Goal: Task Accomplishment & Management: Complete application form

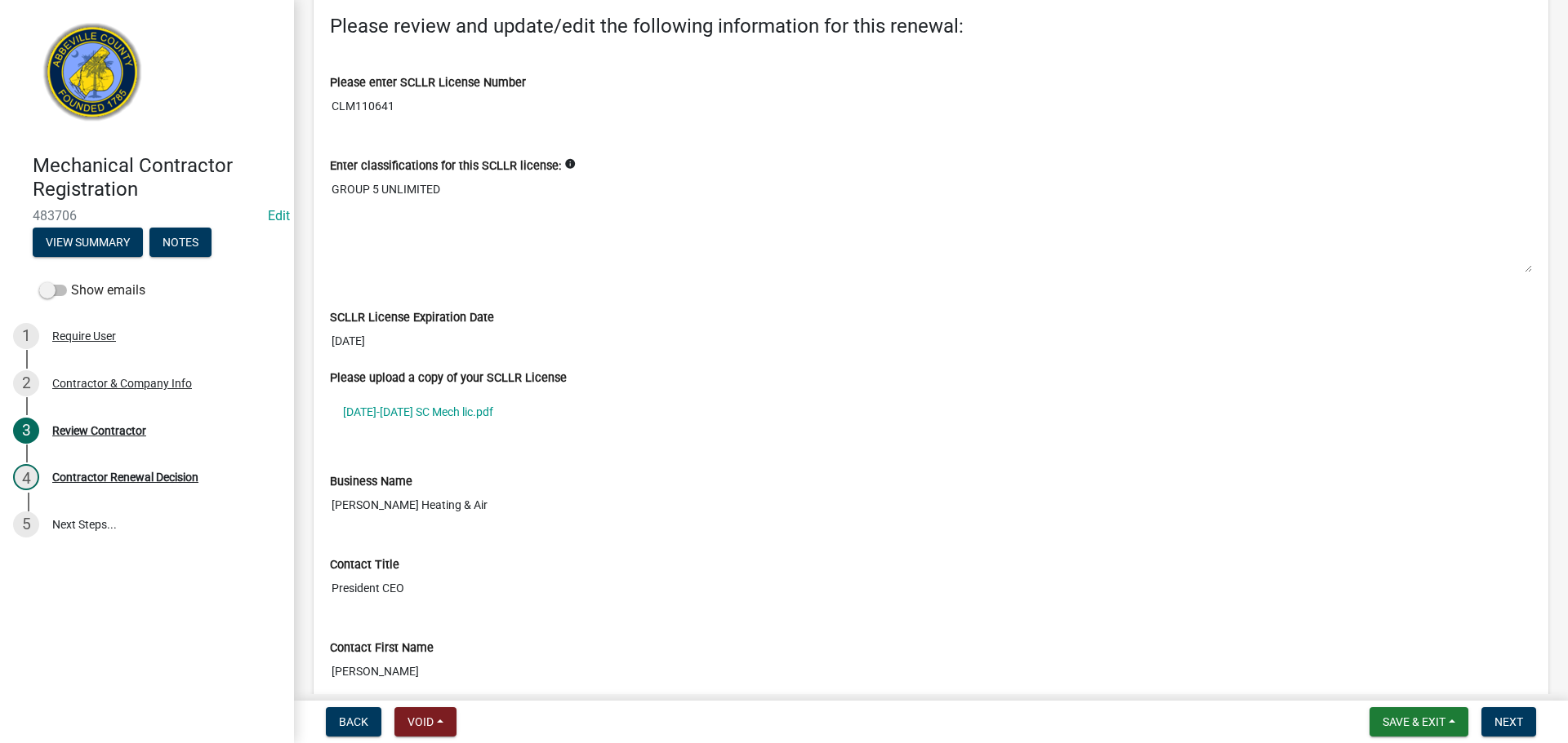
scroll to position [163, 0]
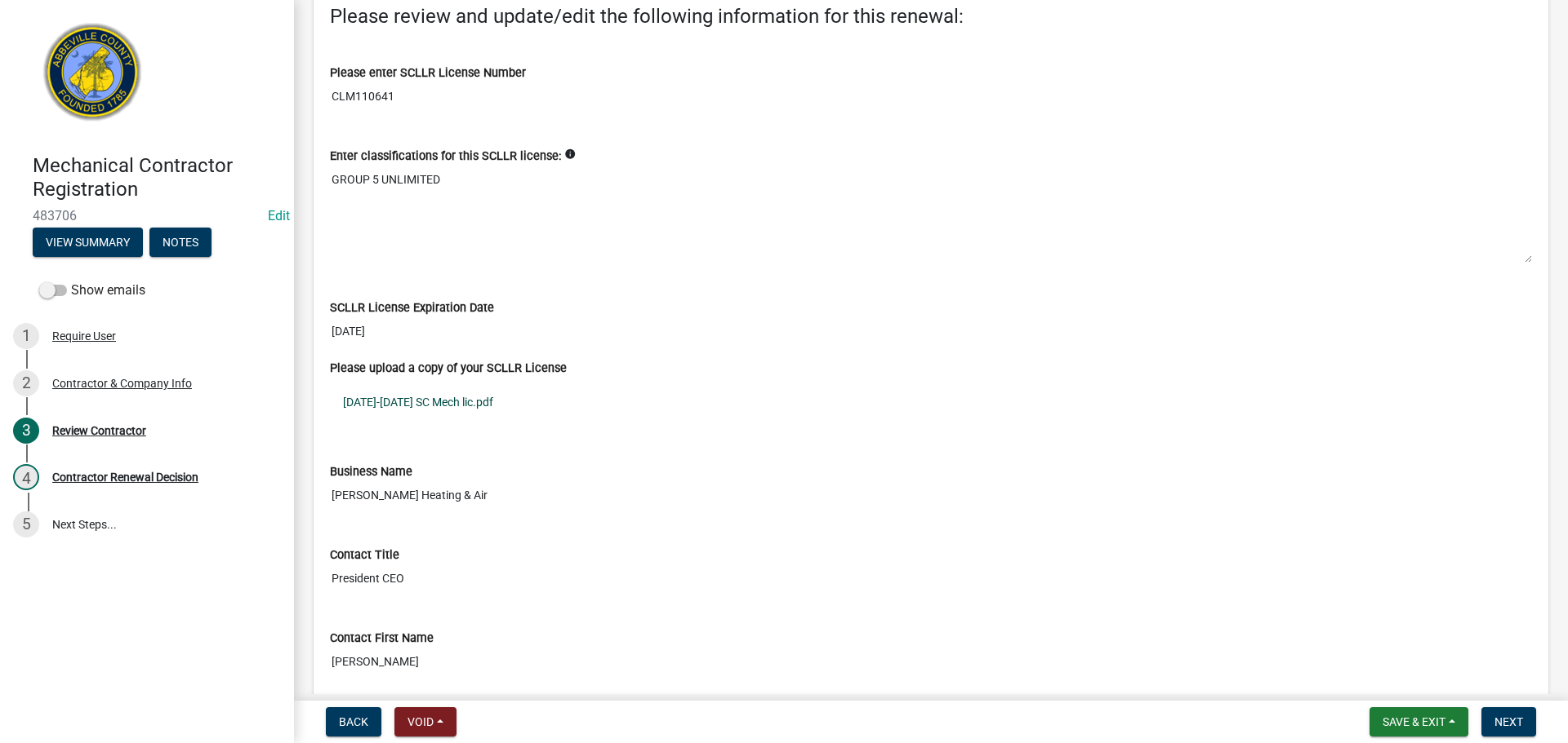
click at [394, 399] on link "[DATE]-[DATE] SC Mech lic.pdf" at bounding box center [930, 402] width 1202 height 38
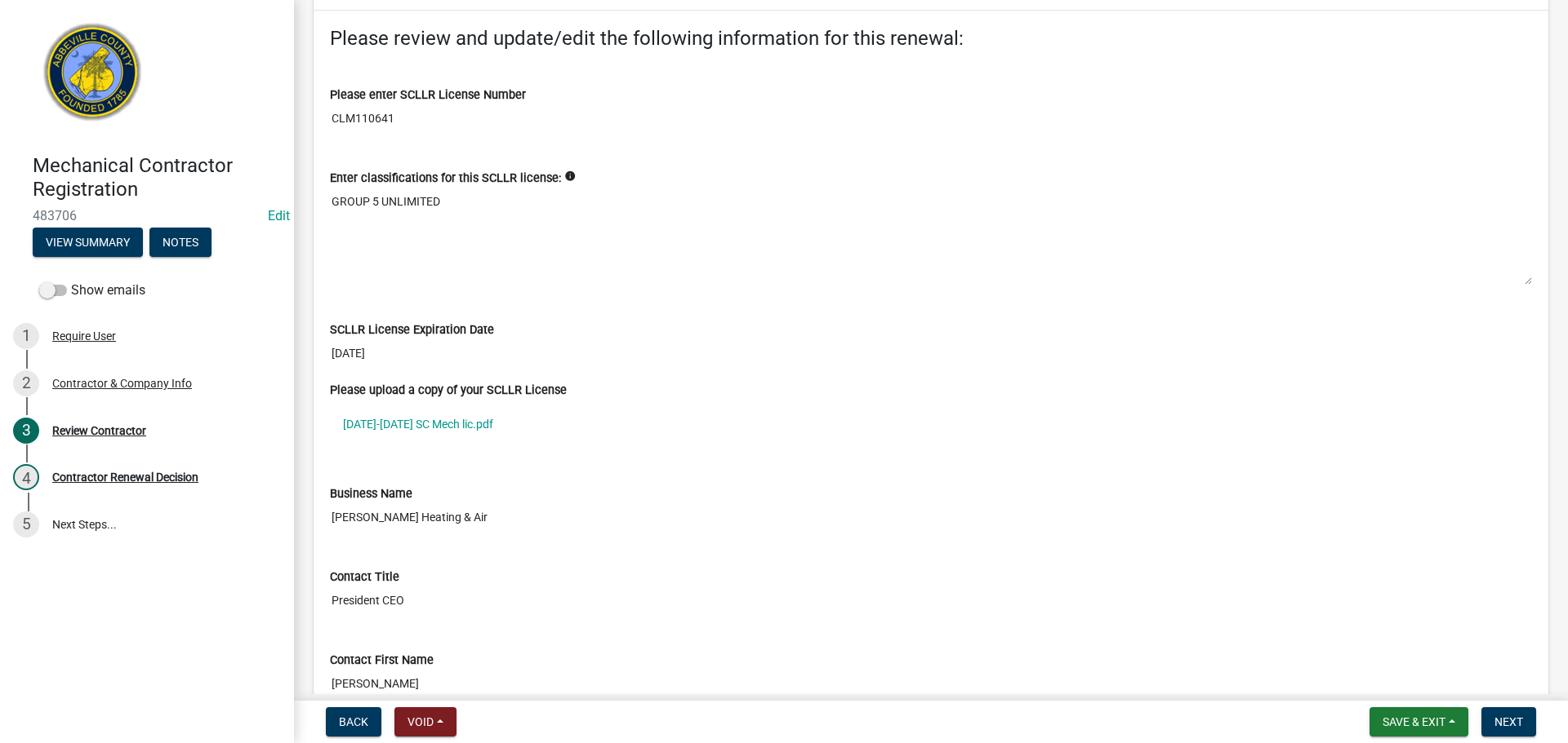
scroll to position [129, 0]
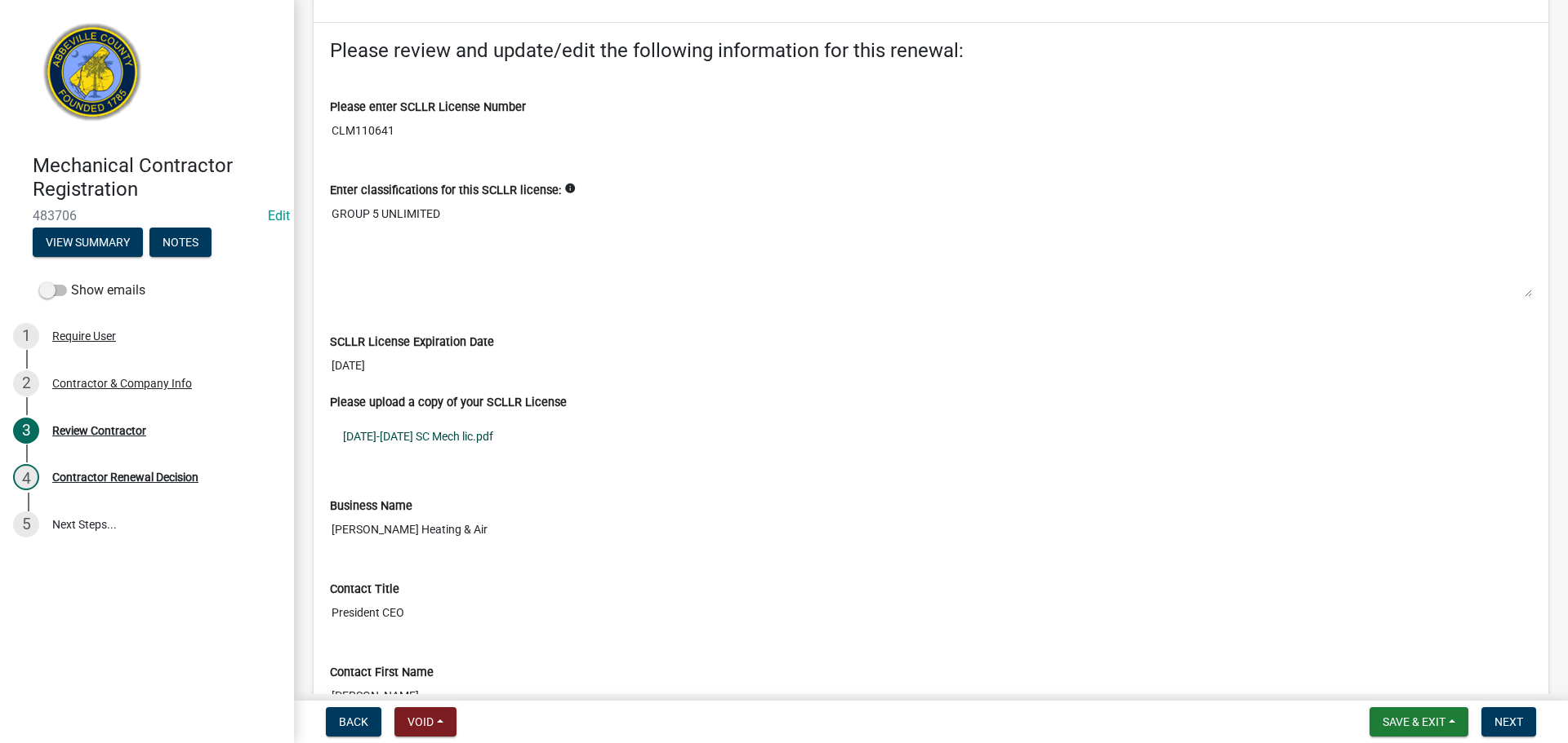
click at [417, 431] on link "[DATE]-[DATE] SC Mech lic.pdf" at bounding box center [930, 436] width 1202 height 38
click at [1516, 713] on button "Next" at bounding box center [1508, 722] width 54 height 29
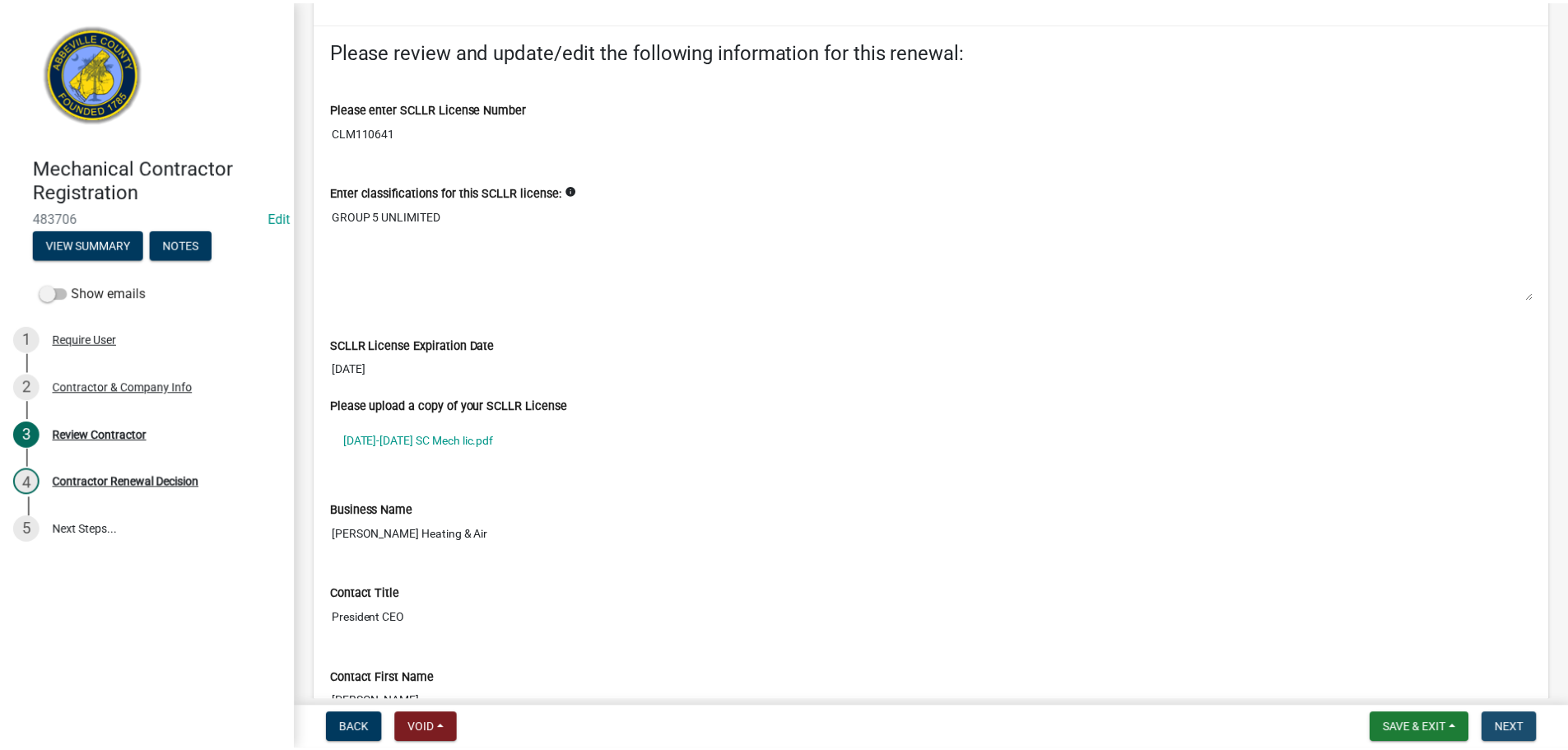
scroll to position [0, 0]
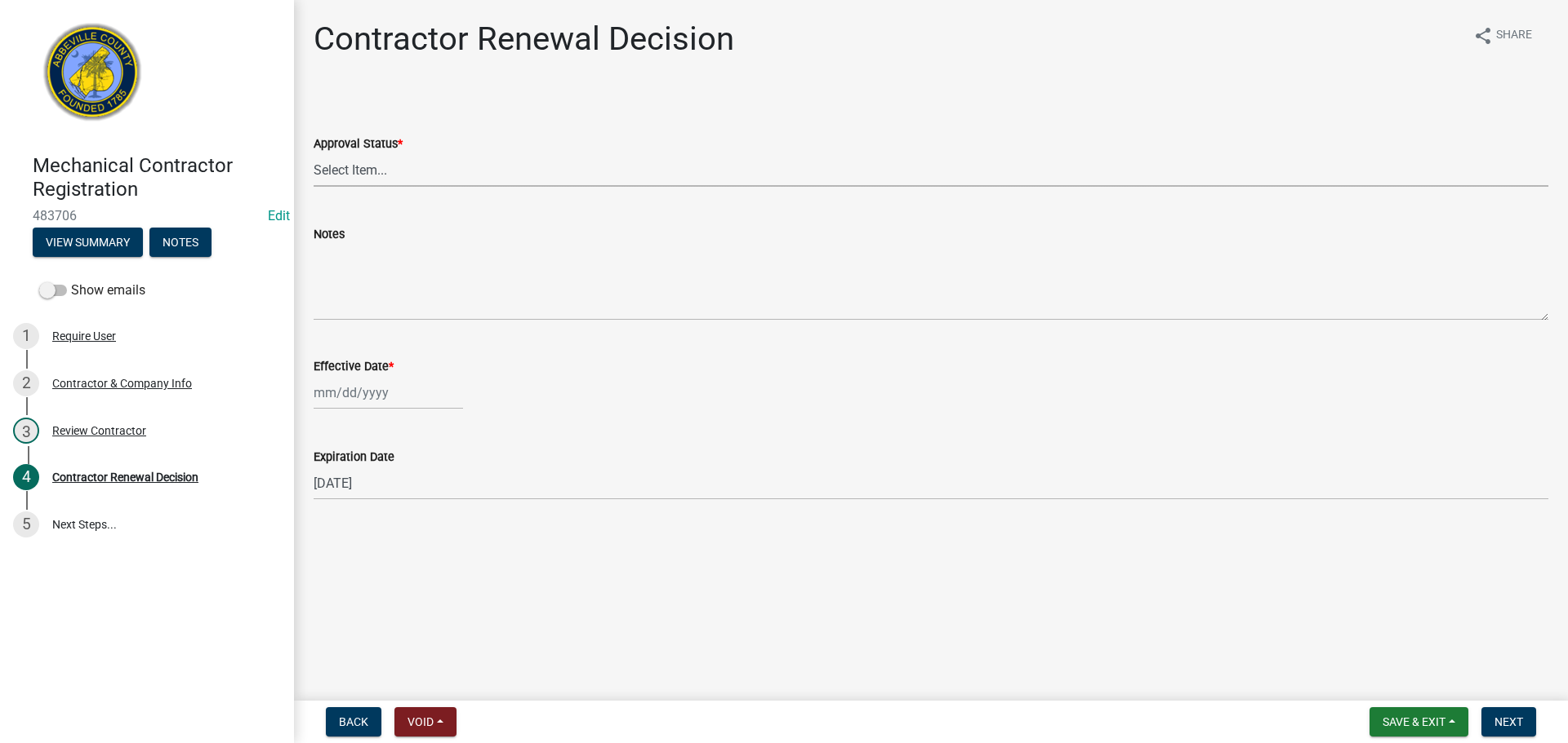
click at [475, 170] on select "Select Item... Approved Denied" at bounding box center [930, 170] width 1235 height 33
click at [313, 154] on select "Select Item... Approved Denied" at bounding box center [930, 170] width 1235 height 33
select select "30db8998-795d-4bbe-8e49-f1ade8865815"
click at [352, 391] on div at bounding box center [388, 393] width 149 height 33
select select "9"
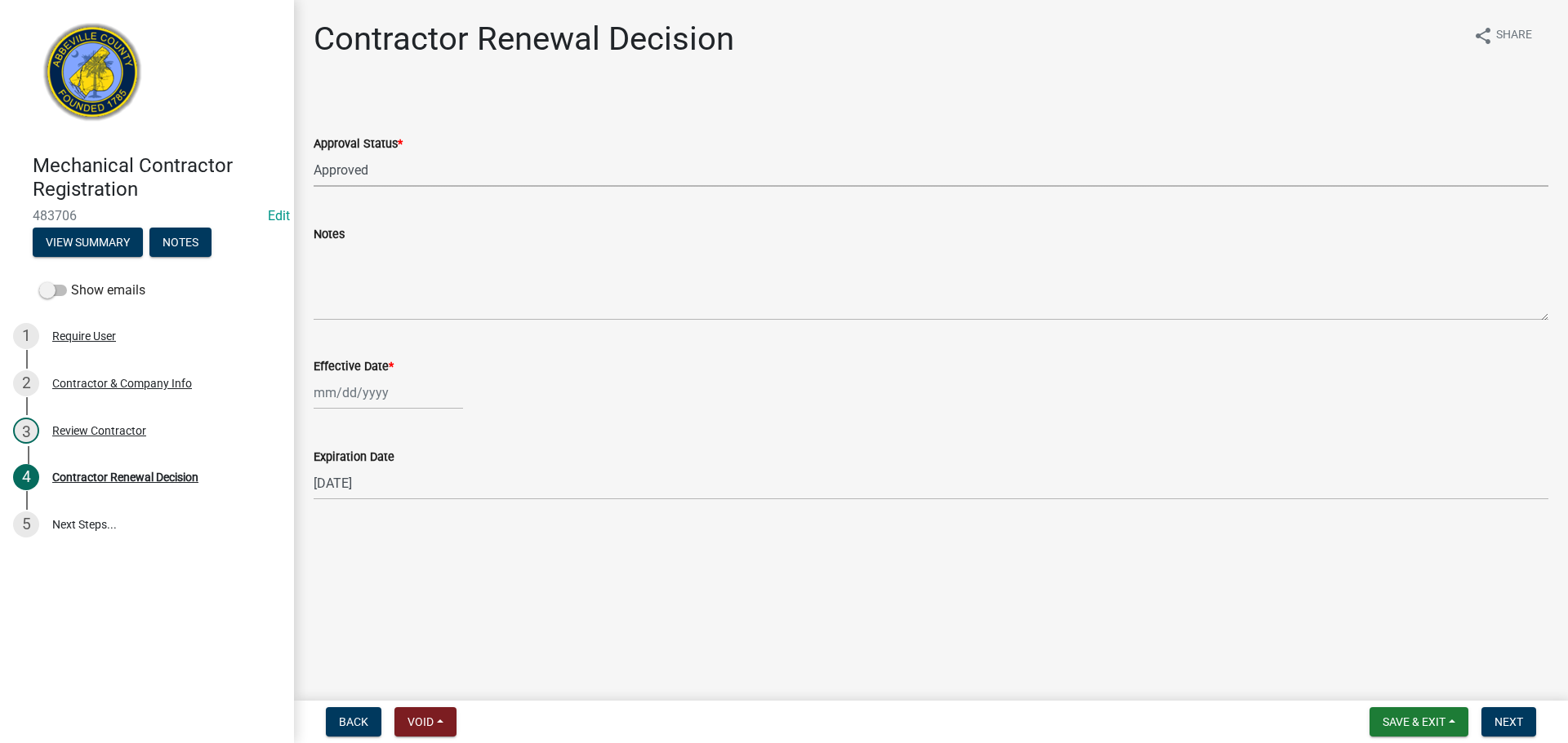
select select "2025"
click at [405, 556] on div "25" at bounding box center [408, 558] width 26 height 26
type input "[DATE]"
click at [1521, 723] on span "Next" at bounding box center [1508, 722] width 29 height 13
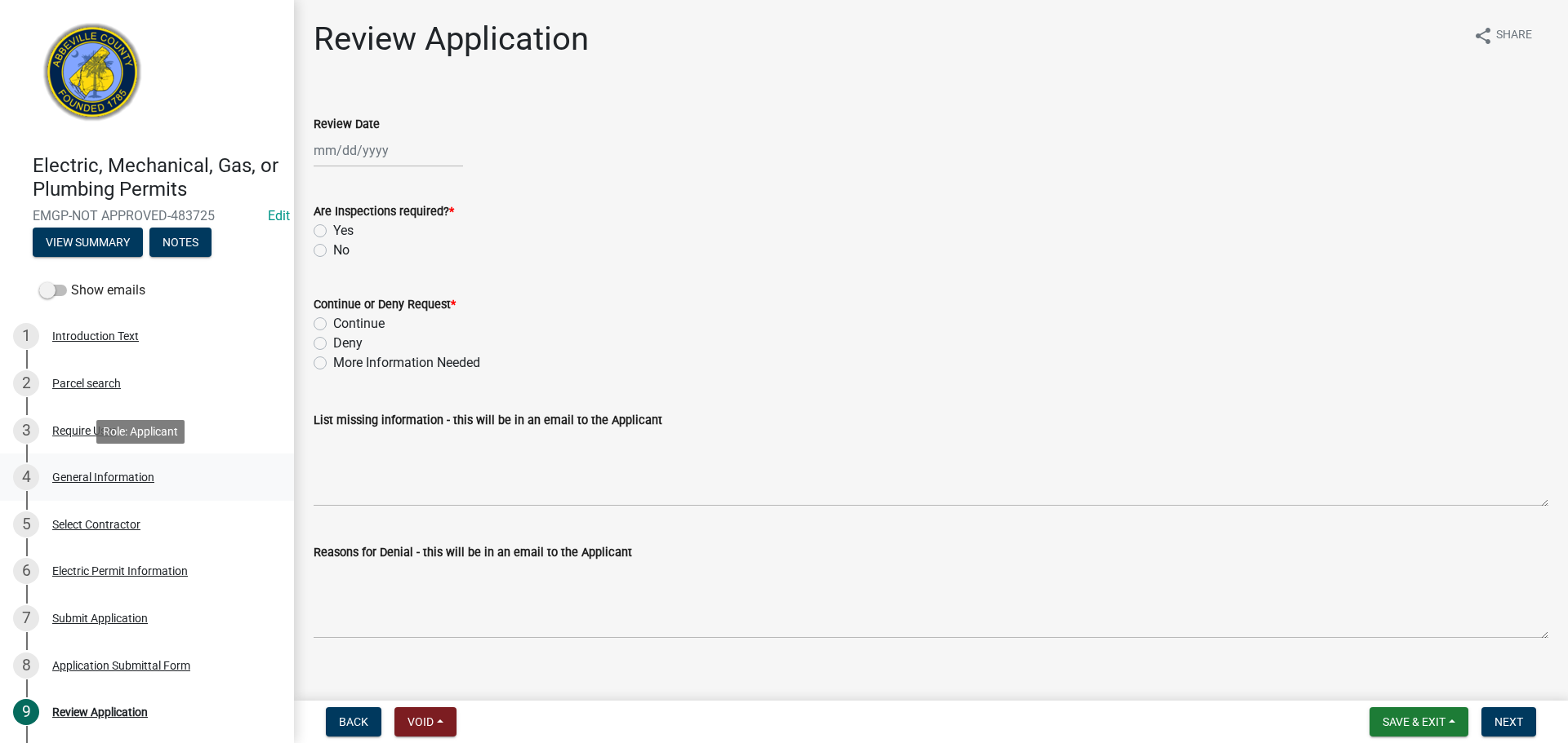
click at [109, 474] on div "General Information" at bounding box center [103, 477] width 102 height 11
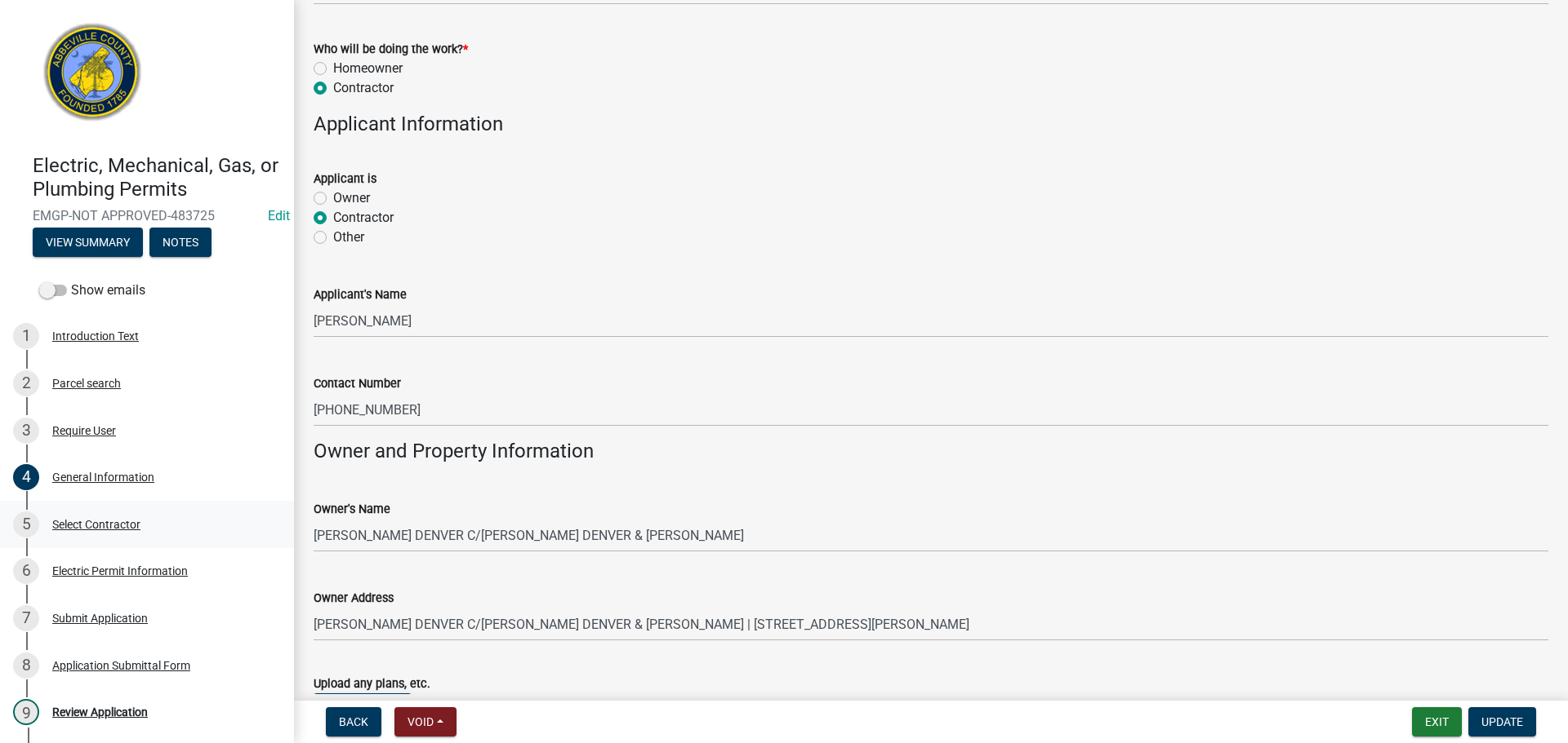
scroll to position [898, 0]
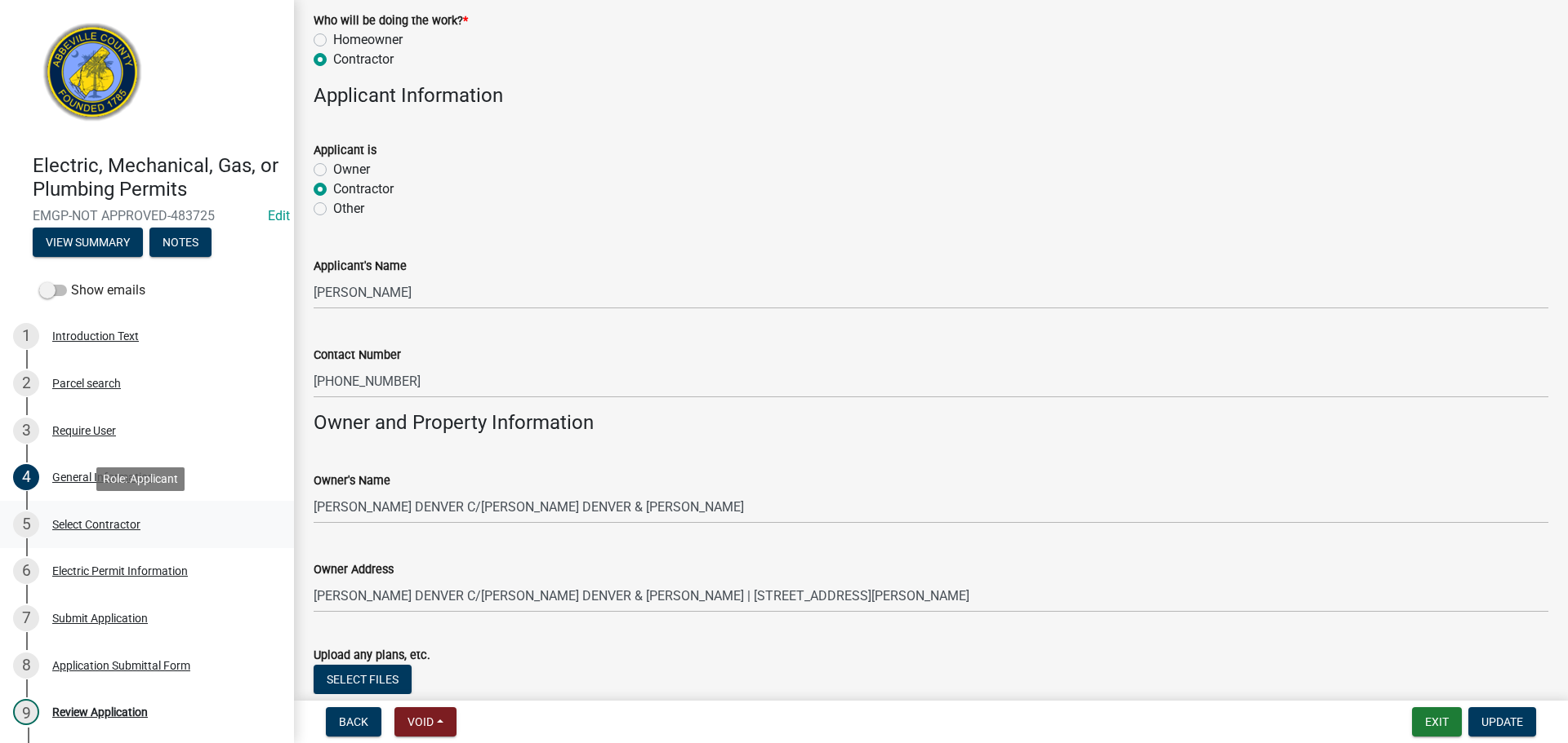
click at [114, 522] on div "Select Contractor" at bounding box center [97, 525] width 88 height 11
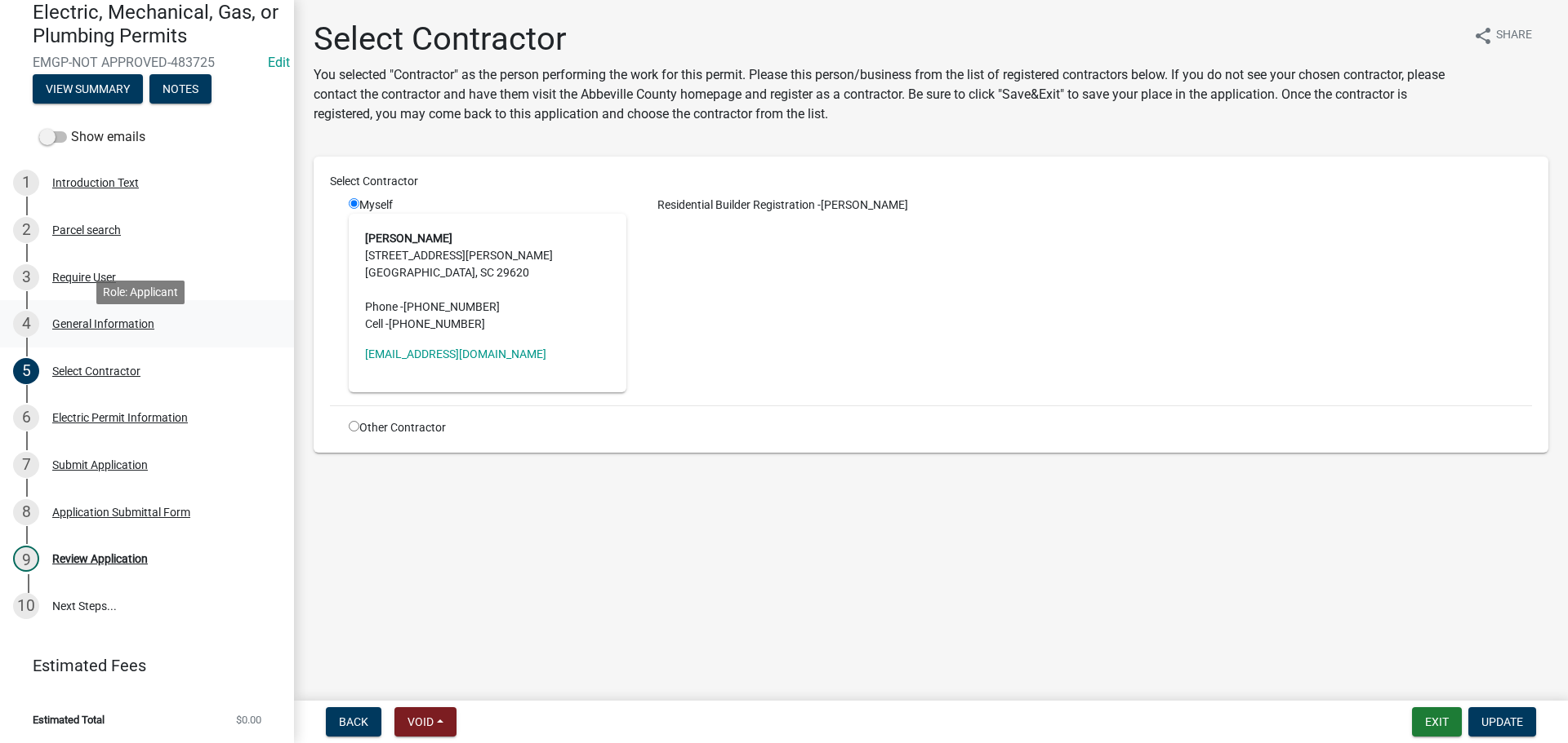
scroll to position [155, 0]
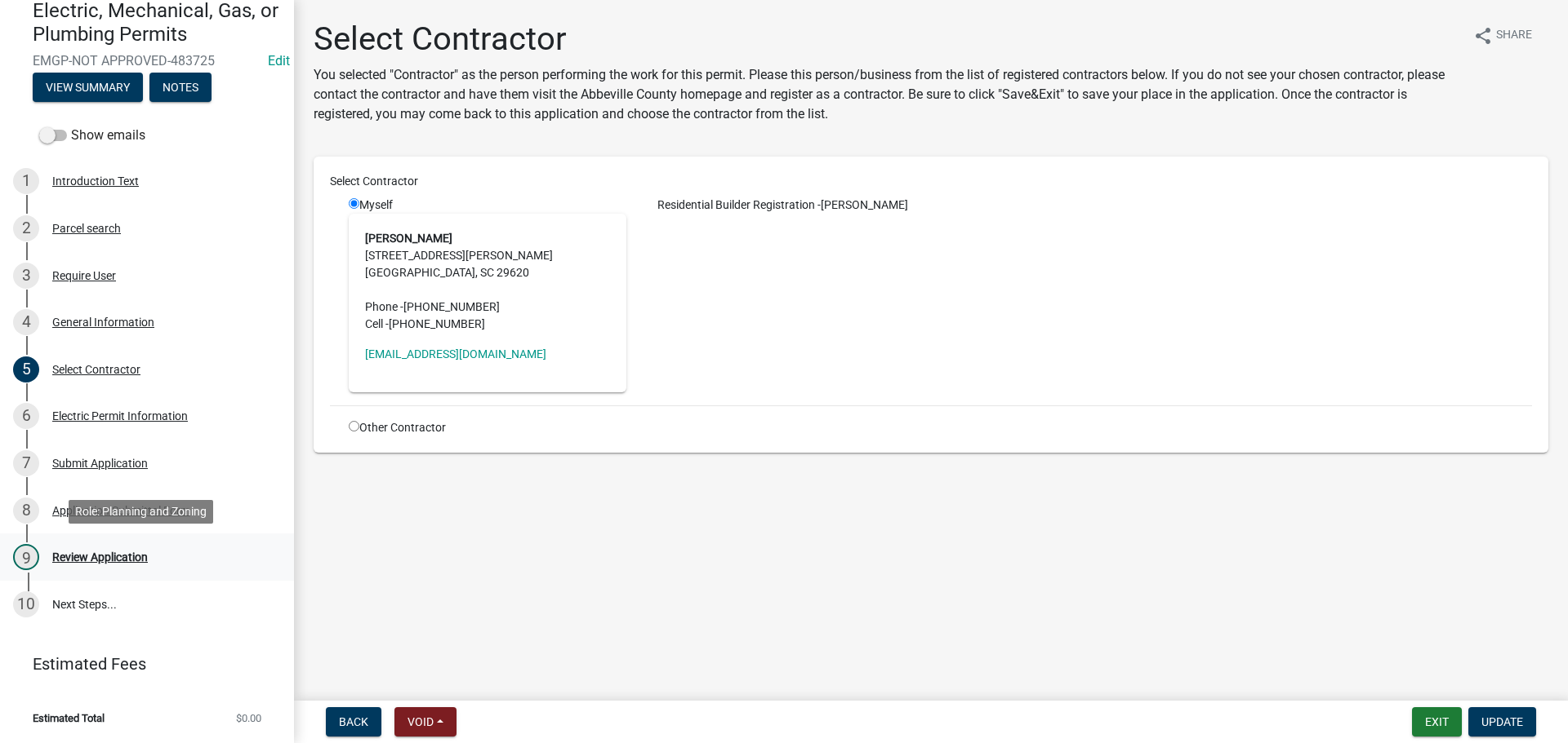
click at [138, 545] on div "9 Review Application" at bounding box center [140, 557] width 255 height 26
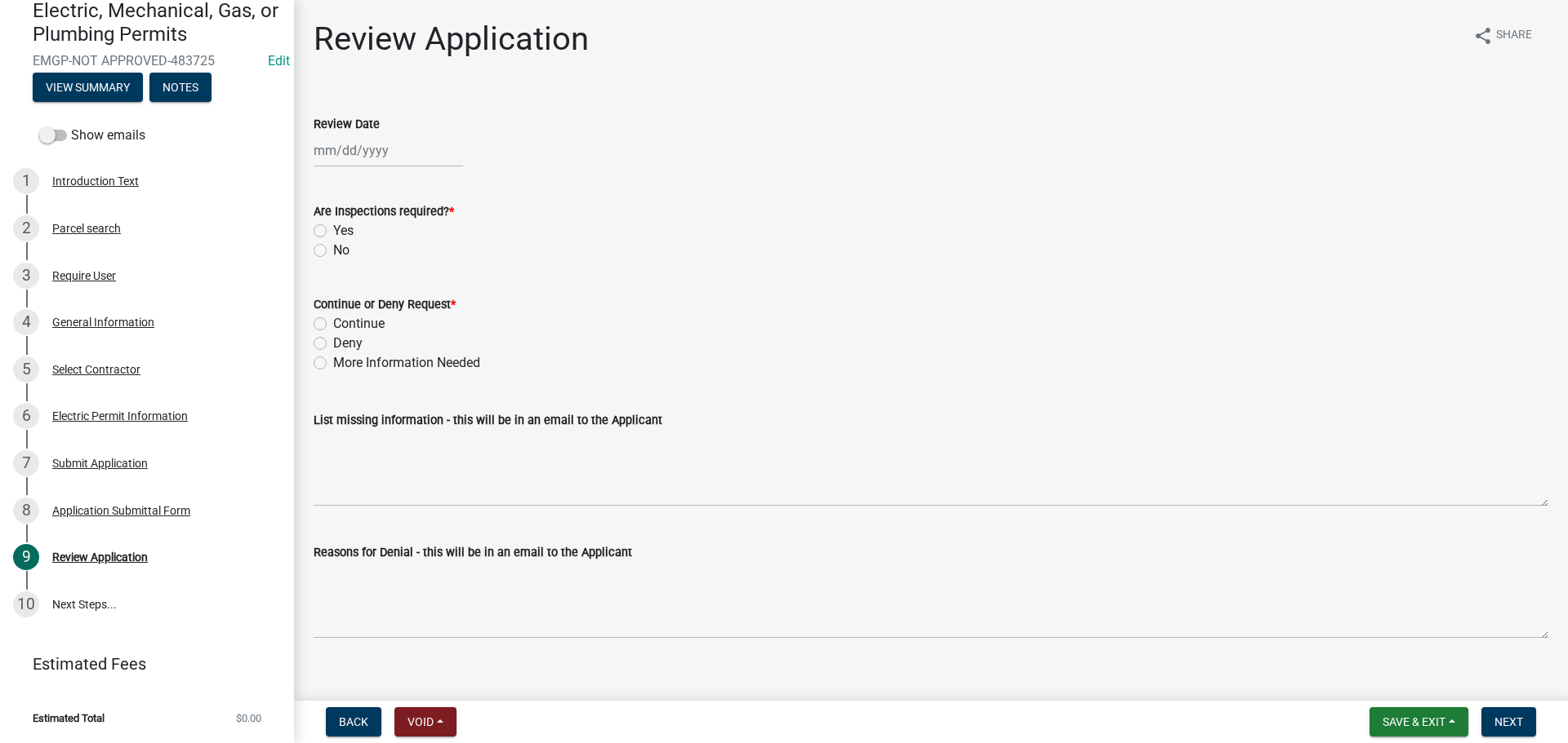
click at [357, 150] on div at bounding box center [388, 150] width 149 height 33
select select "9"
select select "2025"
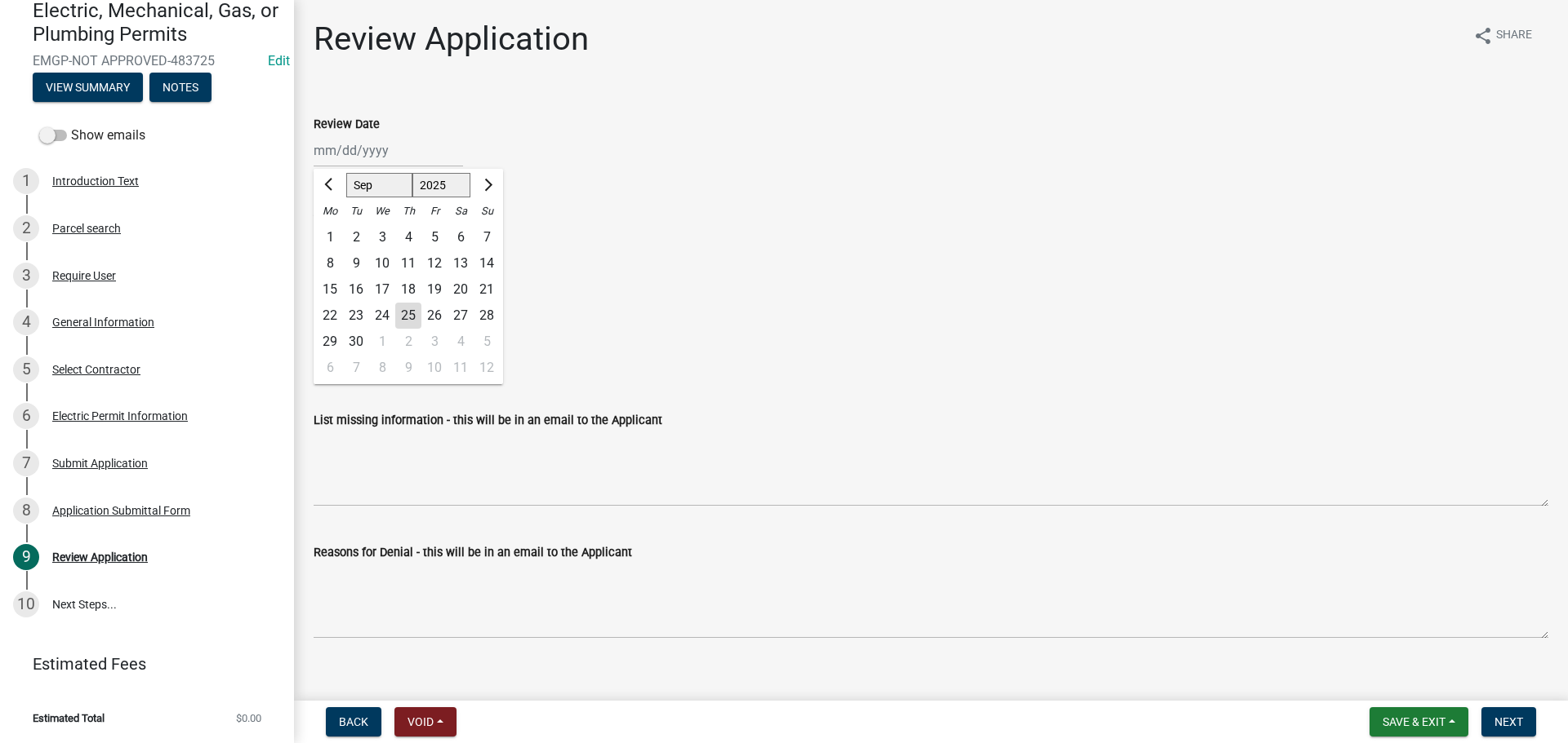
click at [410, 310] on div "25" at bounding box center [408, 316] width 26 height 26
type input "[DATE]"
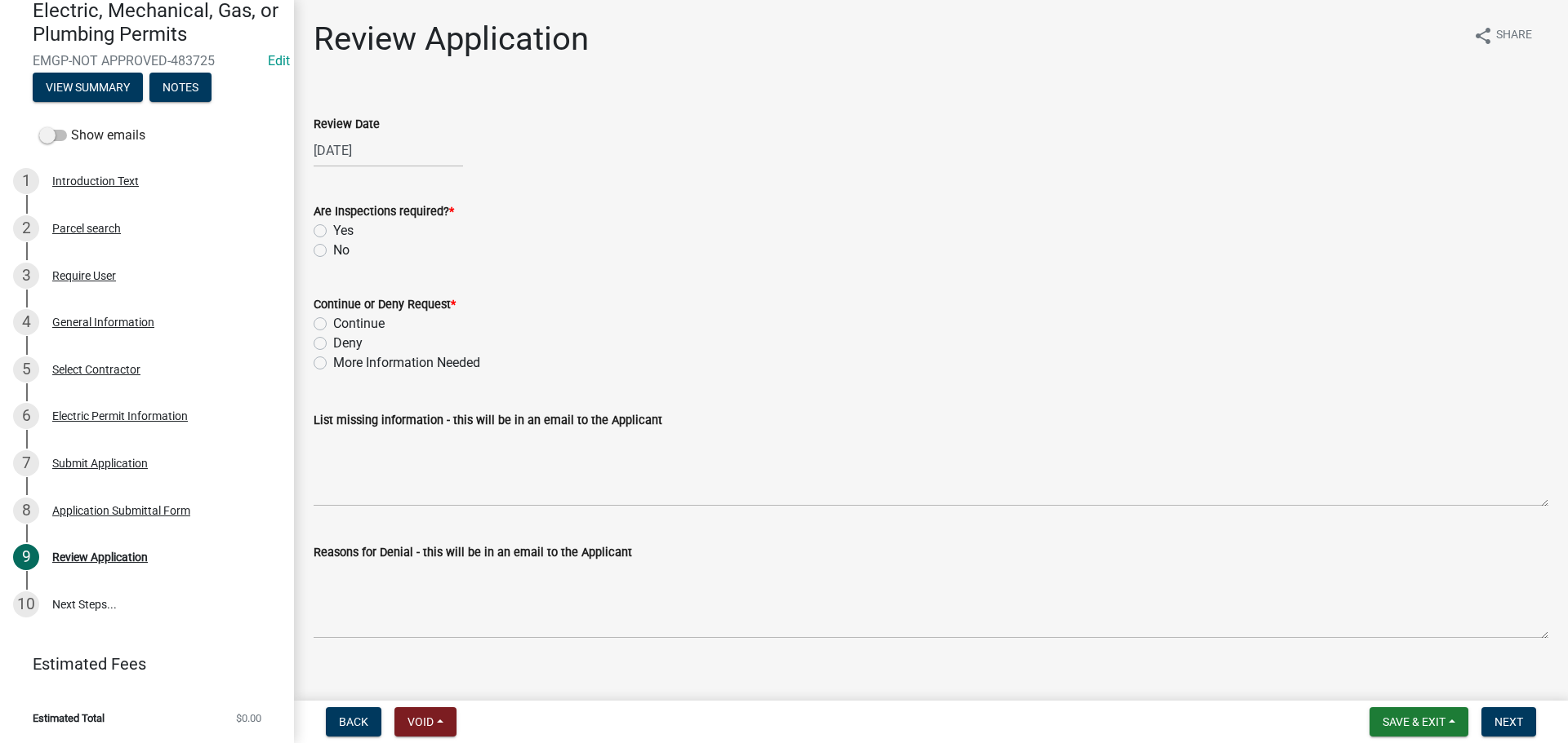
click at [333, 230] on label "Yes" at bounding box center [344, 230] width 20 height 19
click at [333, 230] on input "Yes" at bounding box center [339, 226] width 11 height 11
radio input "true"
click at [333, 325] on label "Continue" at bounding box center [359, 323] width 52 height 19
click at [333, 325] on input "Continue" at bounding box center [339, 319] width 11 height 11
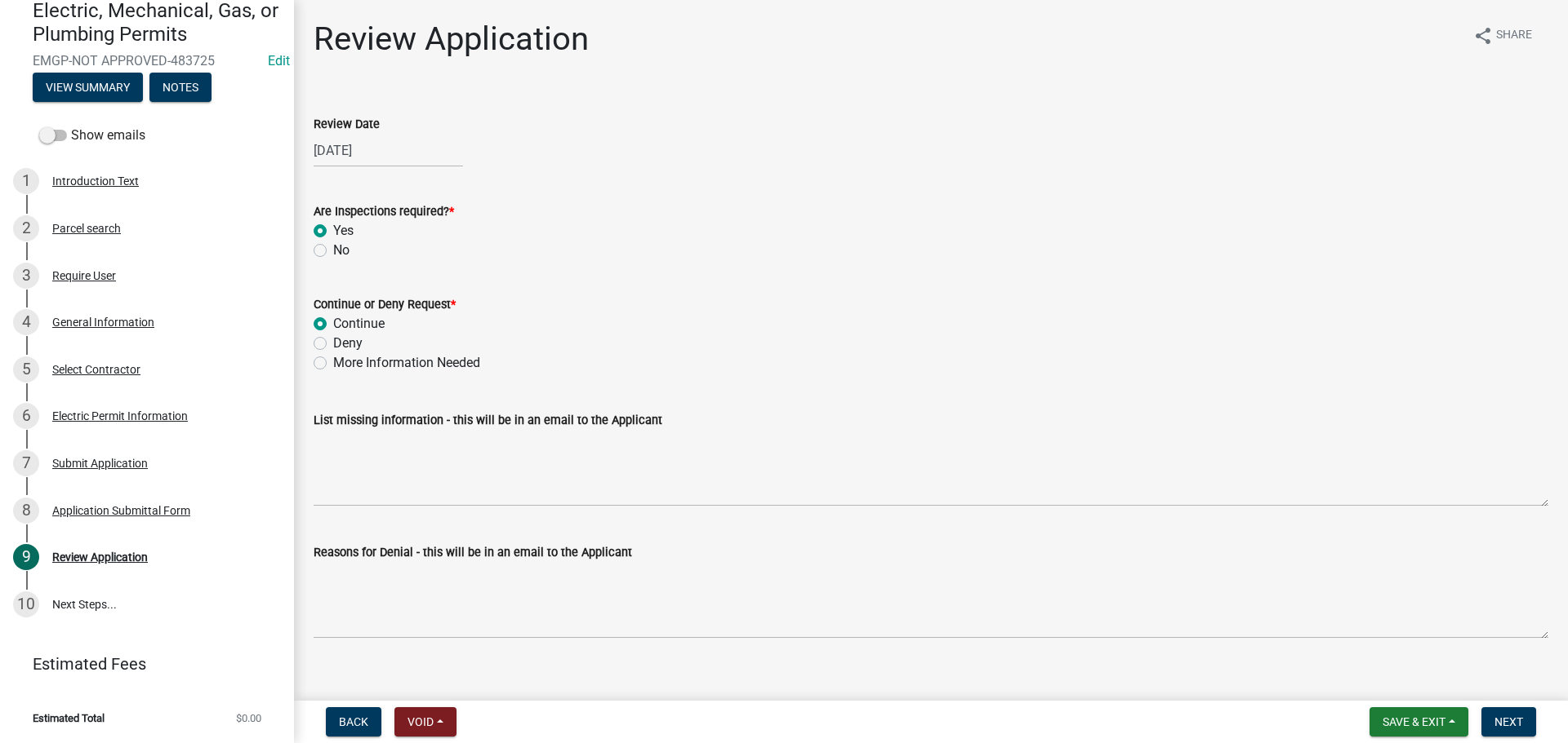
radio input "true"
click at [1531, 723] on button "Next" at bounding box center [1508, 722] width 54 height 29
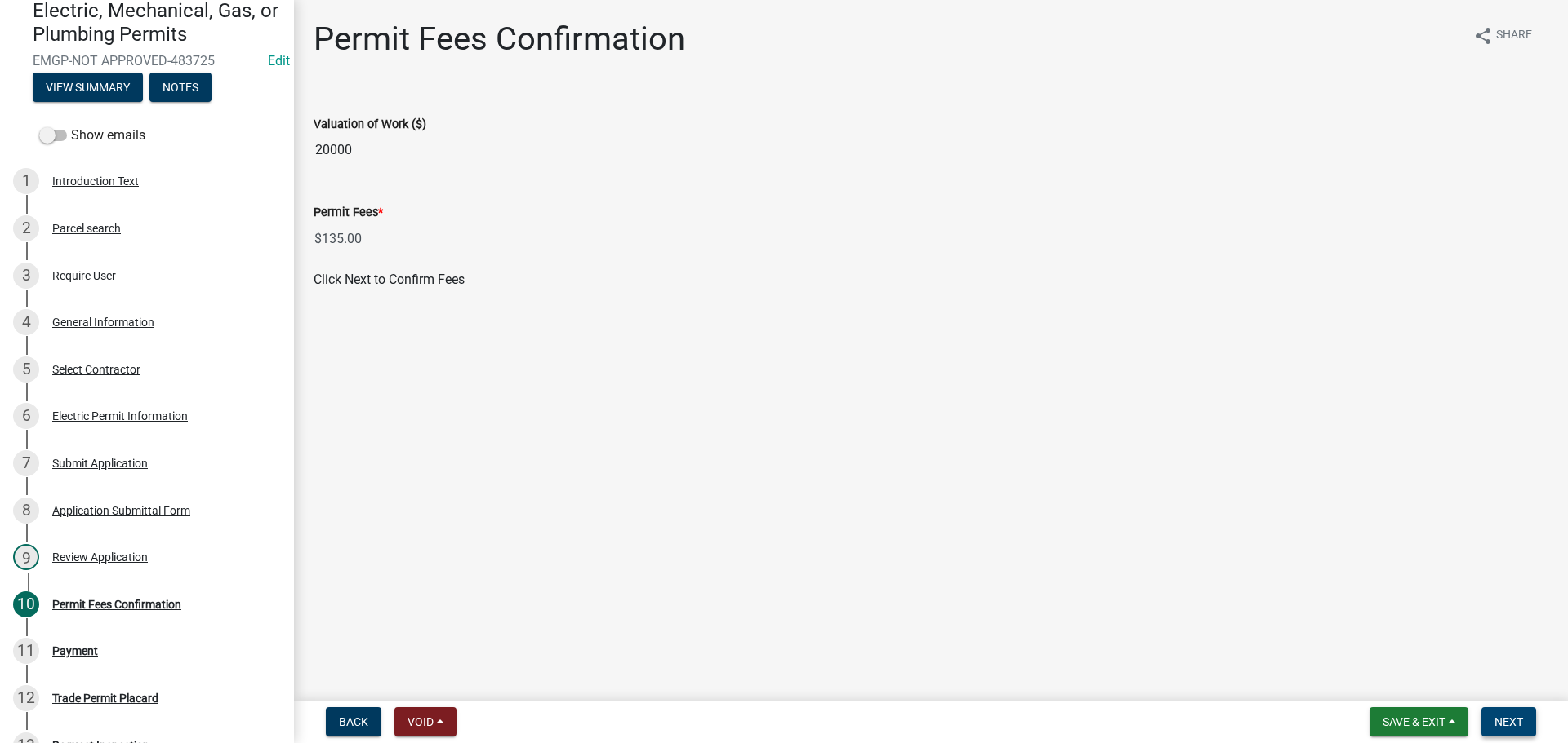
click at [1517, 715] on span "Next" at bounding box center [1508, 722] width 29 height 13
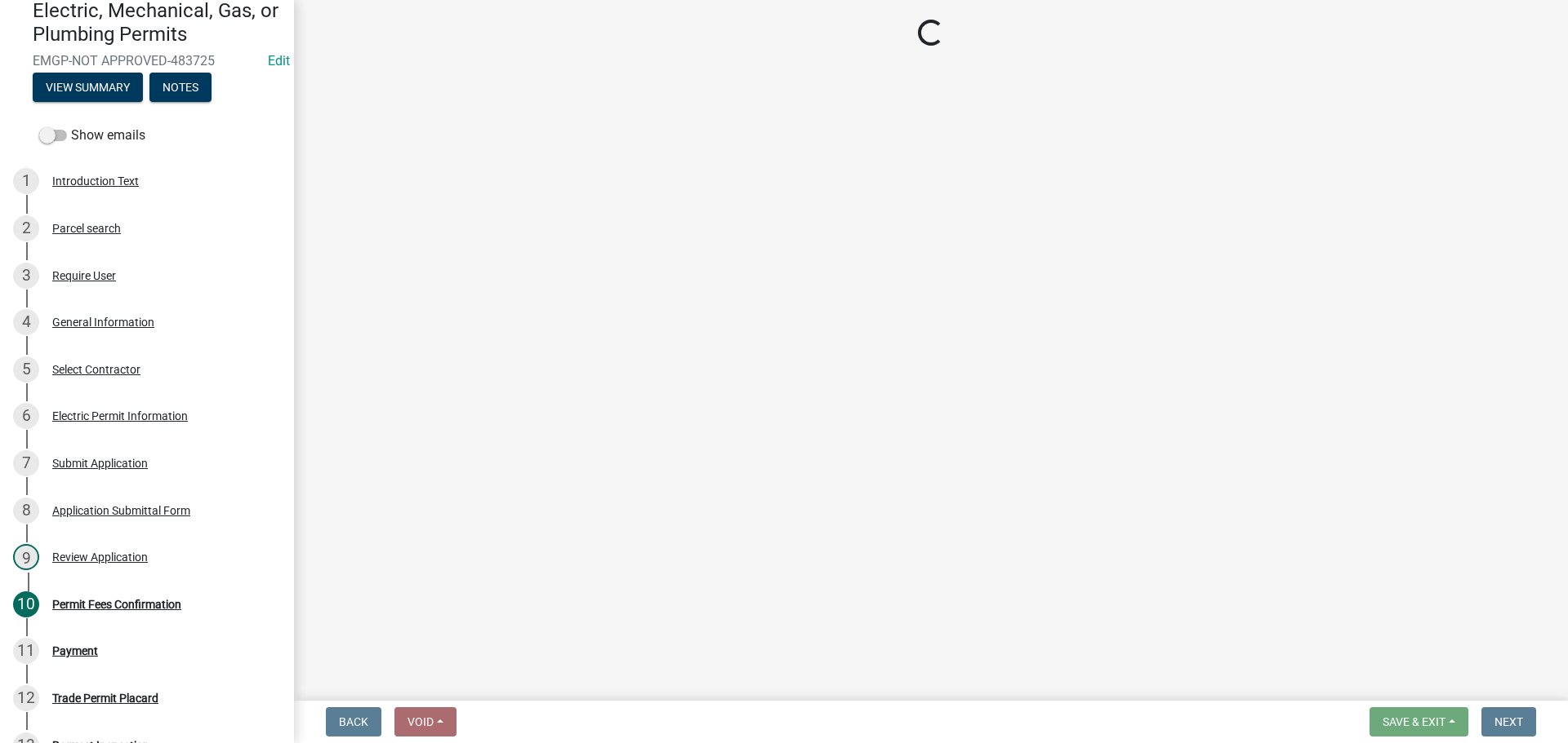
select select "3: 3"
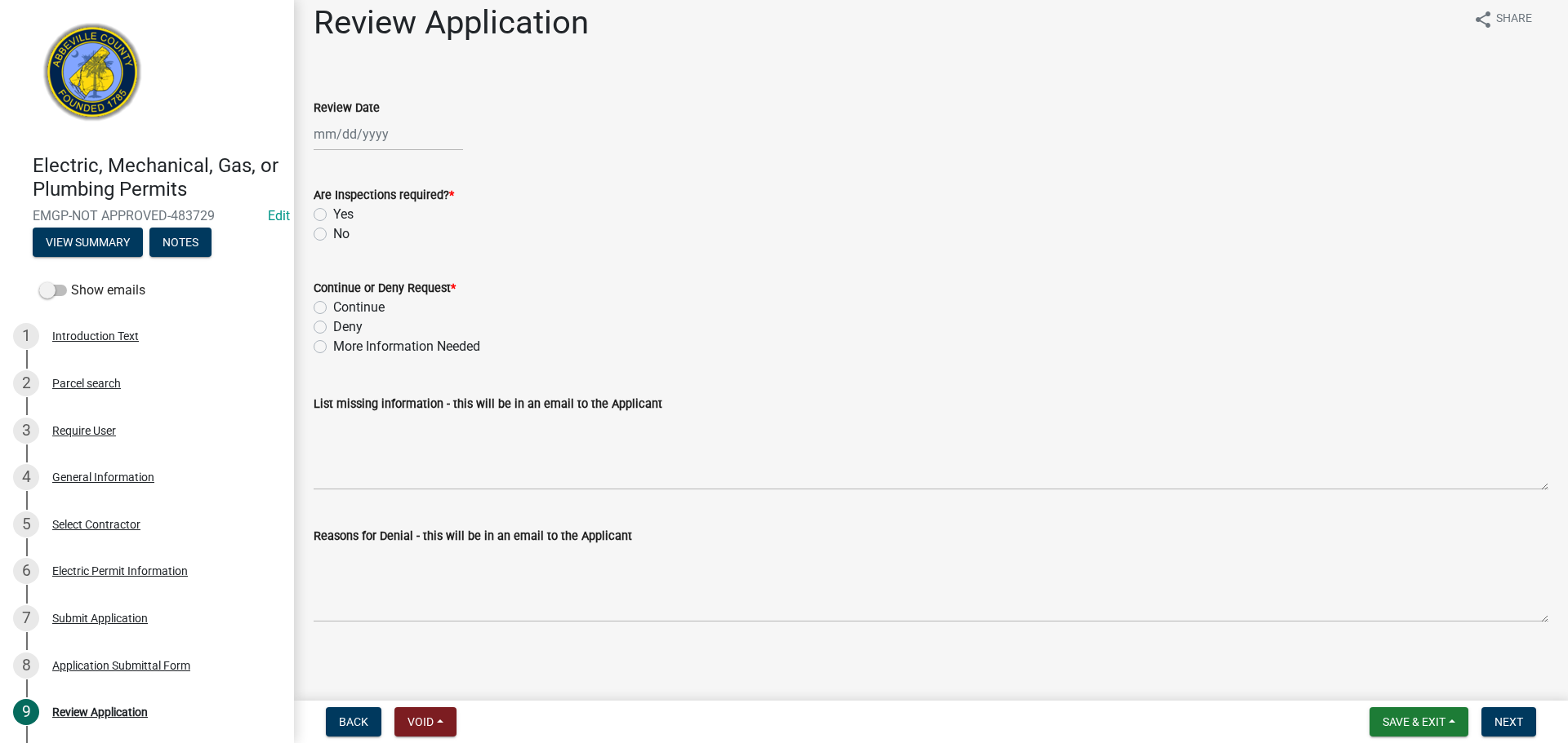
scroll to position [21, 0]
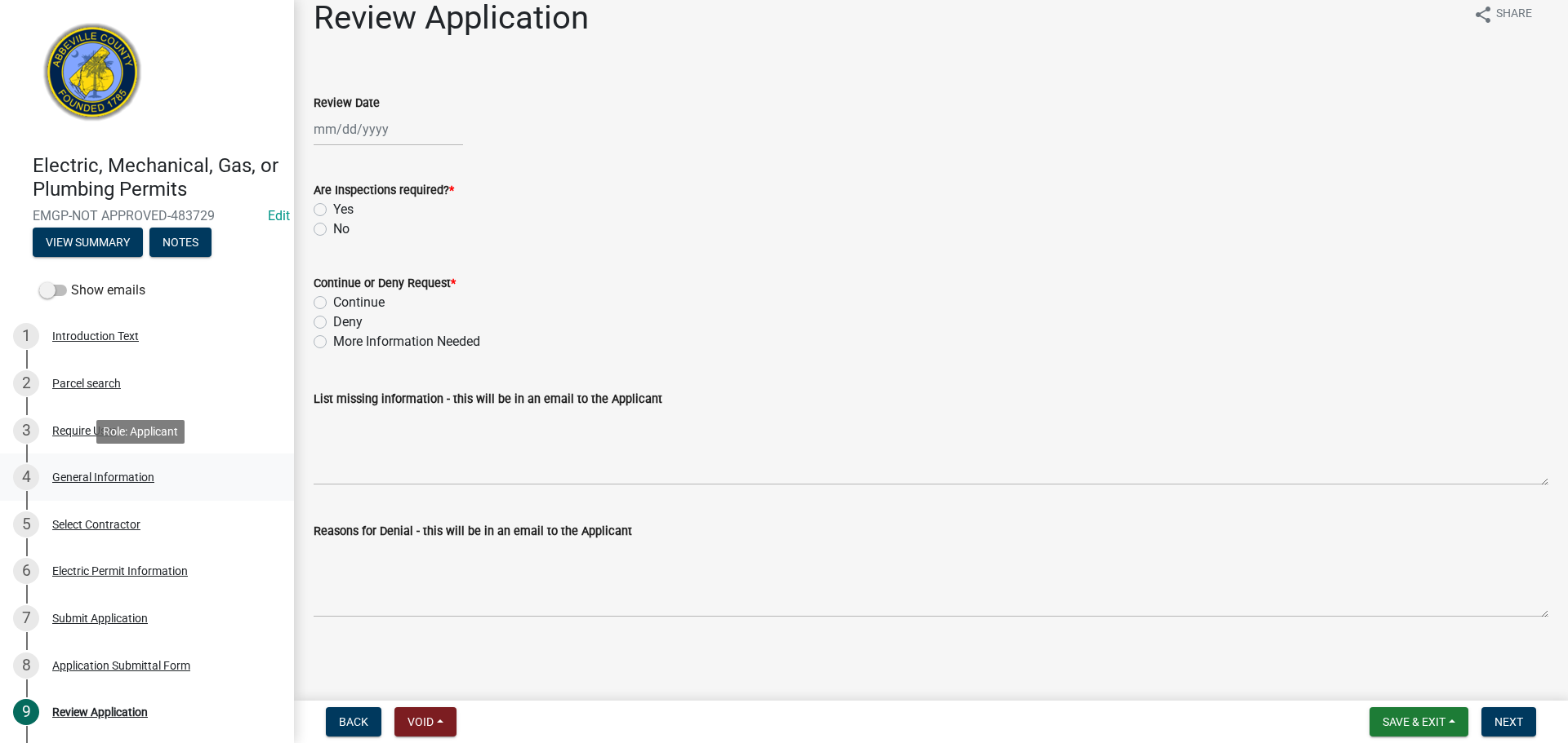
click at [89, 486] on div "4 General Information" at bounding box center [140, 477] width 255 height 26
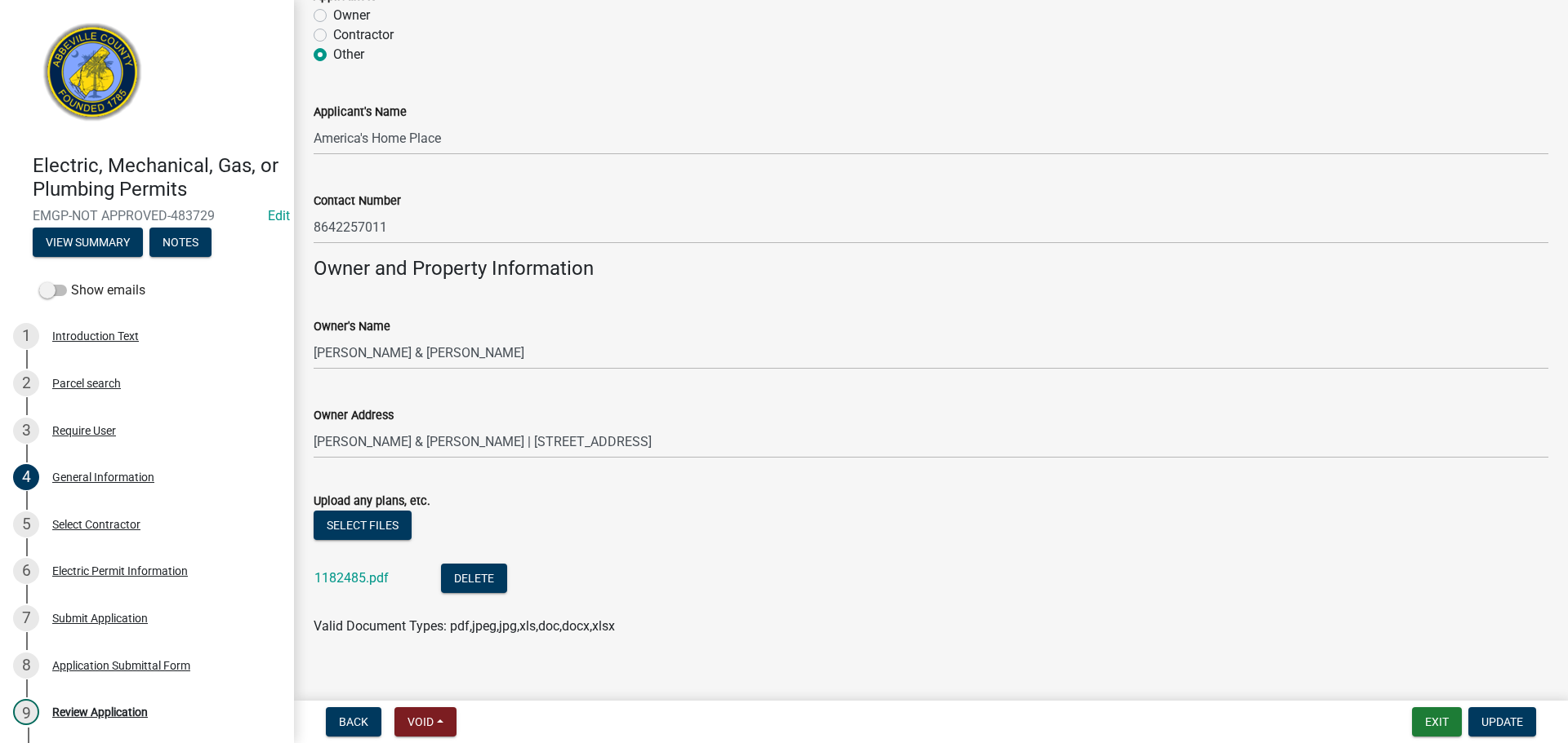
scroll to position [1073, 0]
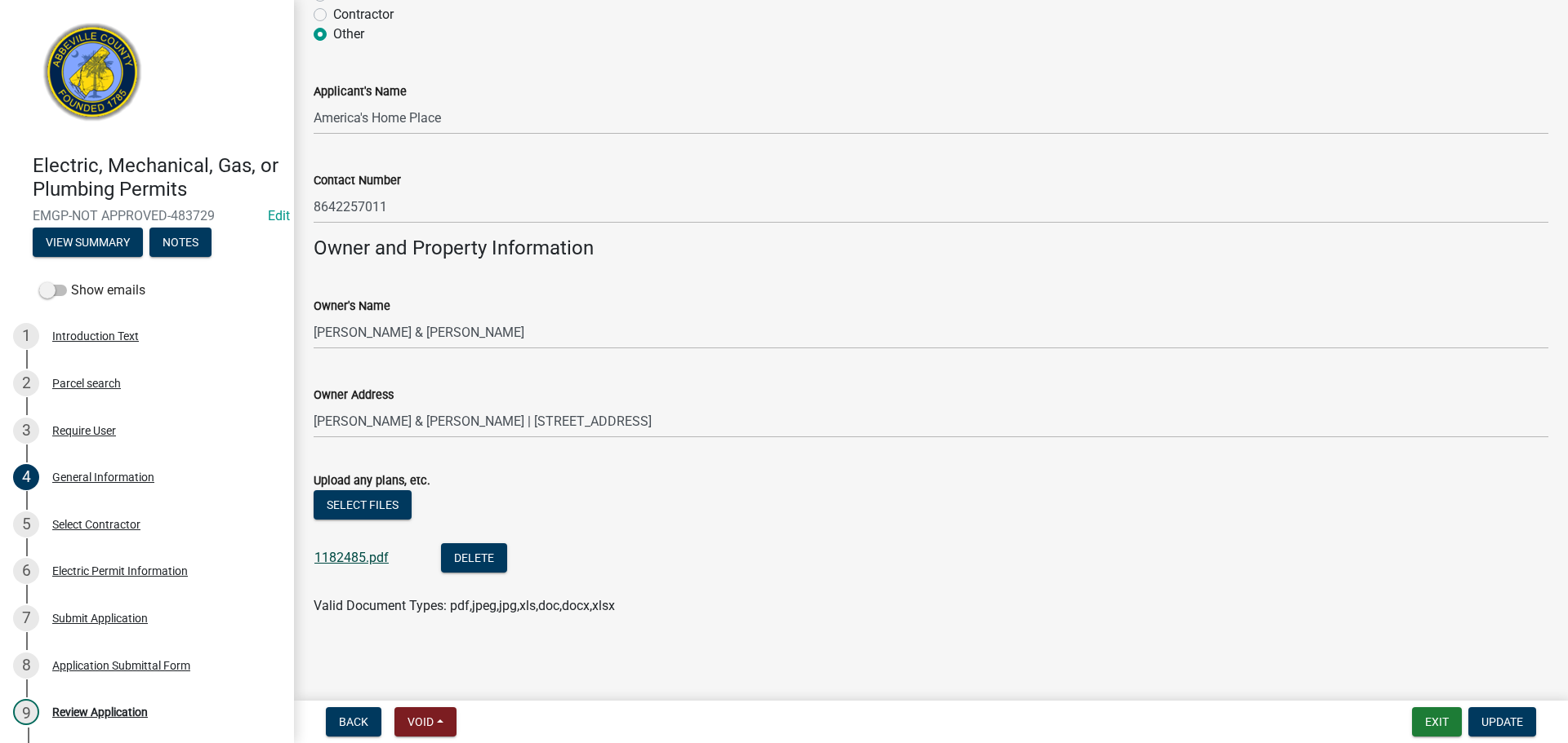
click at [338, 555] on link "1182485.pdf" at bounding box center [351, 557] width 75 height 16
click at [124, 528] on div "Select Contractor" at bounding box center [97, 525] width 88 height 11
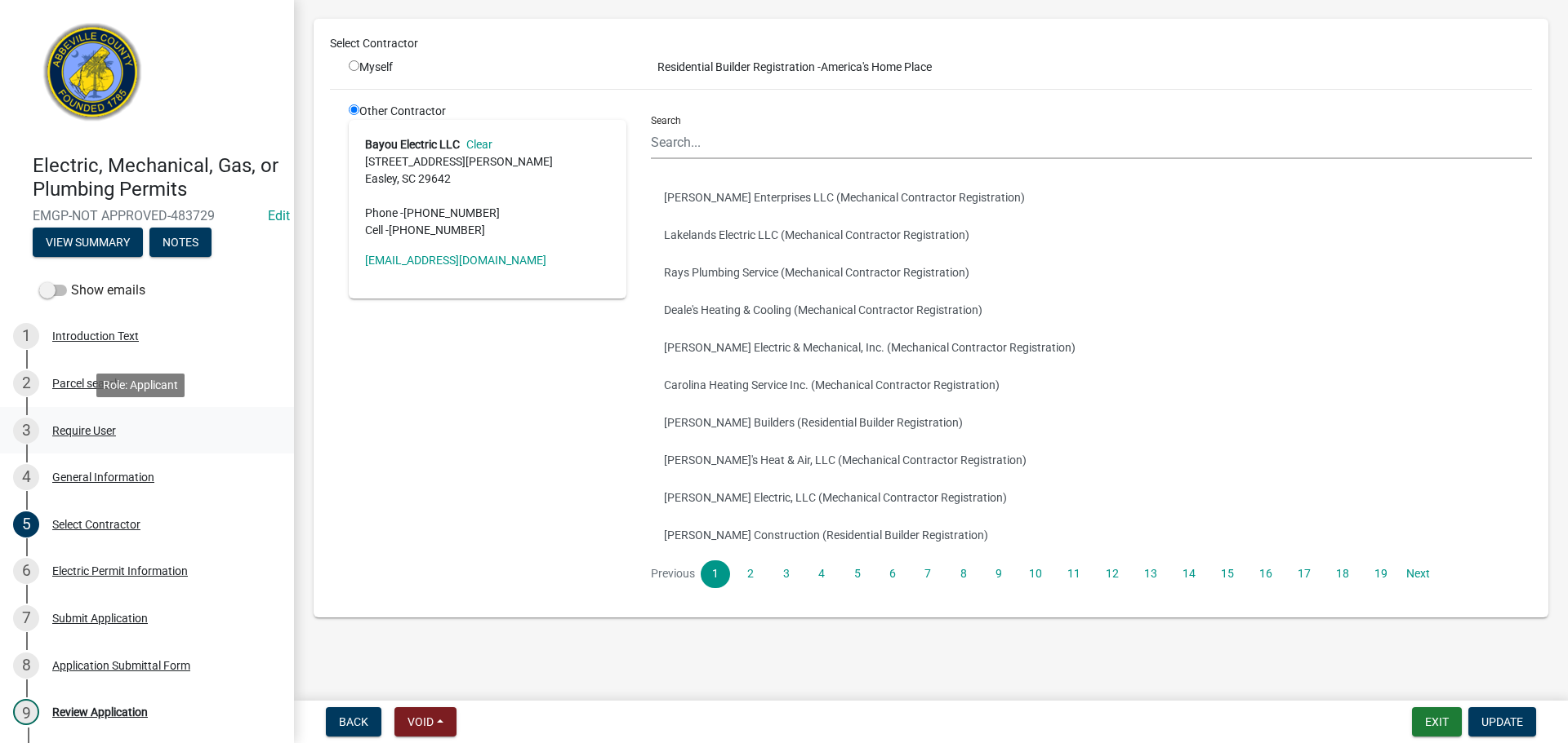
scroll to position [155, 0]
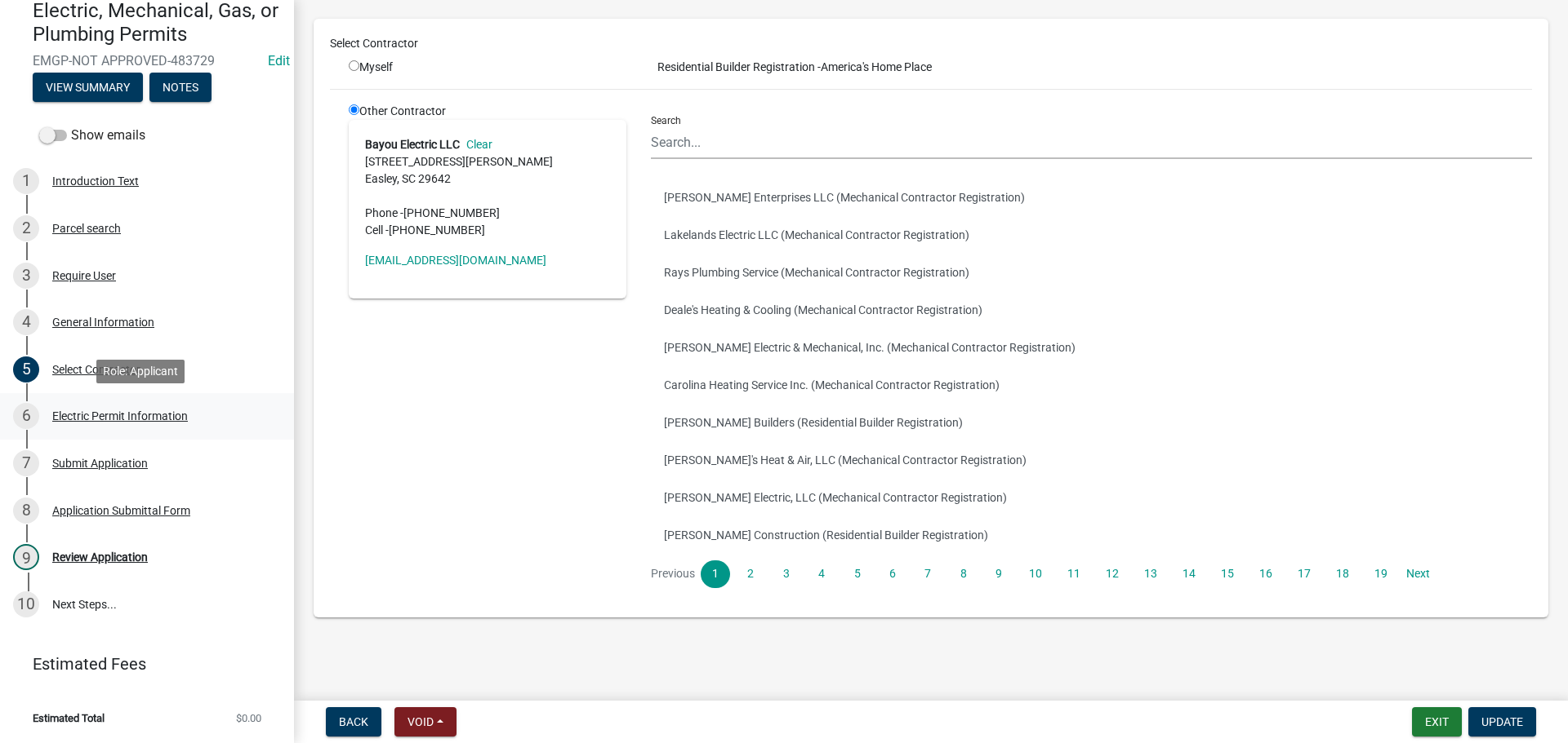
click at [176, 419] on div "Electric Permit Information" at bounding box center [120, 416] width 135 height 11
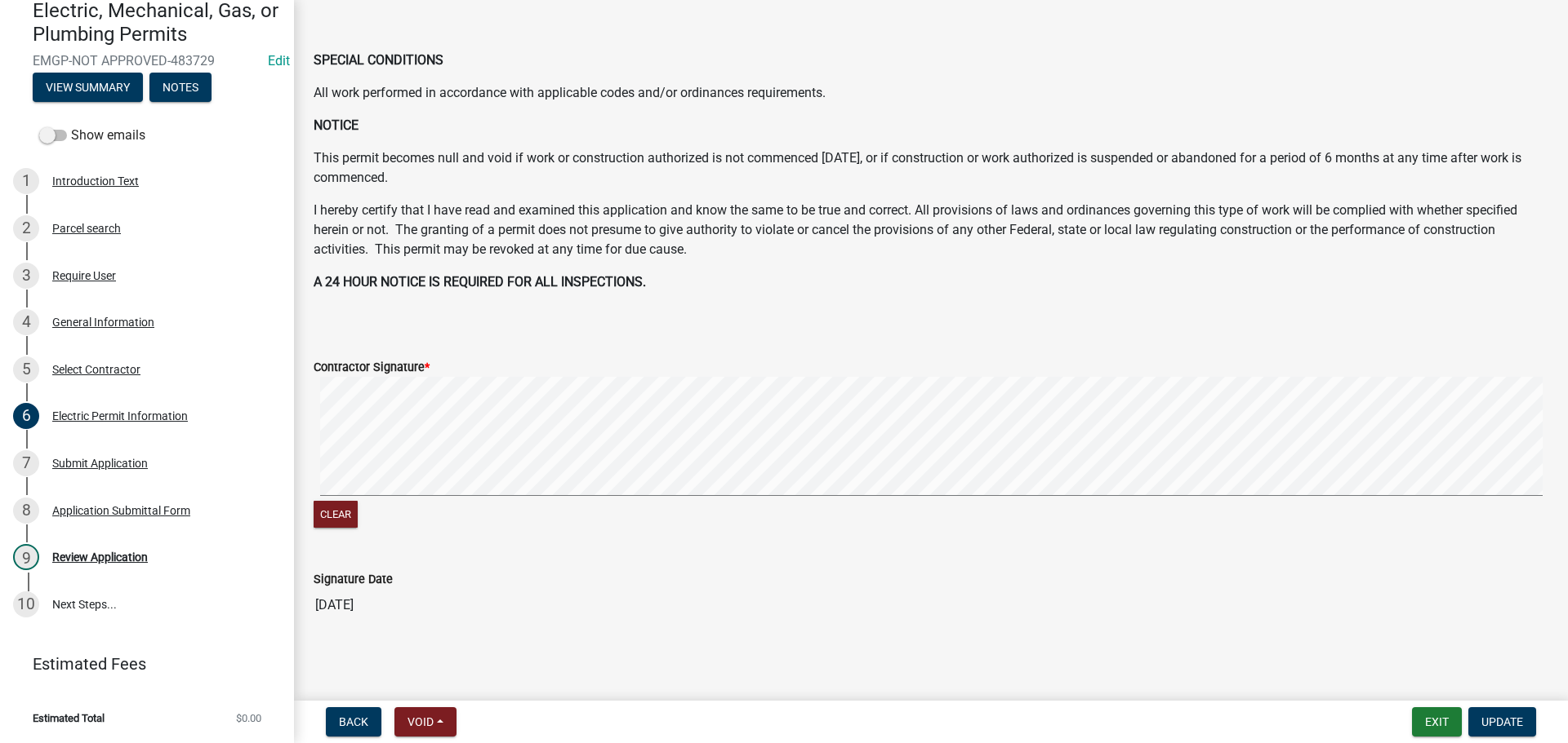
scroll to position [745, 0]
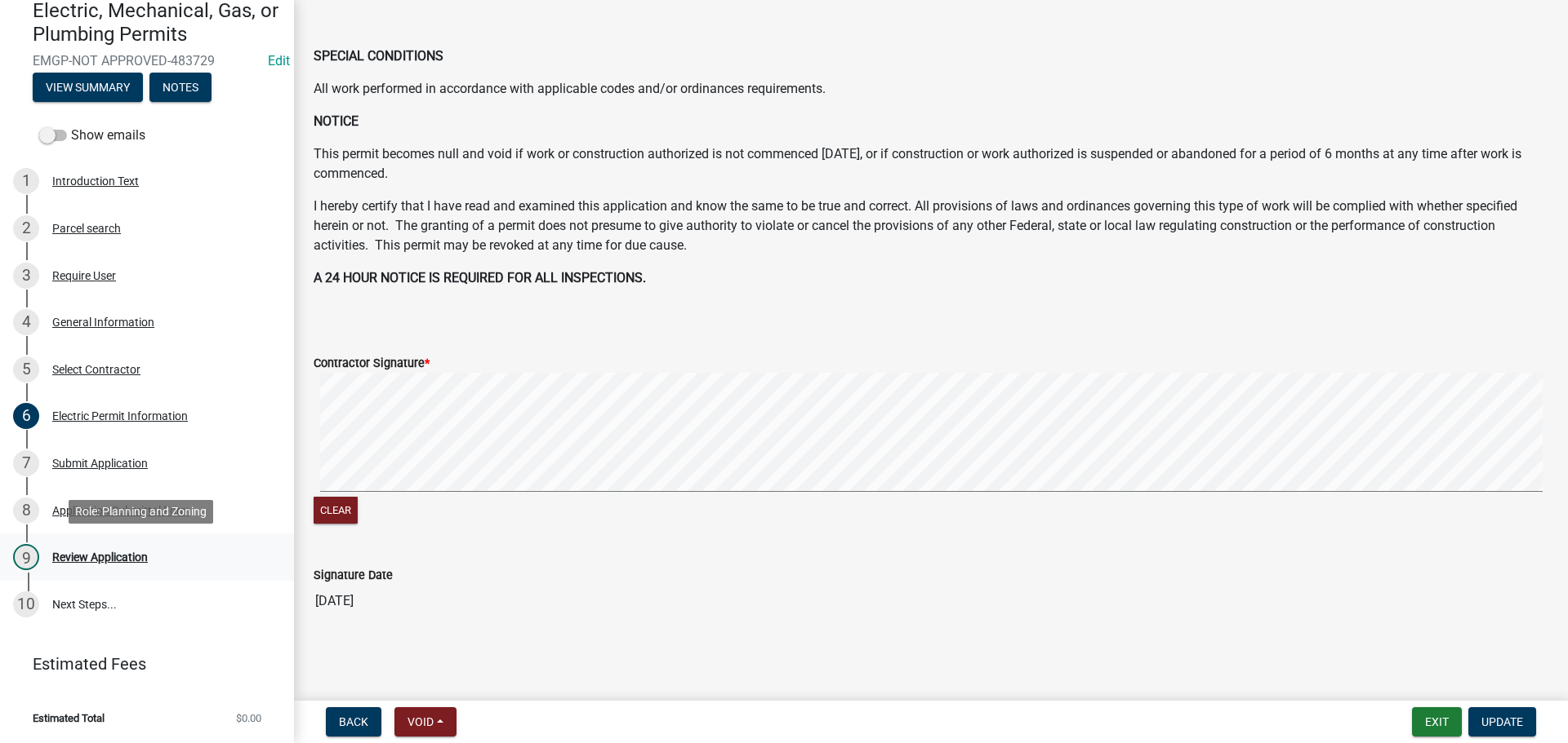
click at [50, 550] on div "9 Review Application" at bounding box center [140, 557] width 255 height 26
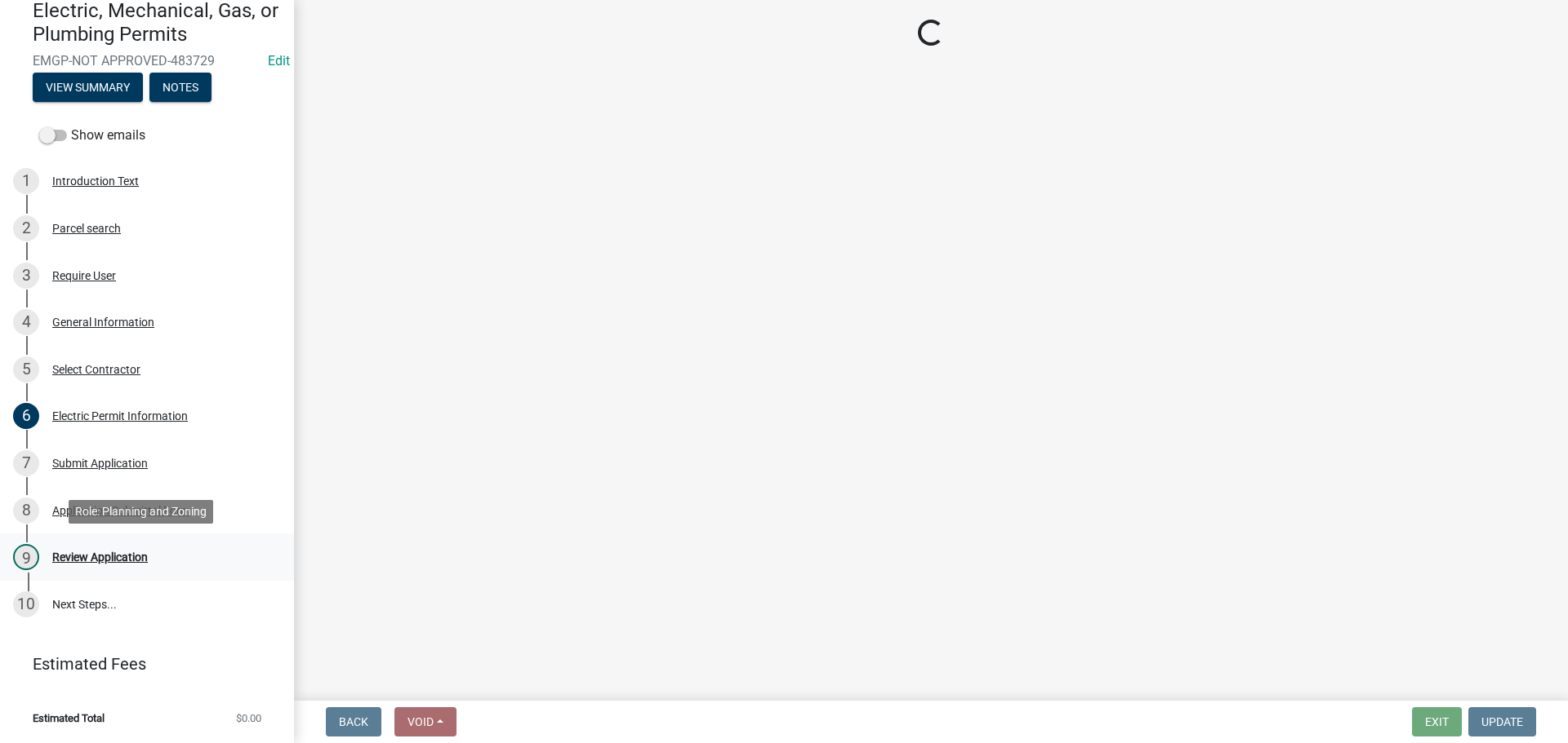
scroll to position [0, 0]
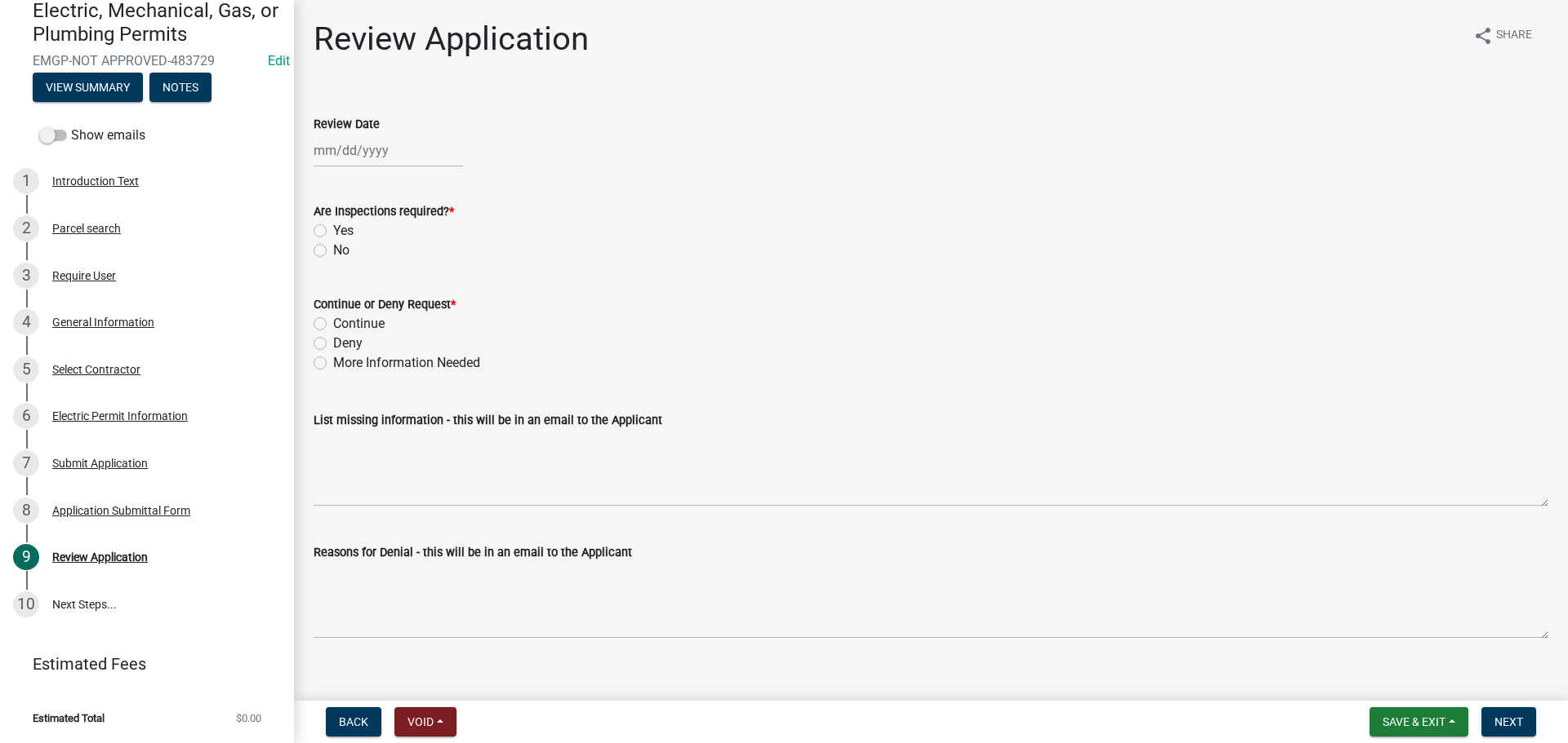
click at [357, 167] on div at bounding box center [388, 150] width 149 height 33
select select "9"
select select "2025"
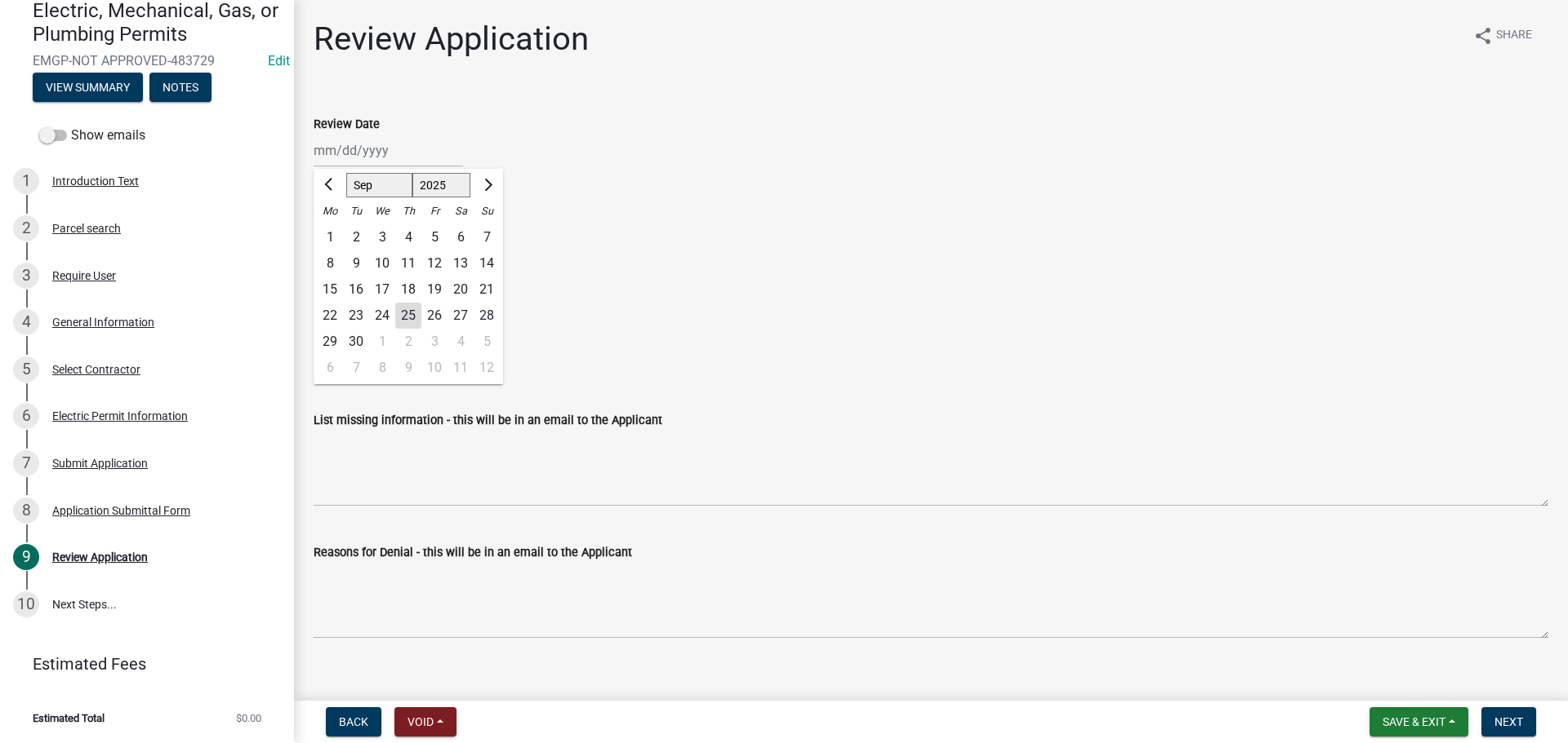
click at [404, 318] on div "25" at bounding box center [408, 316] width 26 height 26
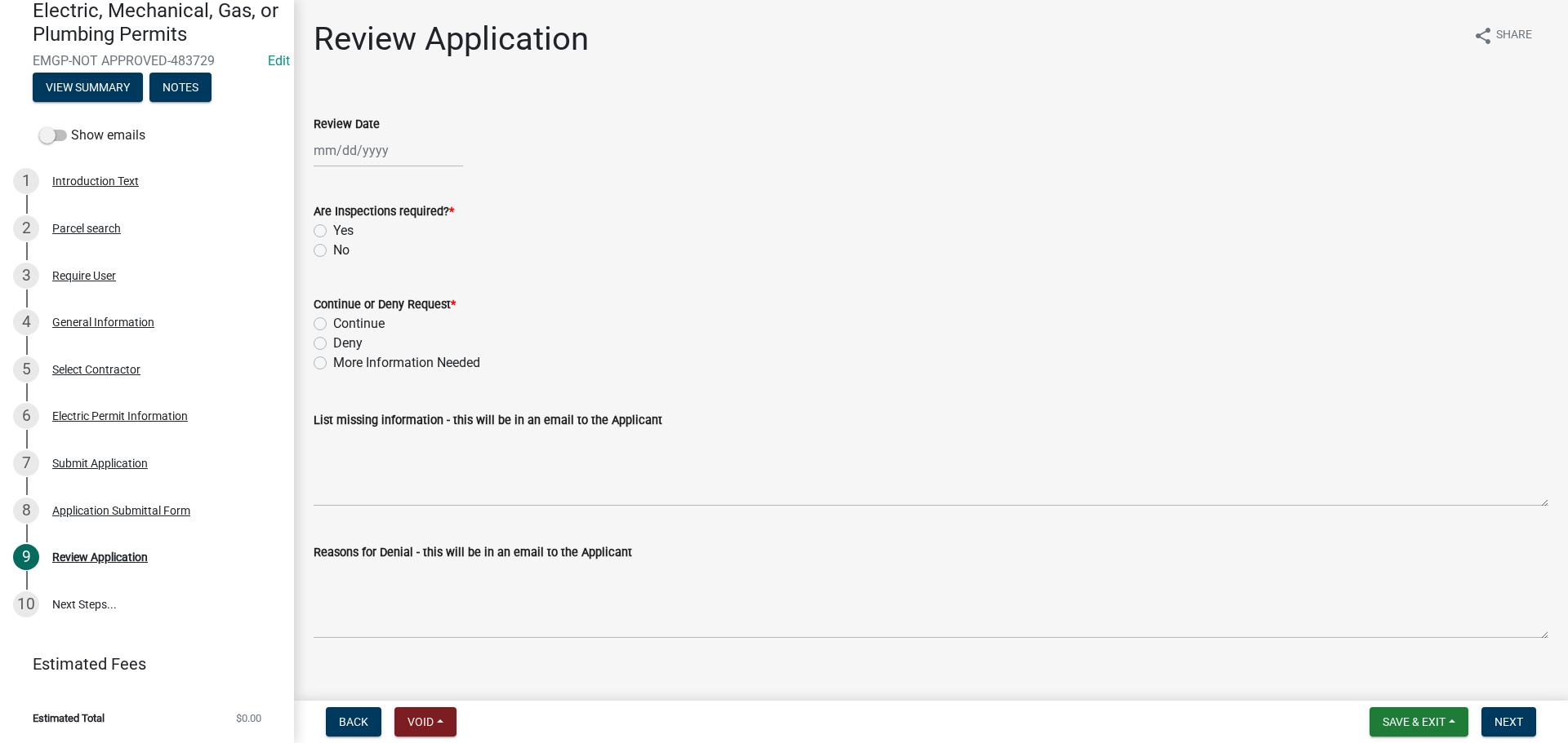
type input "[DATE]"
click at [333, 227] on label "Yes" at bounding box center [344, 230] width 20 height 19
click at [333, 227] on input "Yes" at bounding box center [339, 226] width 11 height 11
radio input "true"
click at [333, 324] on label "Continue" at bounding box center [359, 323] width 52 height 19
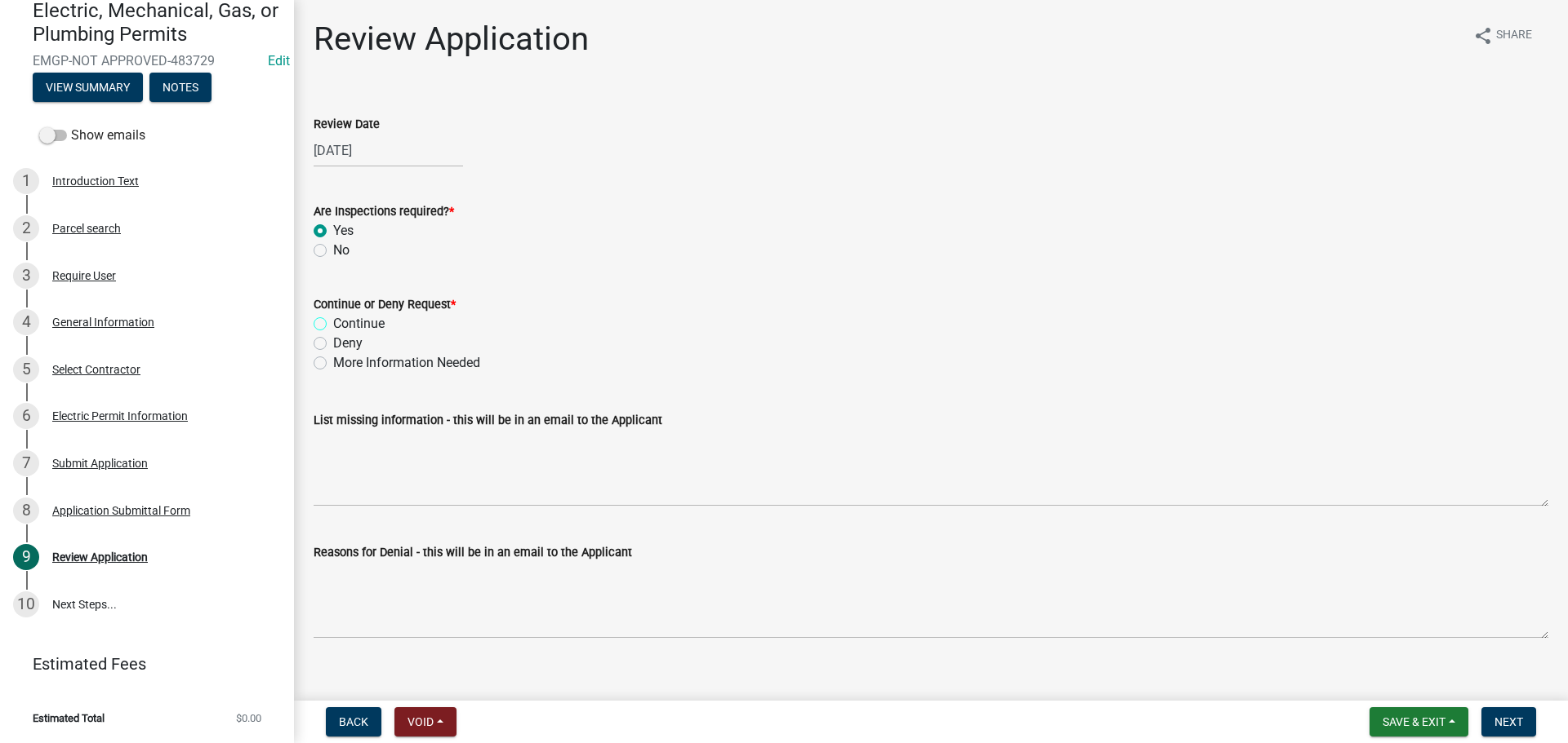
click at [333, 324] on input "Continue" at bounding box center [339, 319] width 11 height 11
radio input "true"
click at [1507, 726] on span "Next" at bounding box center [1508, 722] width 29 height 13
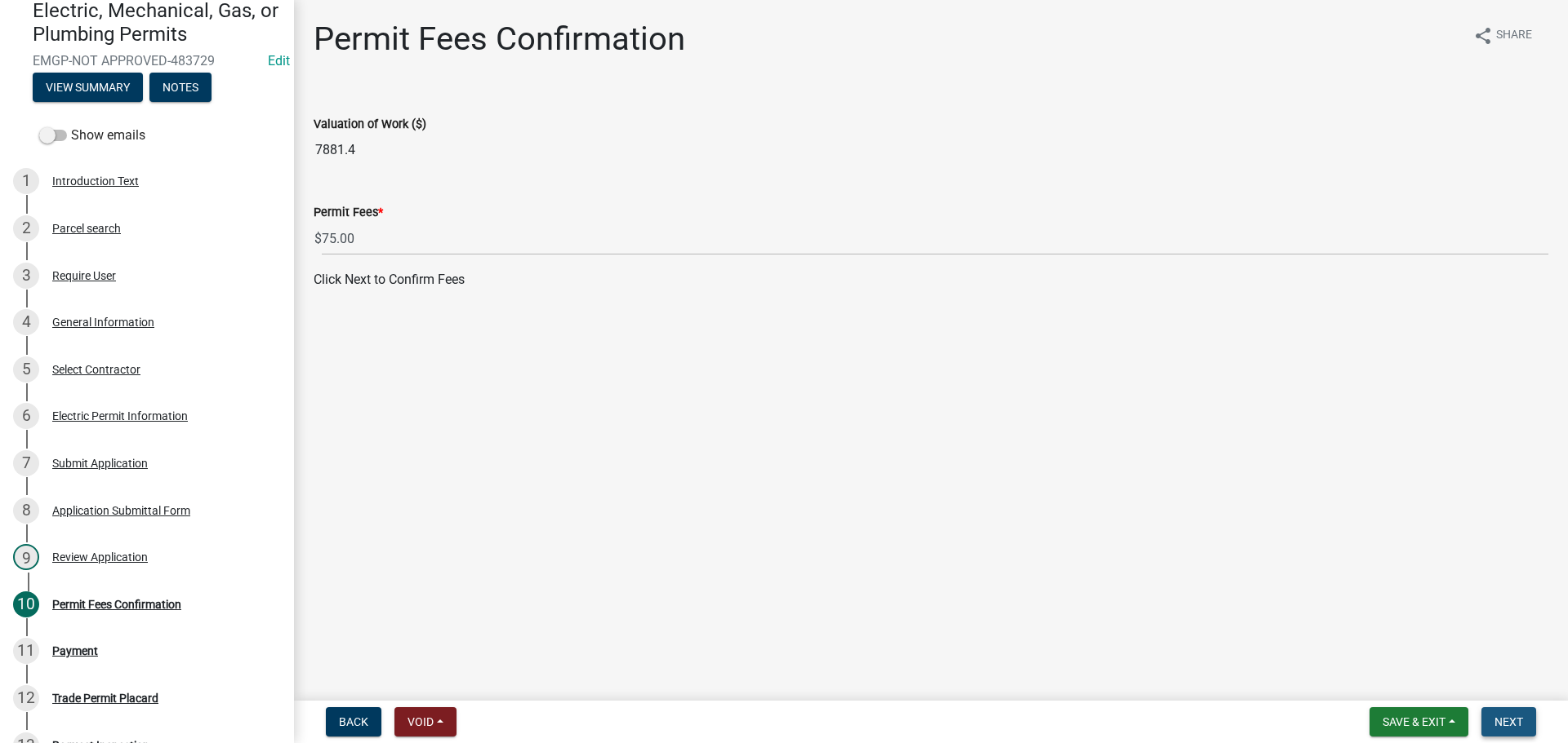
click at [1501, 722] on span "Next" at bounding box center [1508, 722] width 29 height 13
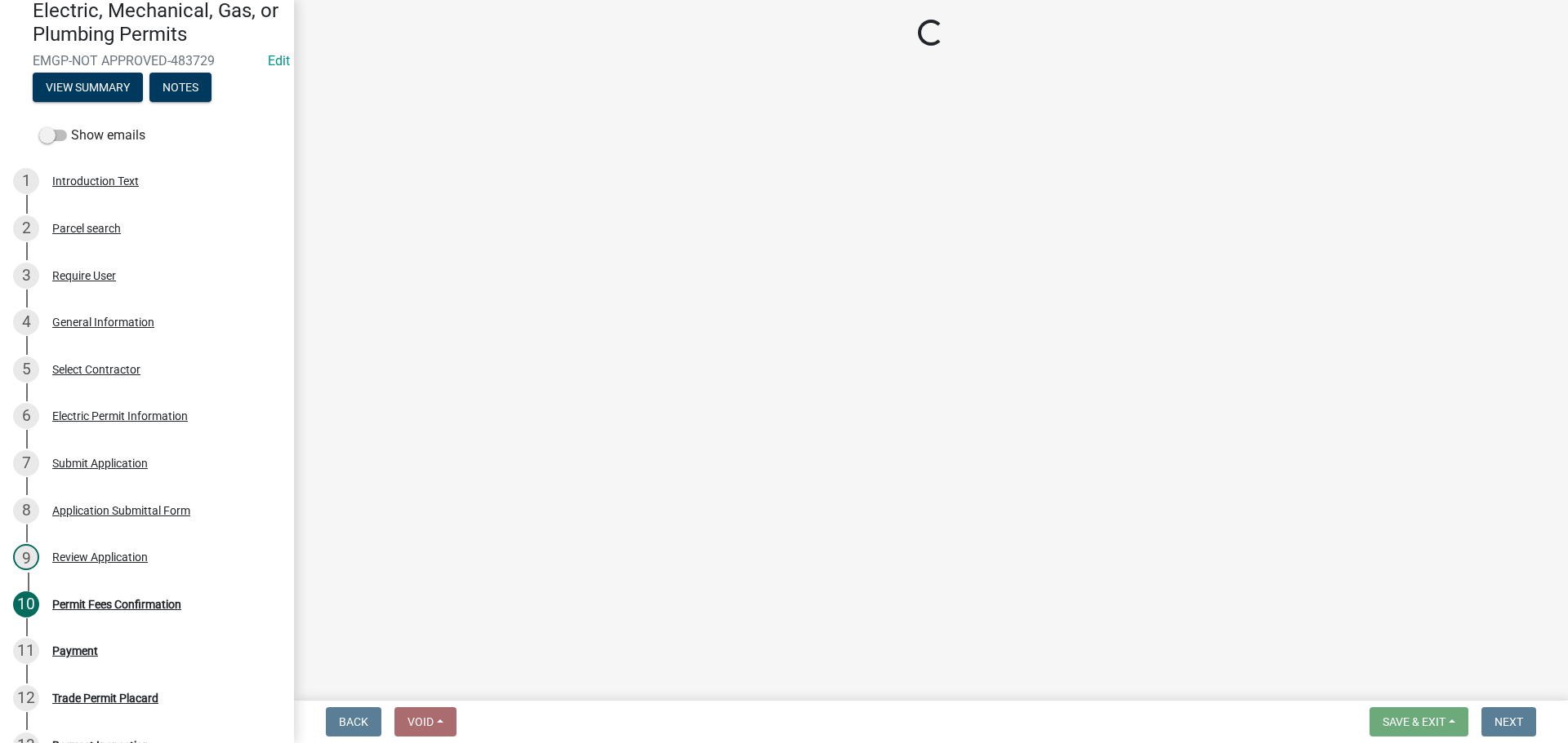
select select "3: 3"
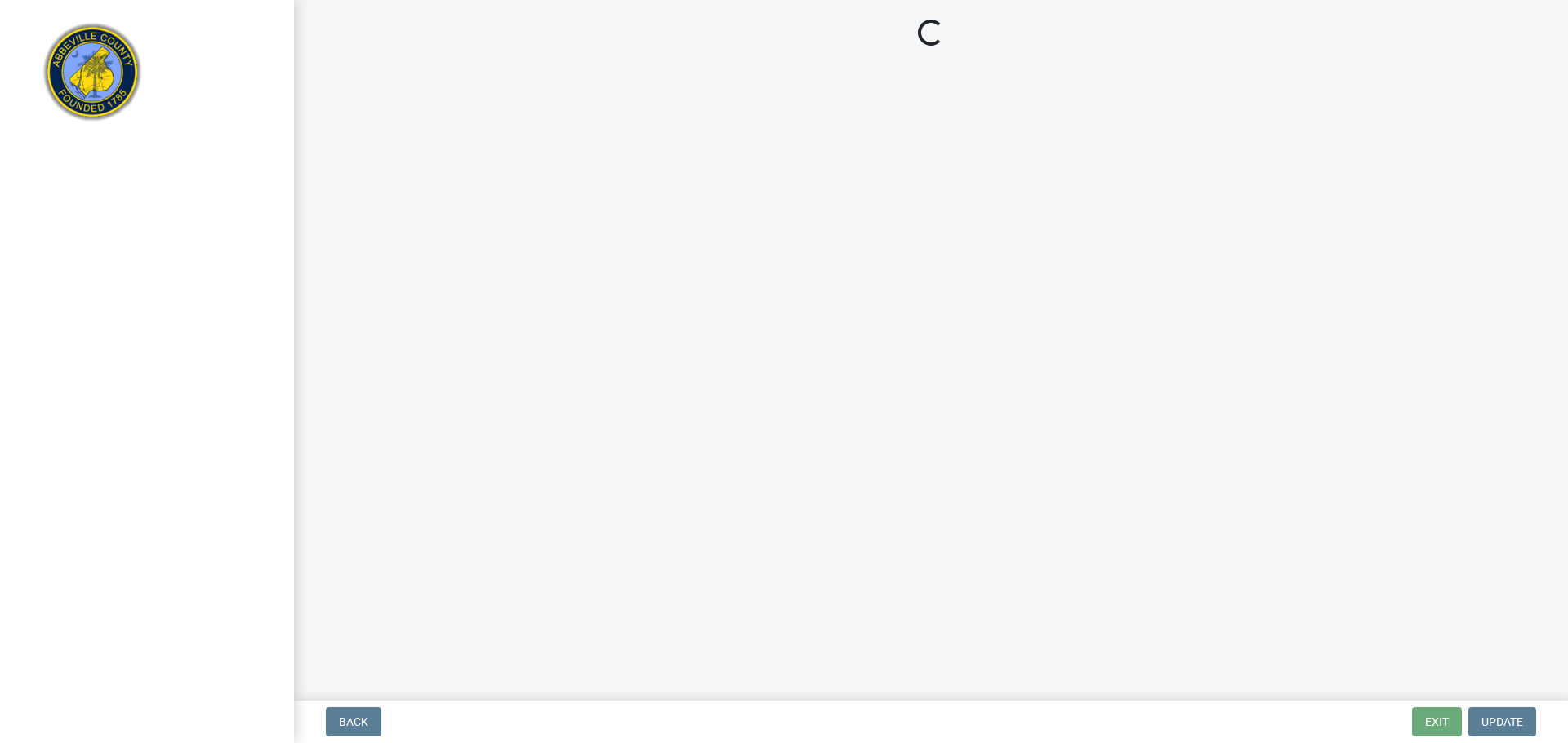
select select "3: 3"
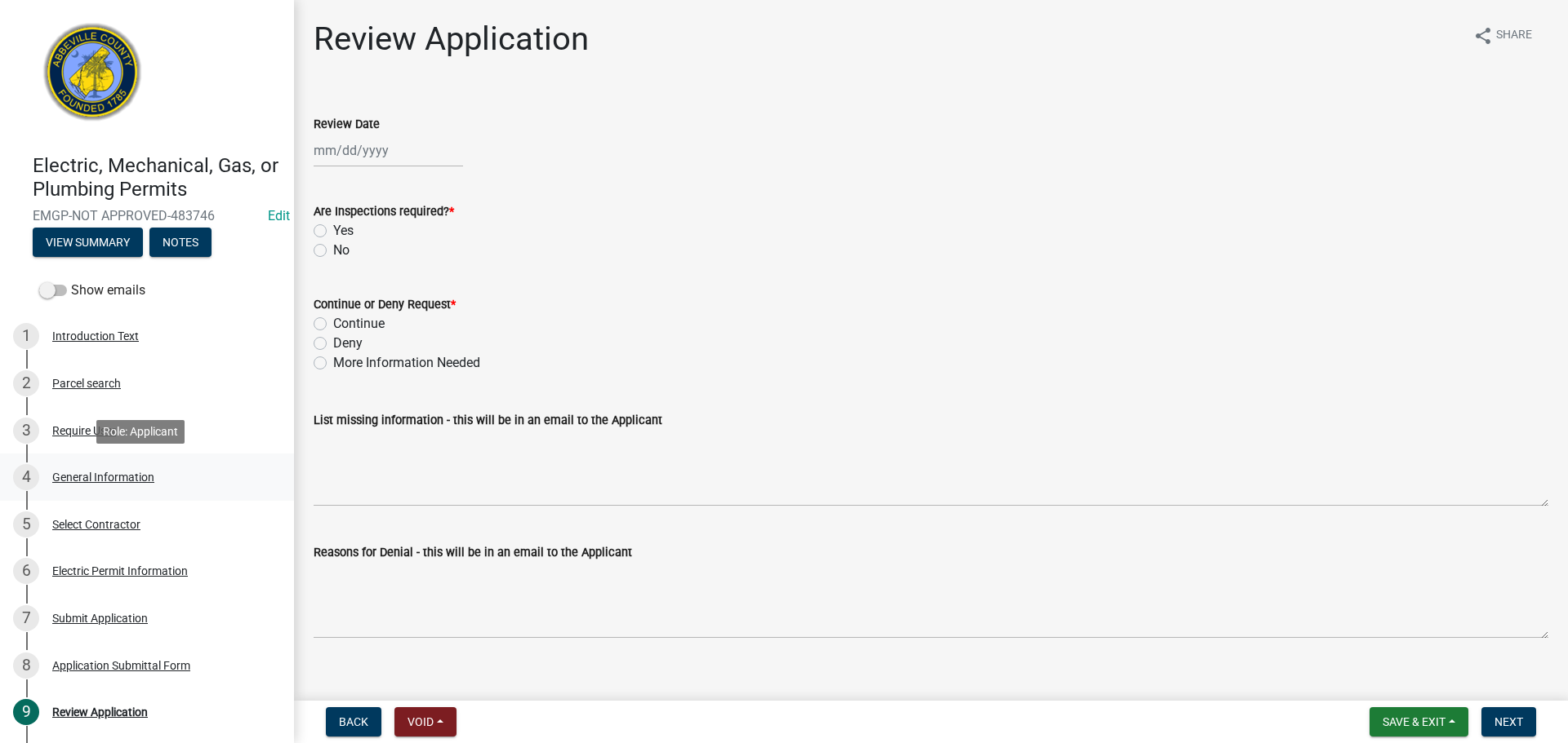
click at [133, 471] on div "General Information" at bounding box center [103, 477] width 102 height 11
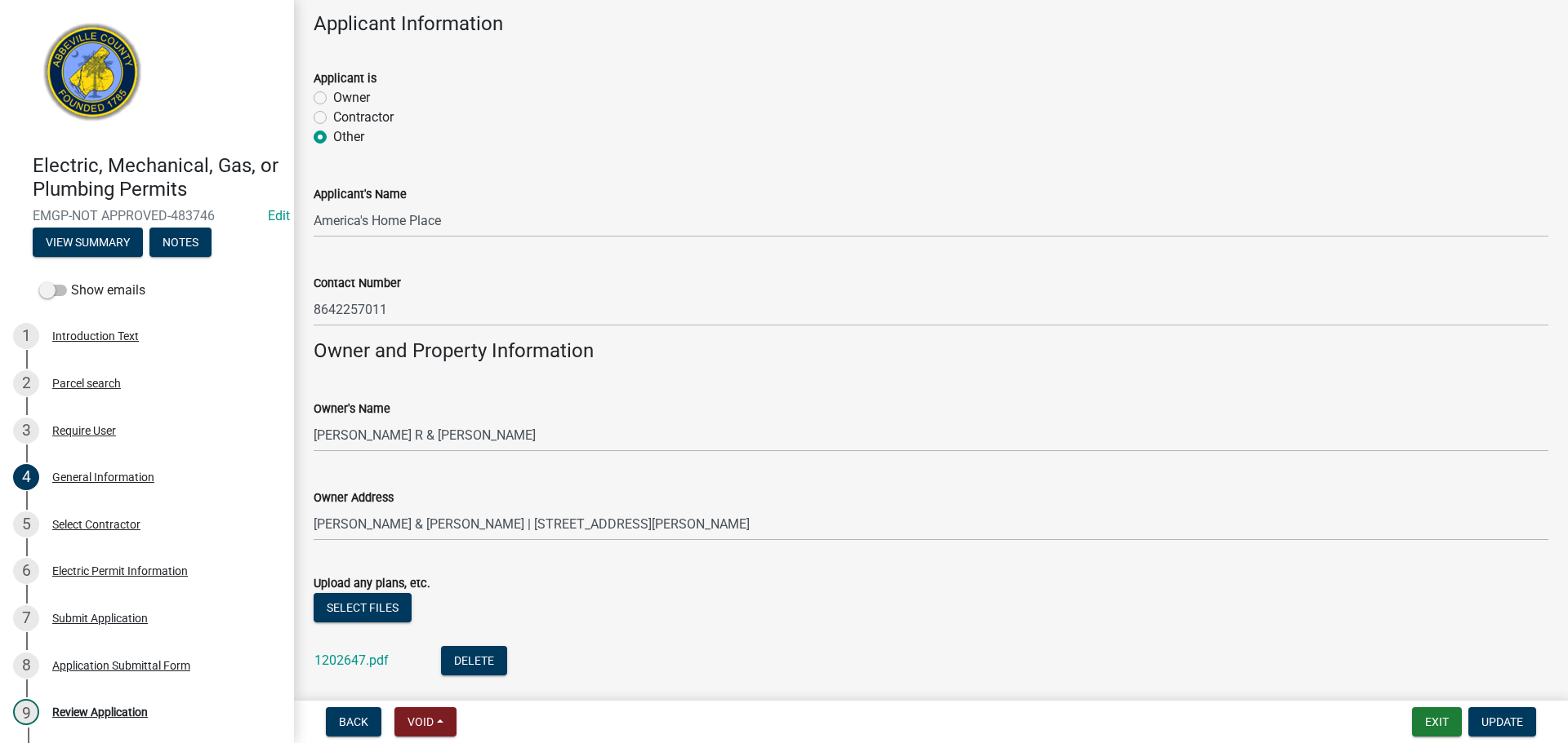
scroll to position [1073, 0]
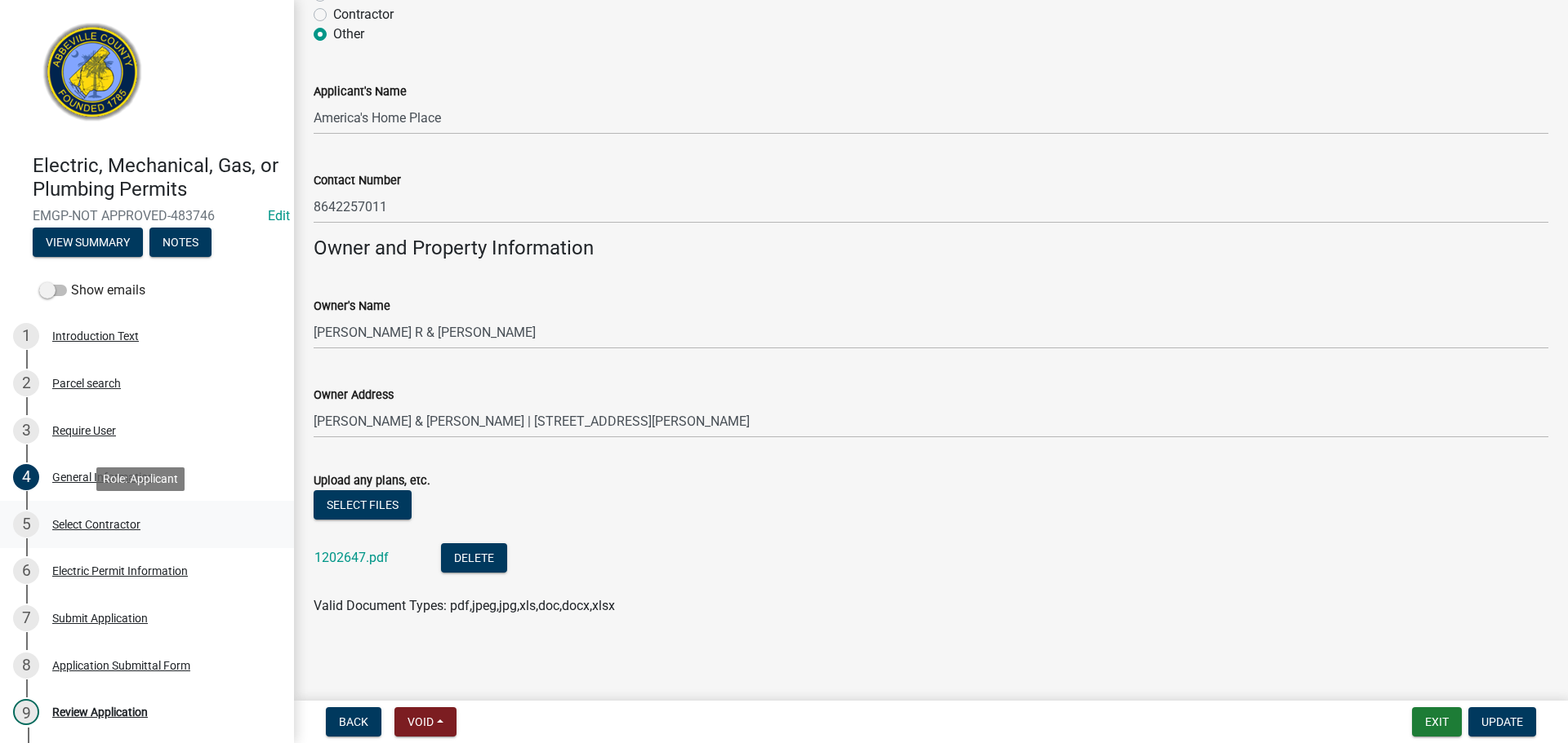
click at [123, 521] on div "Select Contractor" at bounding box center [97, 525] width 88 height 11
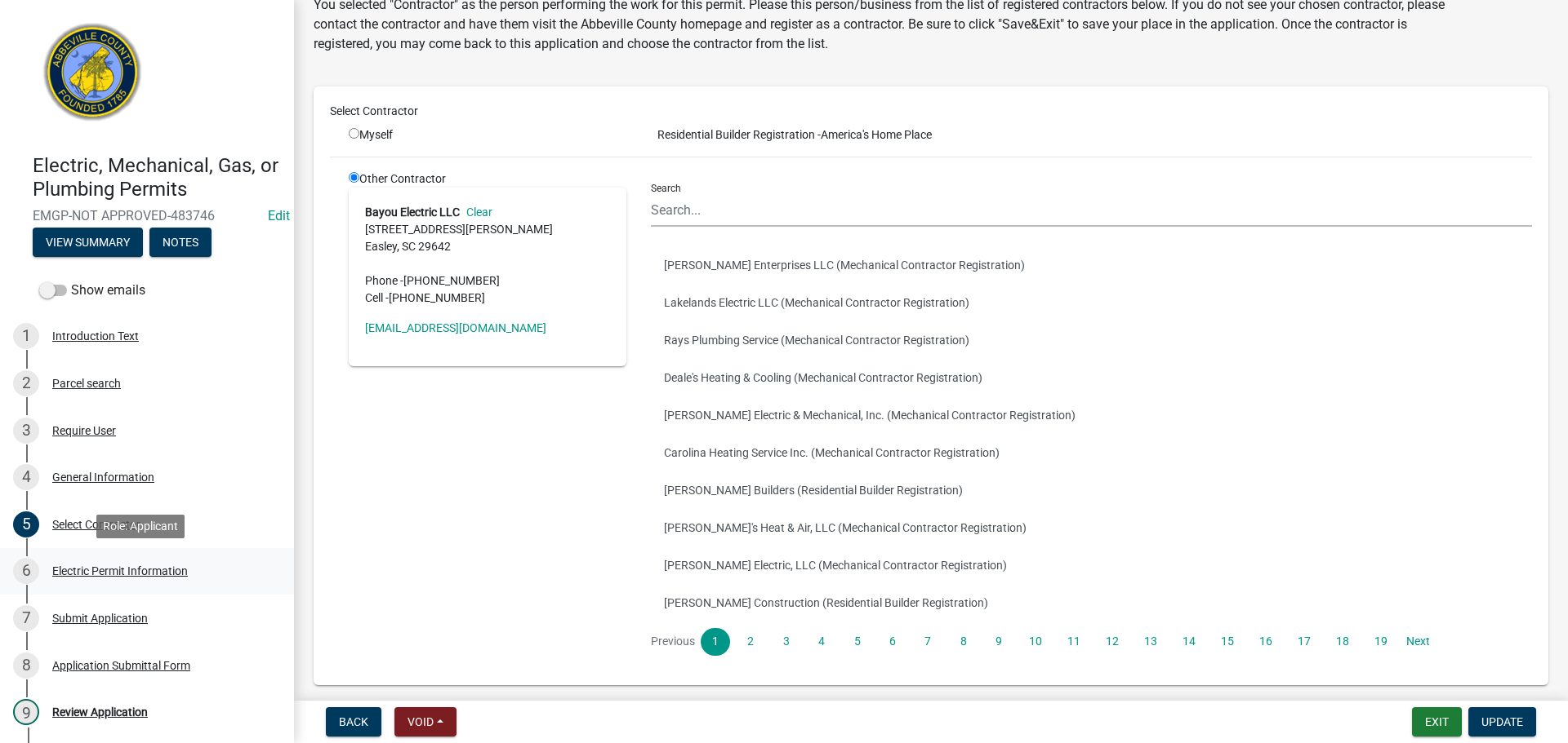
scroll to position [138, 0]
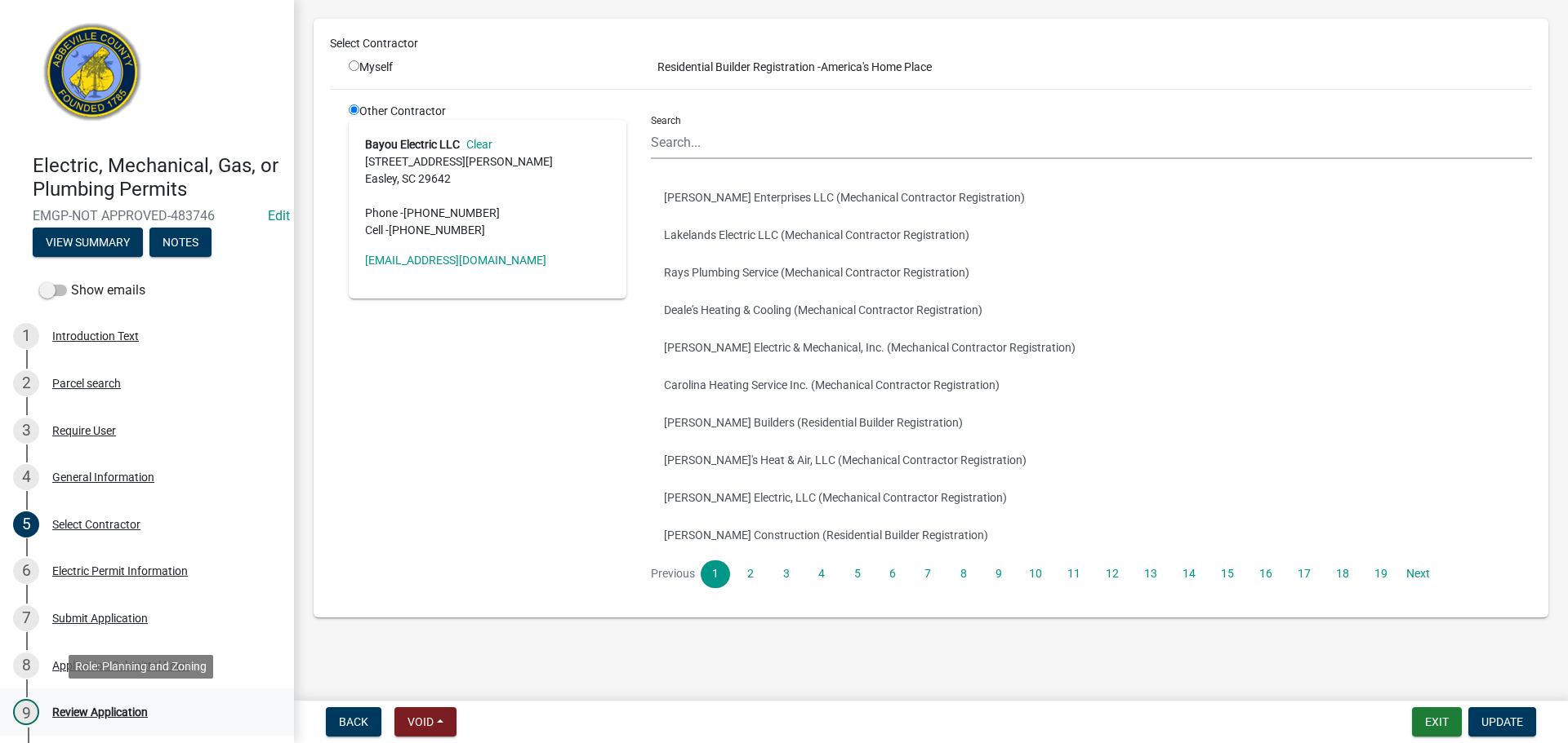
click at [109, 707] on div "Review Application" at bounding box center [100, 713] width 96 height 11
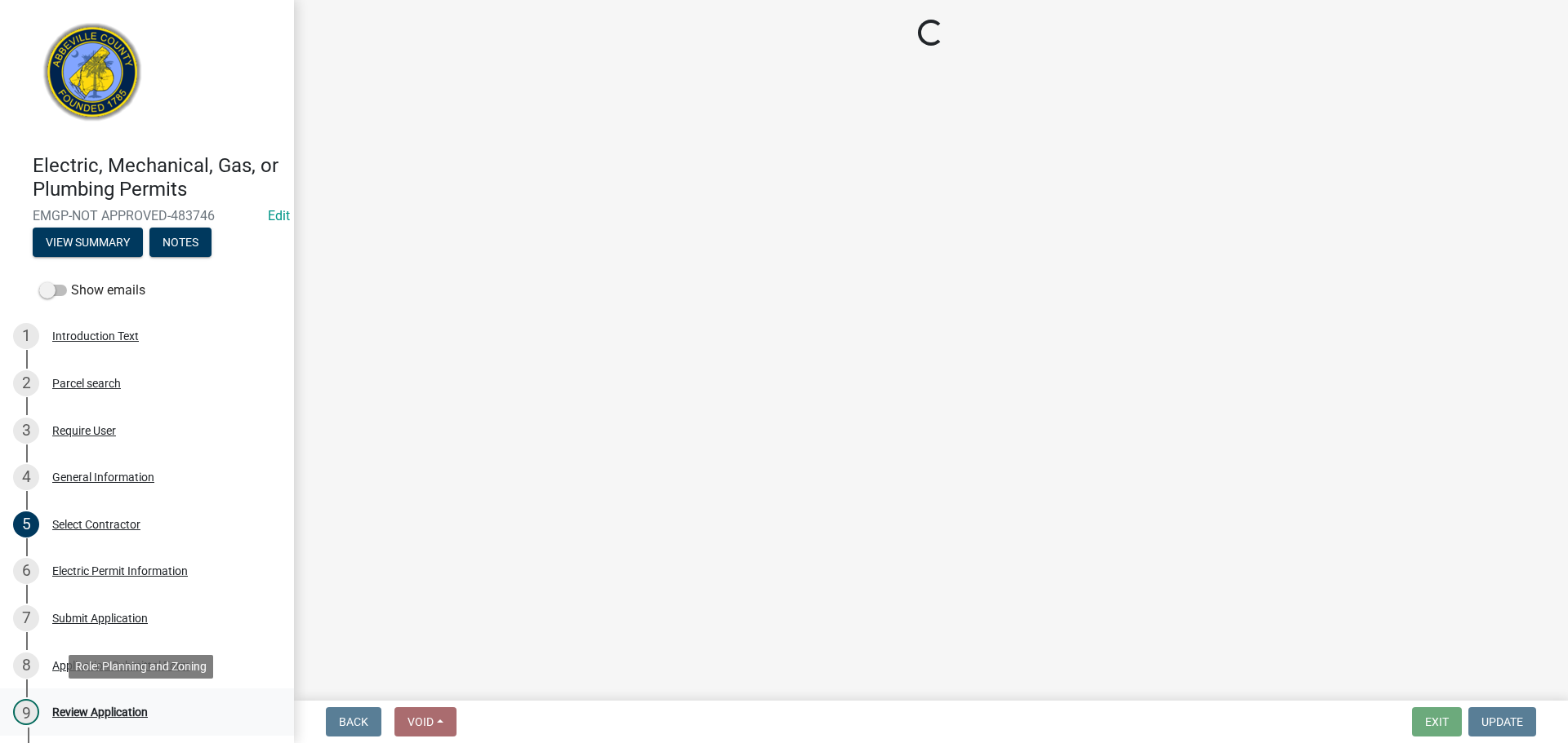
scroll to position [0, 0]
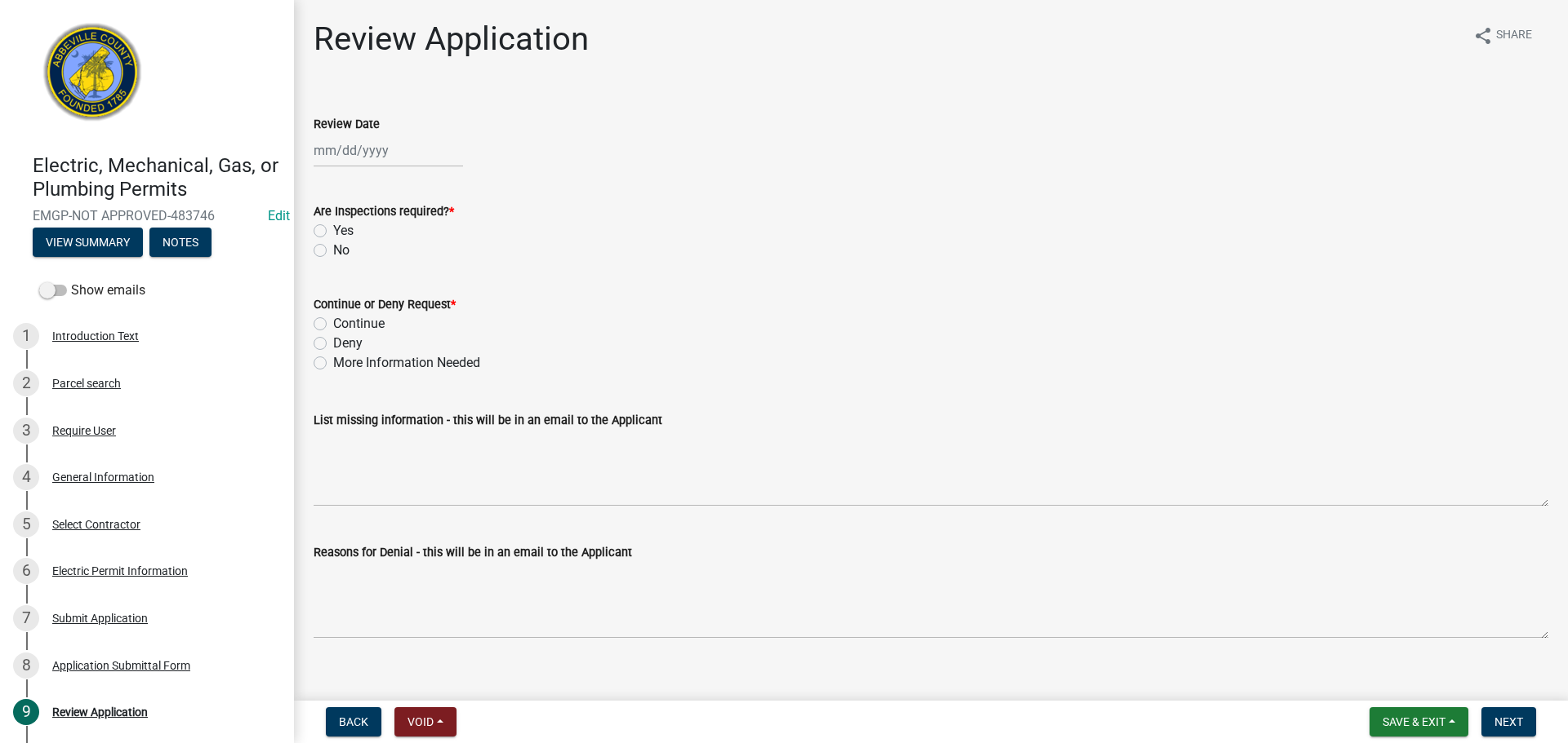
select select "9"
select select "2025"
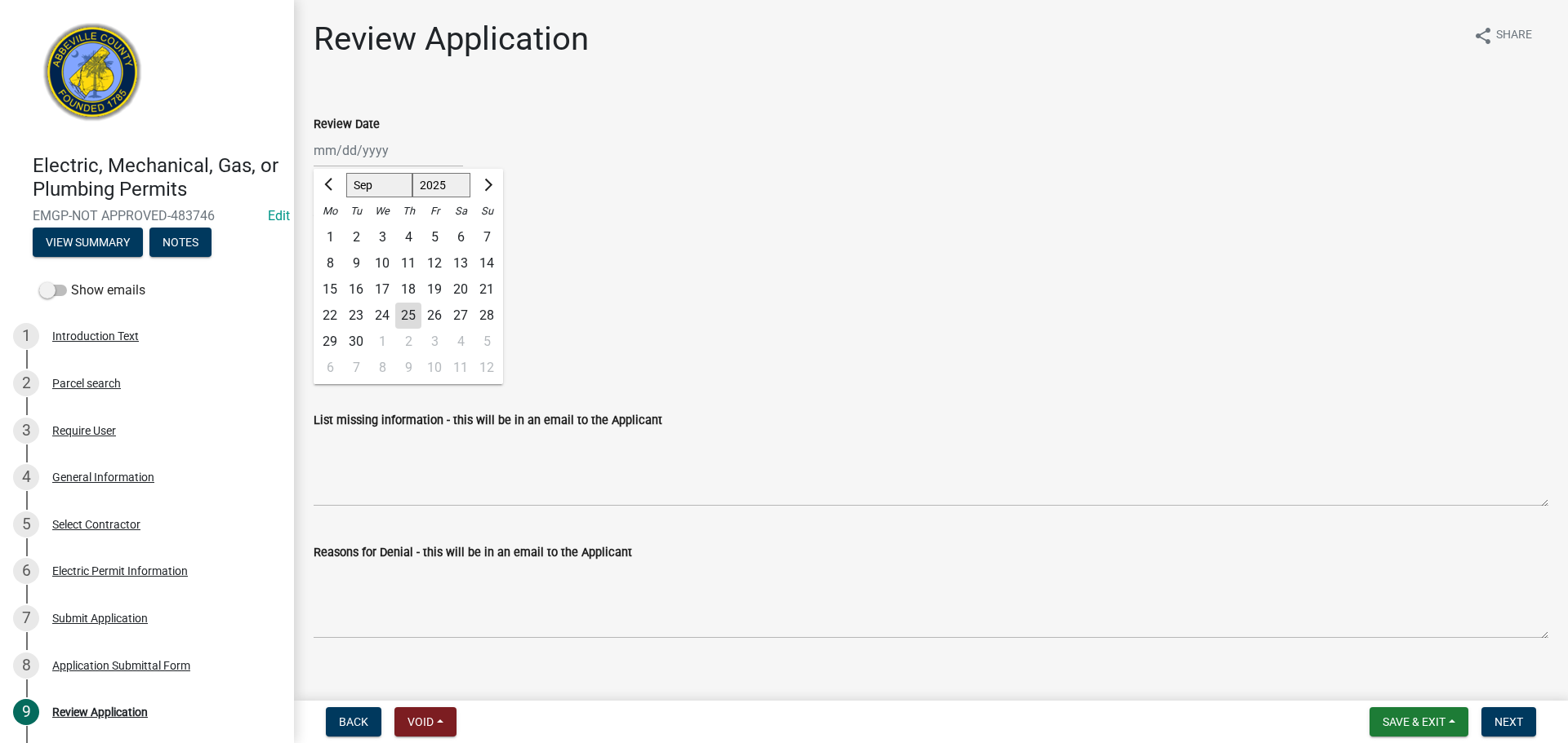
click at [352, 142] on div "Jan Feb Mar Apr May Jun Jul Aug Sep Oct Nov Dec 1525 1526 1527 1528 1529 1530 1…" at bounding box center [388, 150] width 149 height 33
click at [409, 317] on div "25" at bounding box center [408, 316] width 26 height 26
type input "[DATE]"
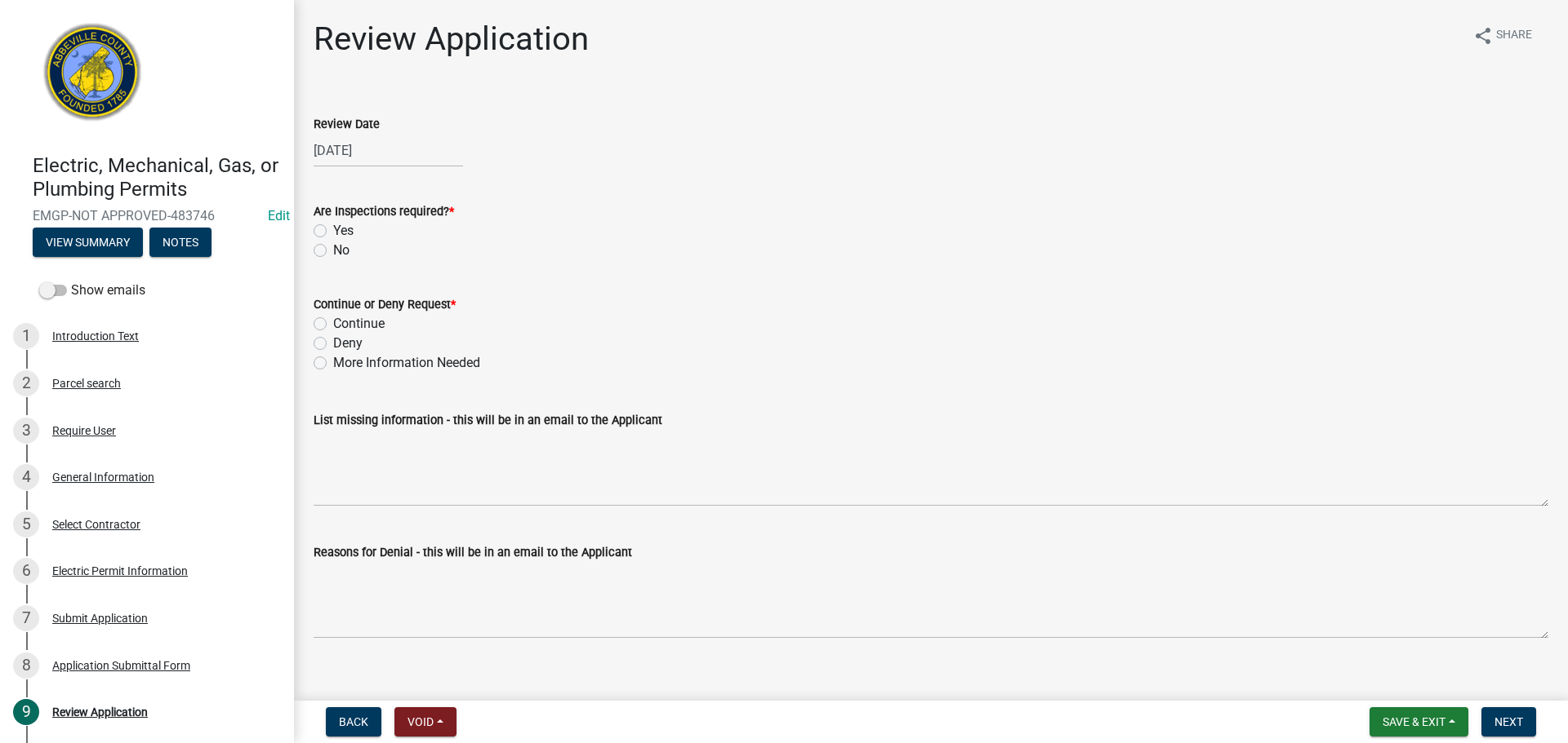
click at [333, 228] on label "Yes" at bounding box center [344, 230] width 20 height 19
click at [333, 228] on input "Yes" at bounding box center [339, 226] width 11 height 11
radio input "true"
click at [333, 325] on label "Continue" at bounding box center [359, 323] width 52 height 19
click at [333, 325] on input "Continue" at bounding box center [339, 319] width 11 height 11
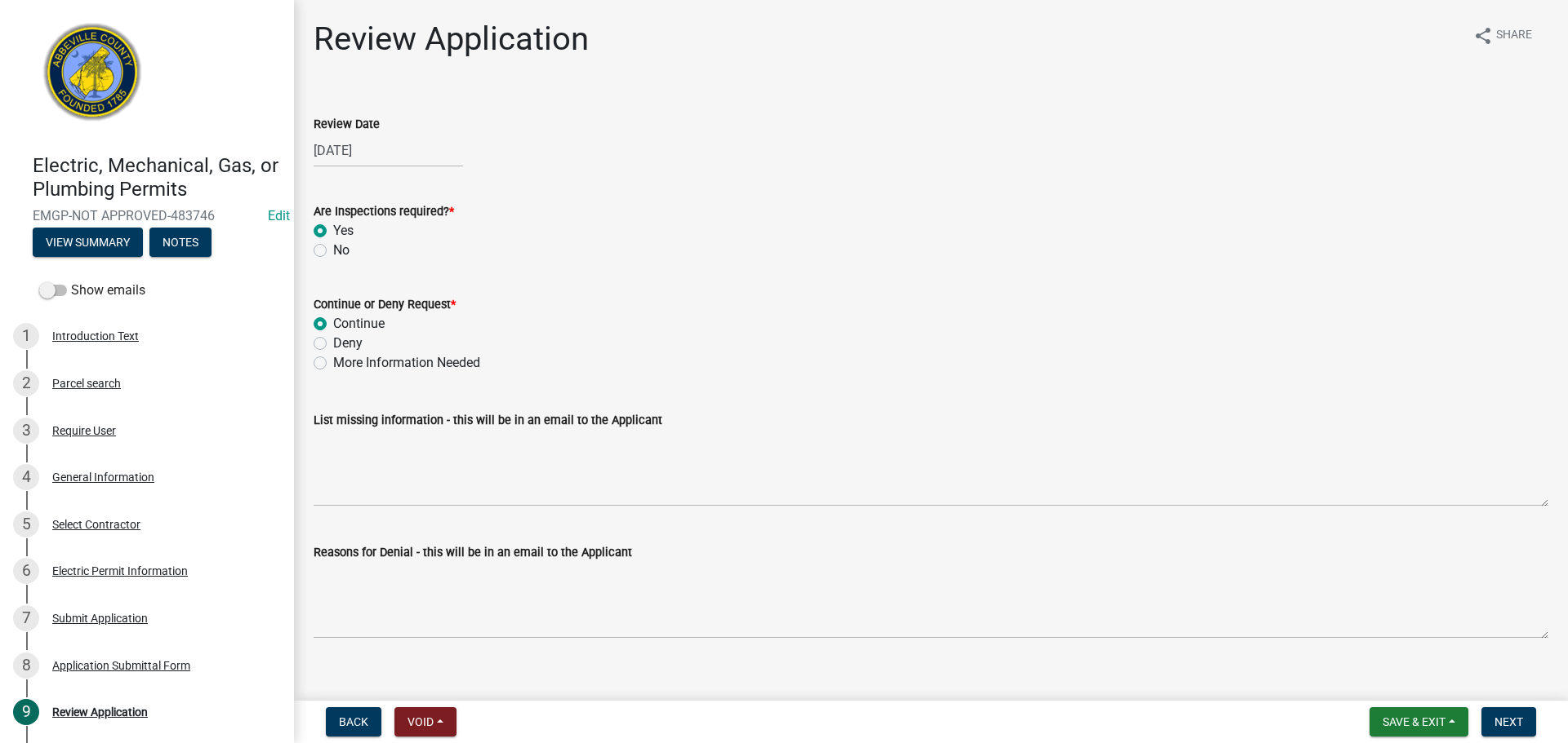
radio input "true"
click at [1501, 718] on span "Next" at bounding box center [1508, 722] width 29 height 13
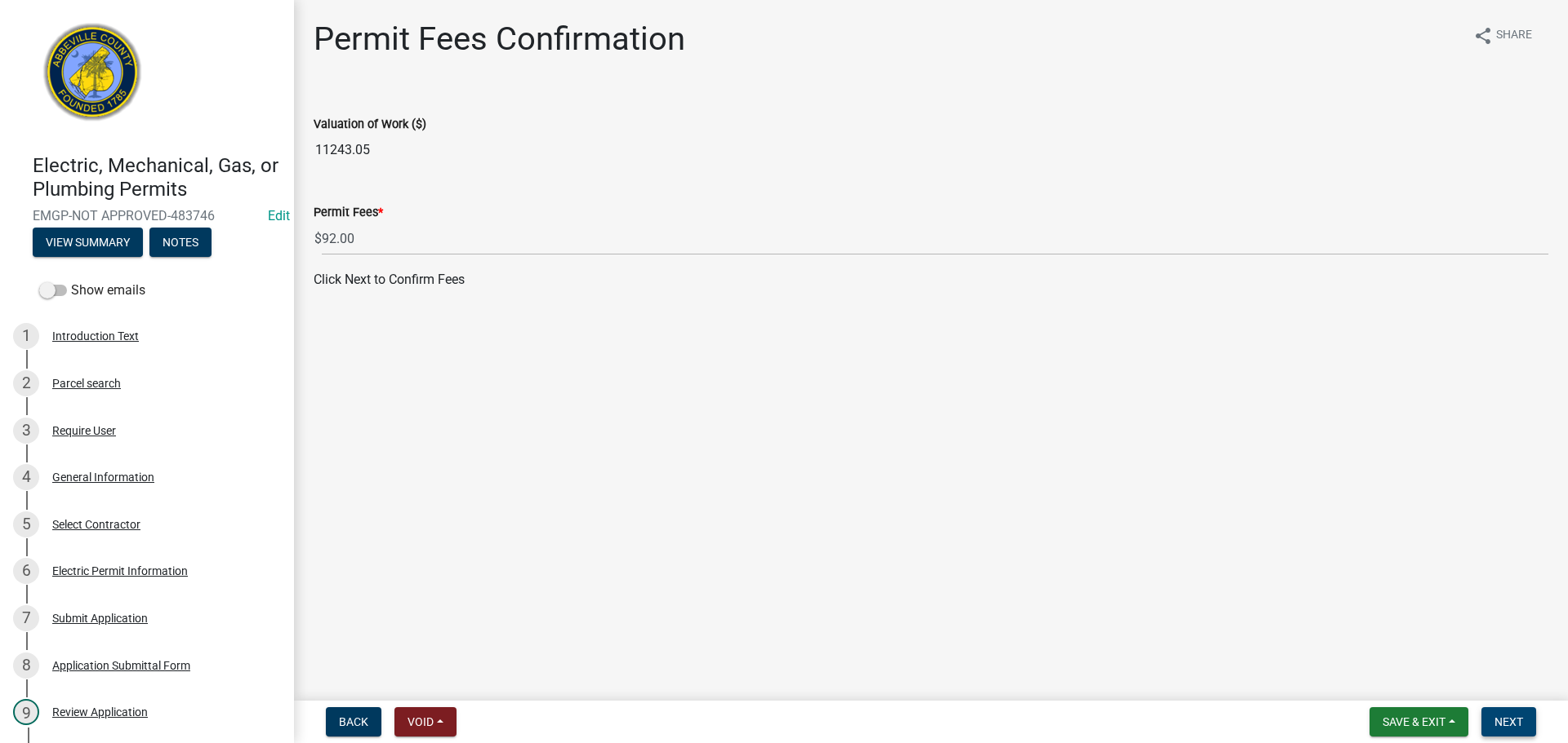
click at [1530, 718] on button "Next" at bounding box center [1508, 722] width 54 height 29
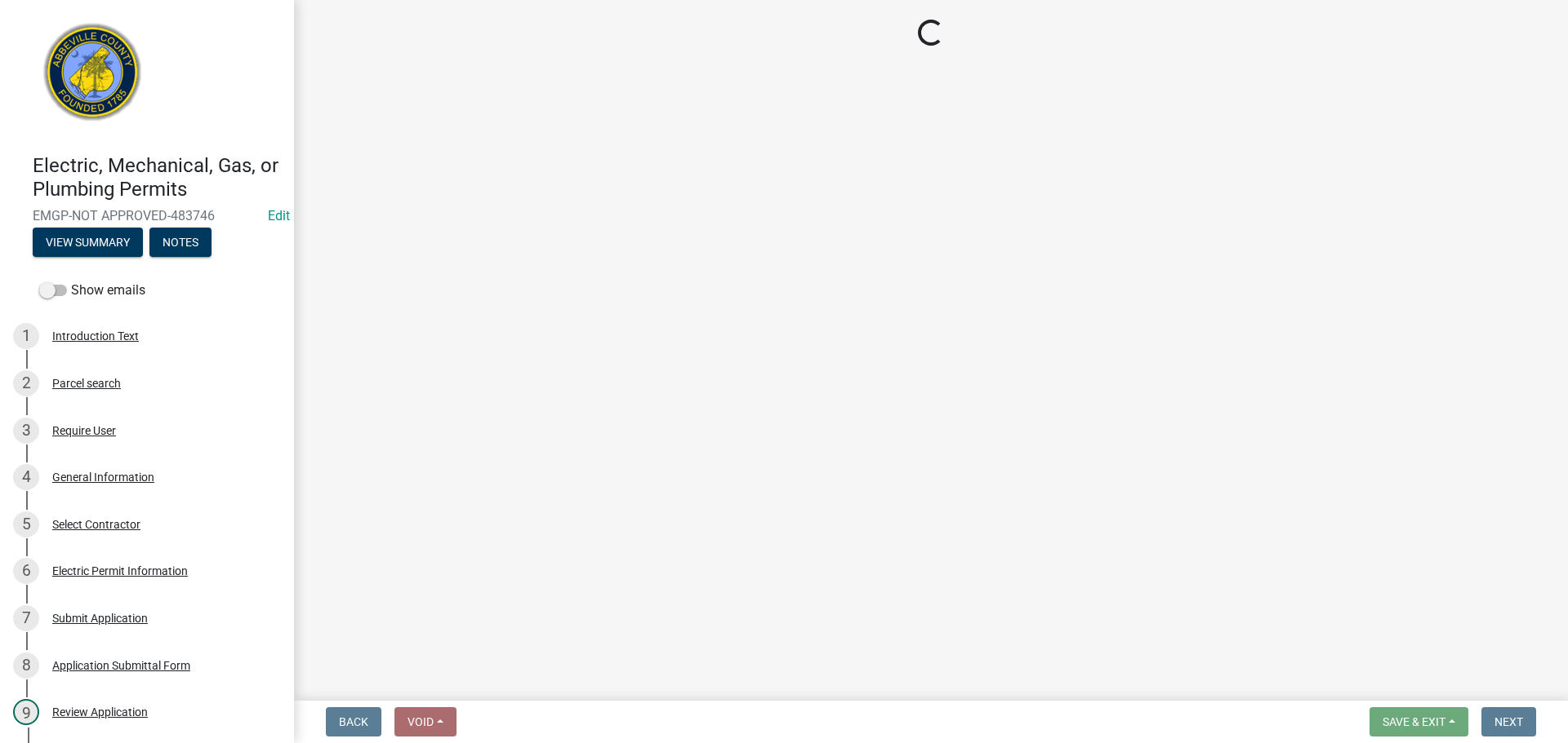
select select "3: 3"
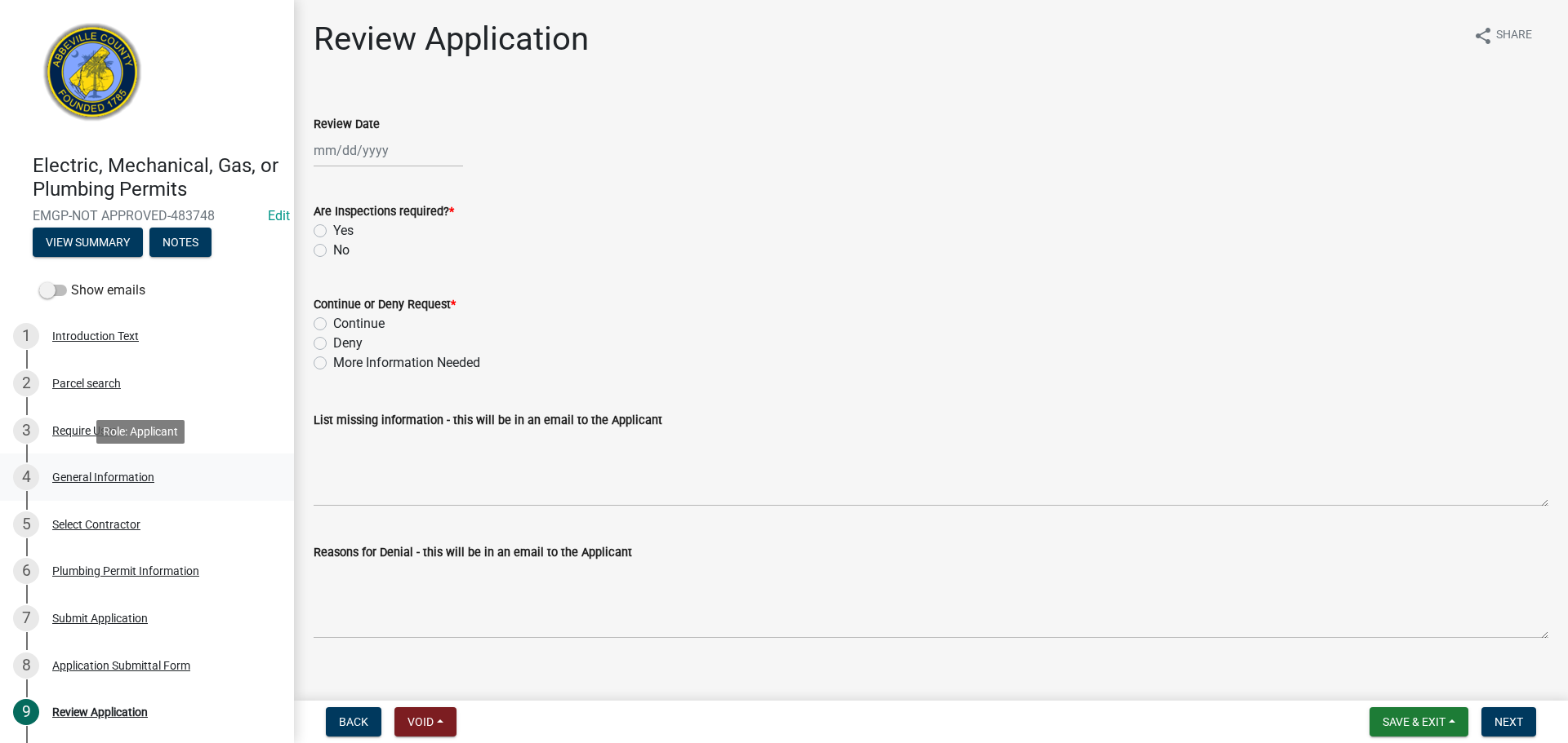
click at [105, 478] on div "General Information" at bounding box center [103, 477] width 102 height 11
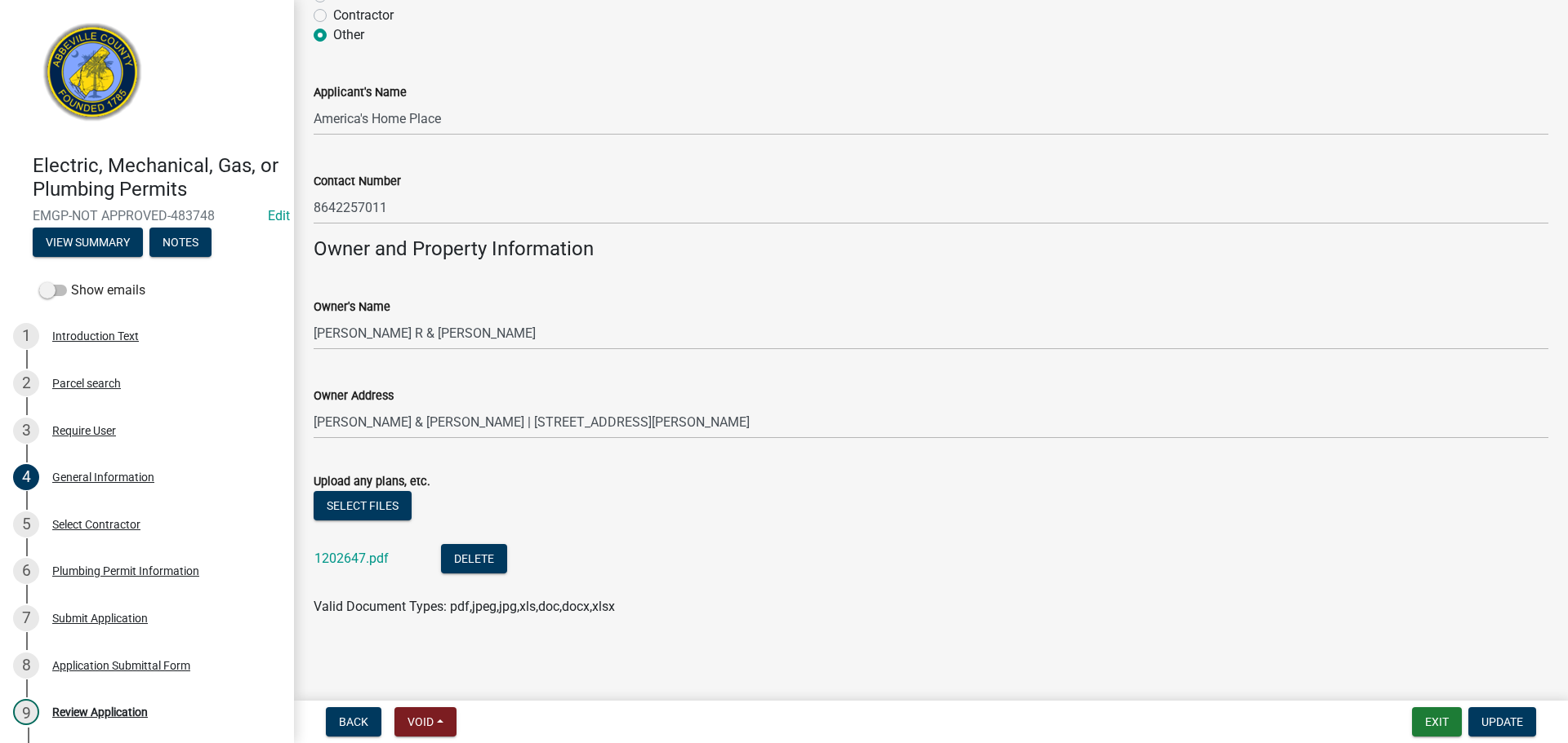
scroll to position [1073, 0]
click at [123, 520] on div "Select Contractor" at bounding box center [97, 525] width 88 height 11
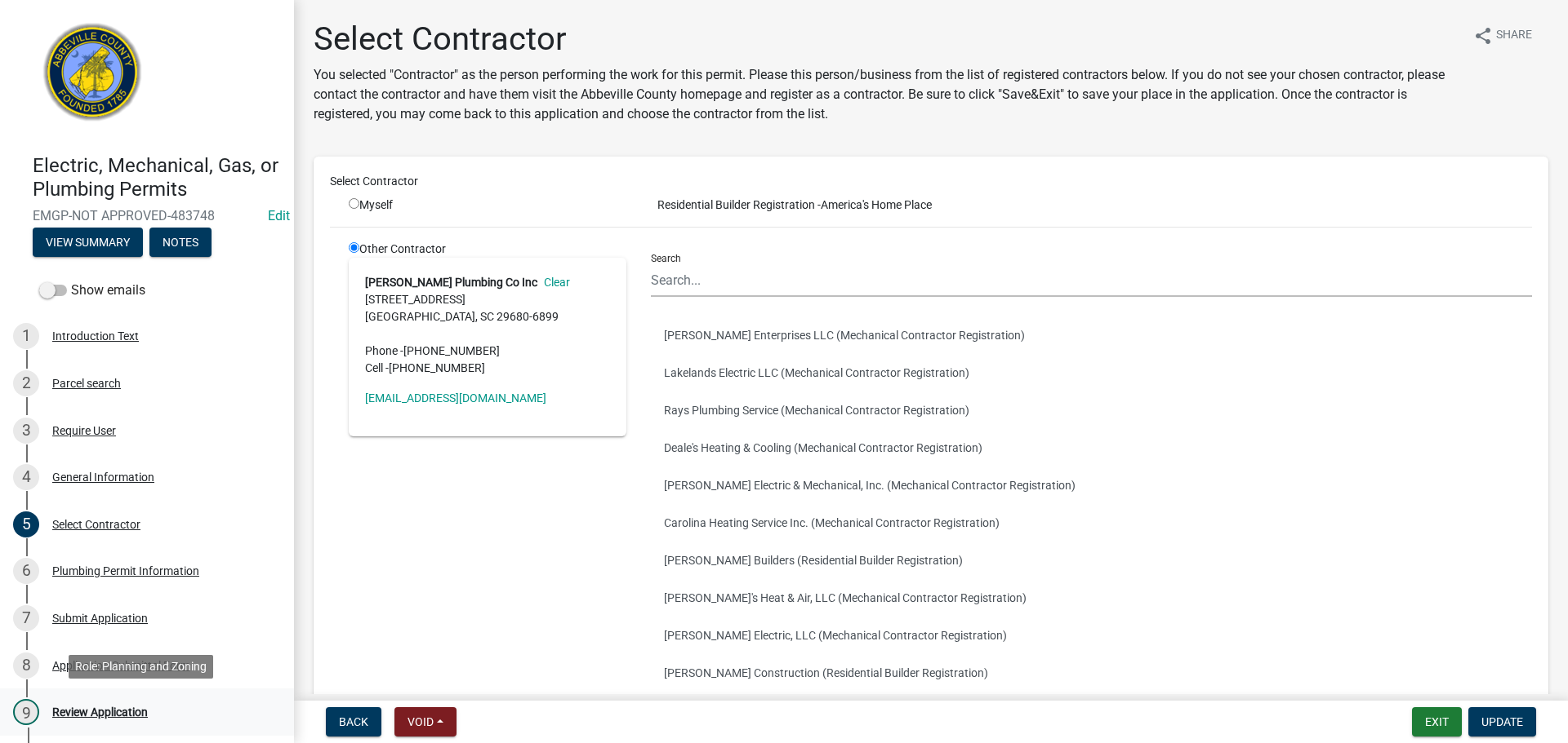
click at [98, 707] on div "Review Application" at bounding box center [100, 713] width 96 height 11
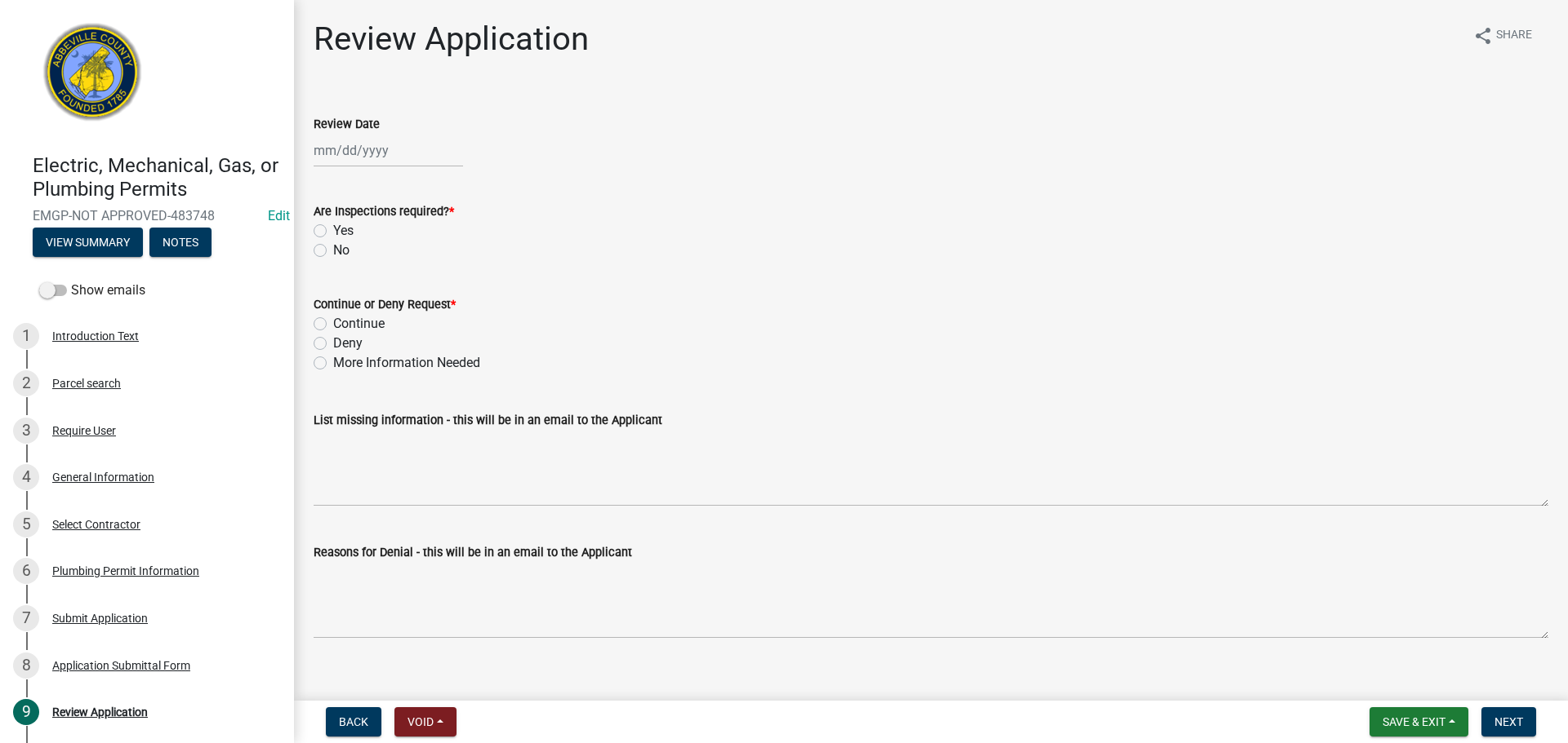
click at [386, 150] on div at bounding box center [388, 150] width 149 height 33
select select "9"
select select "2025"
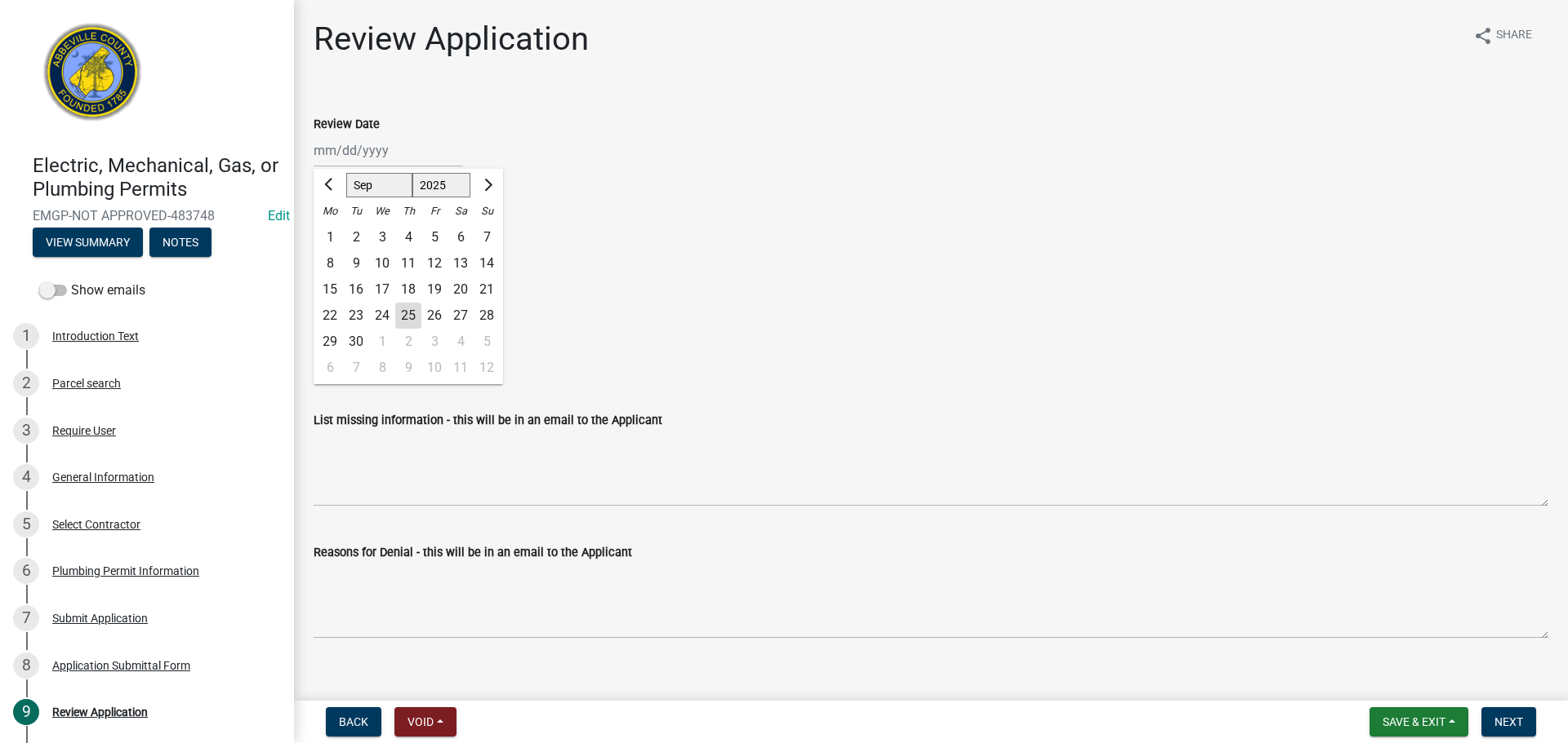
click at [408, 314] on div "25" at bounding box center [408, 316] width 26 height 26
type input "[DATE]"
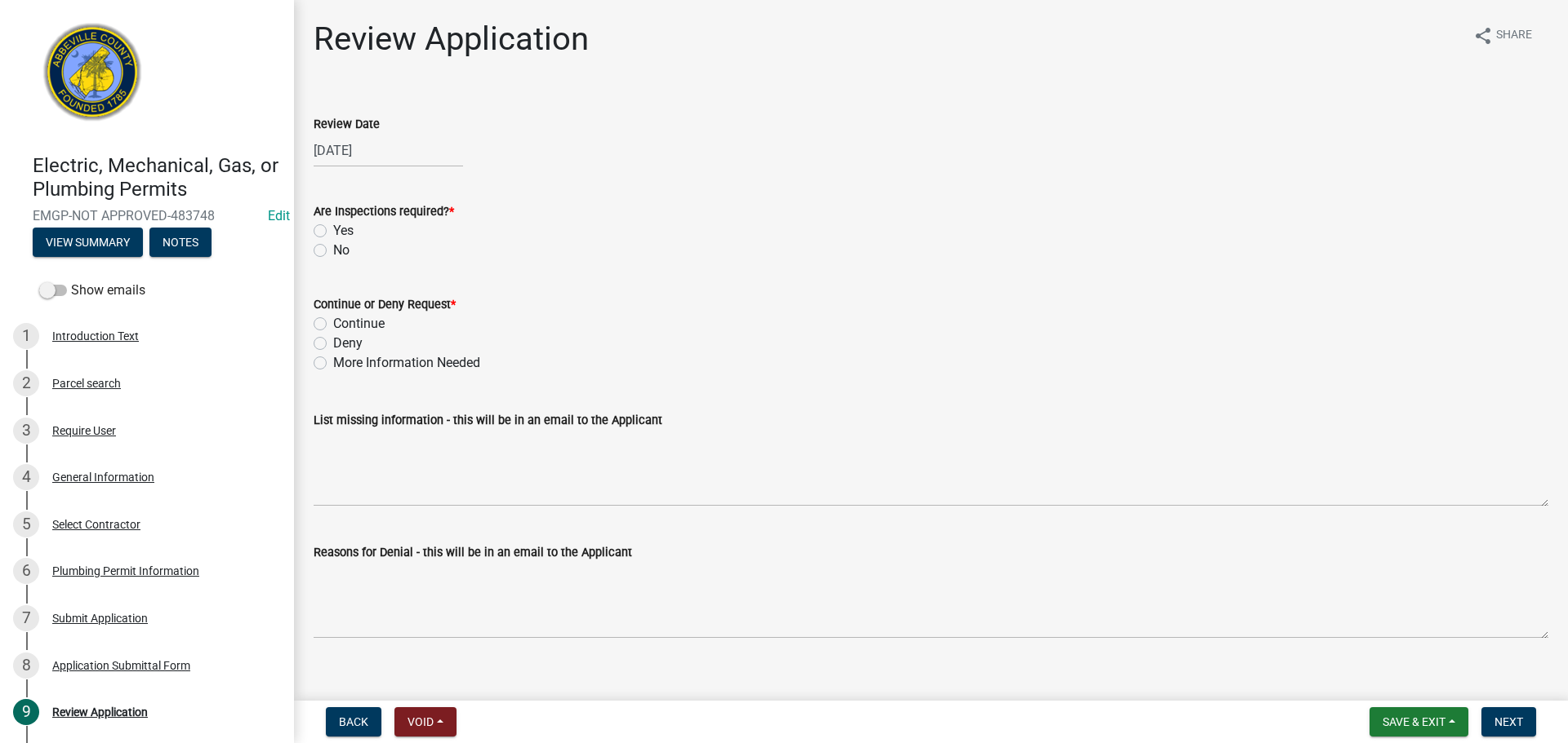
click at [333, 227] on label "Yes" at bounding box center [344, 230] width 20 height 19
click at [333, 227] on input "Yes" at bounding box center [339, 226] width 11 height 11
radio input "true"
click at [333, 324] on label "Continue" at bounding box center [359, 323] width 52 height 19
click at [333, 324] on input "Continue" at bounding box center [339, 319] width 11 height 11
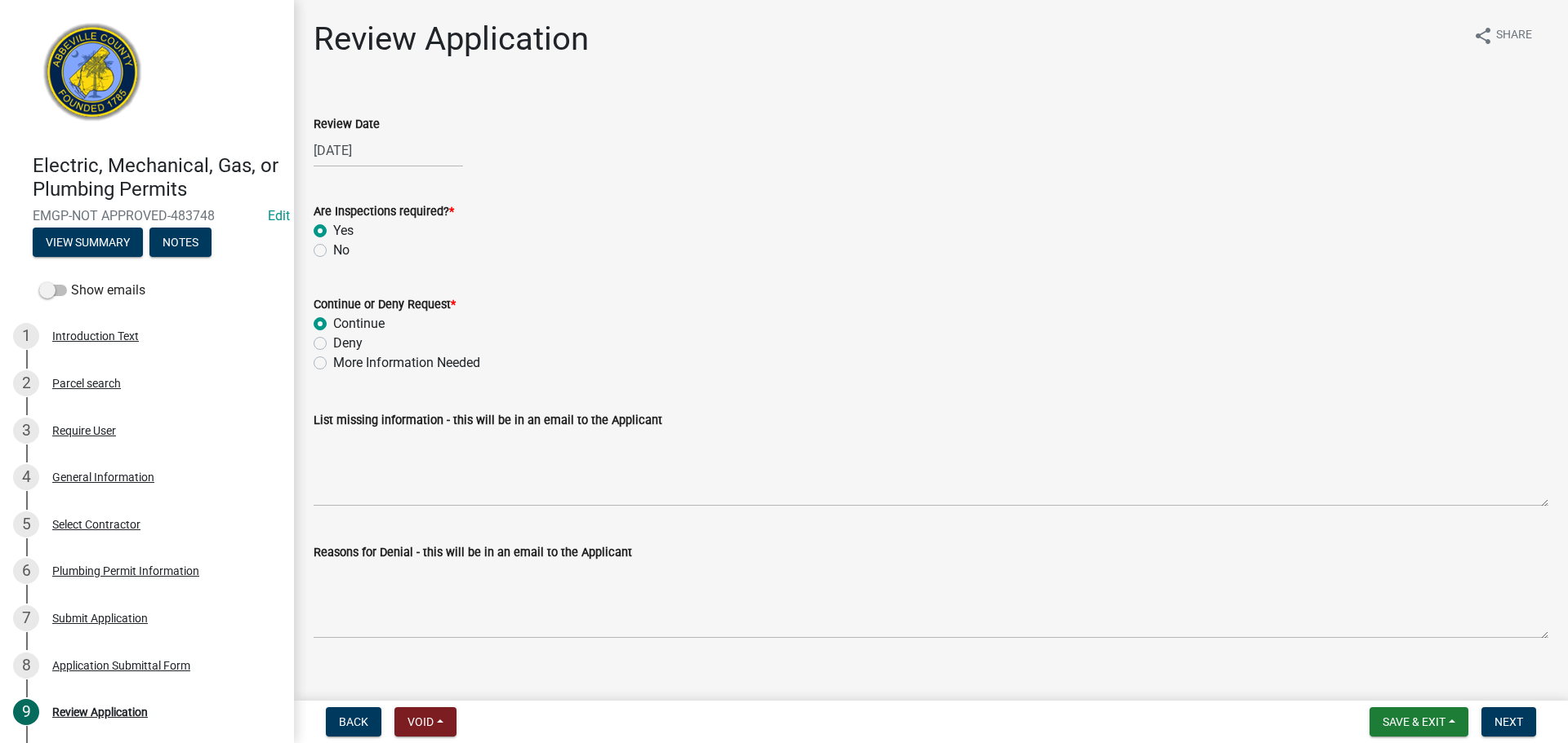
radio input "true"
click at [1515, 717] on span "Next" at bounding box center [1508, 722] width 29 height 13
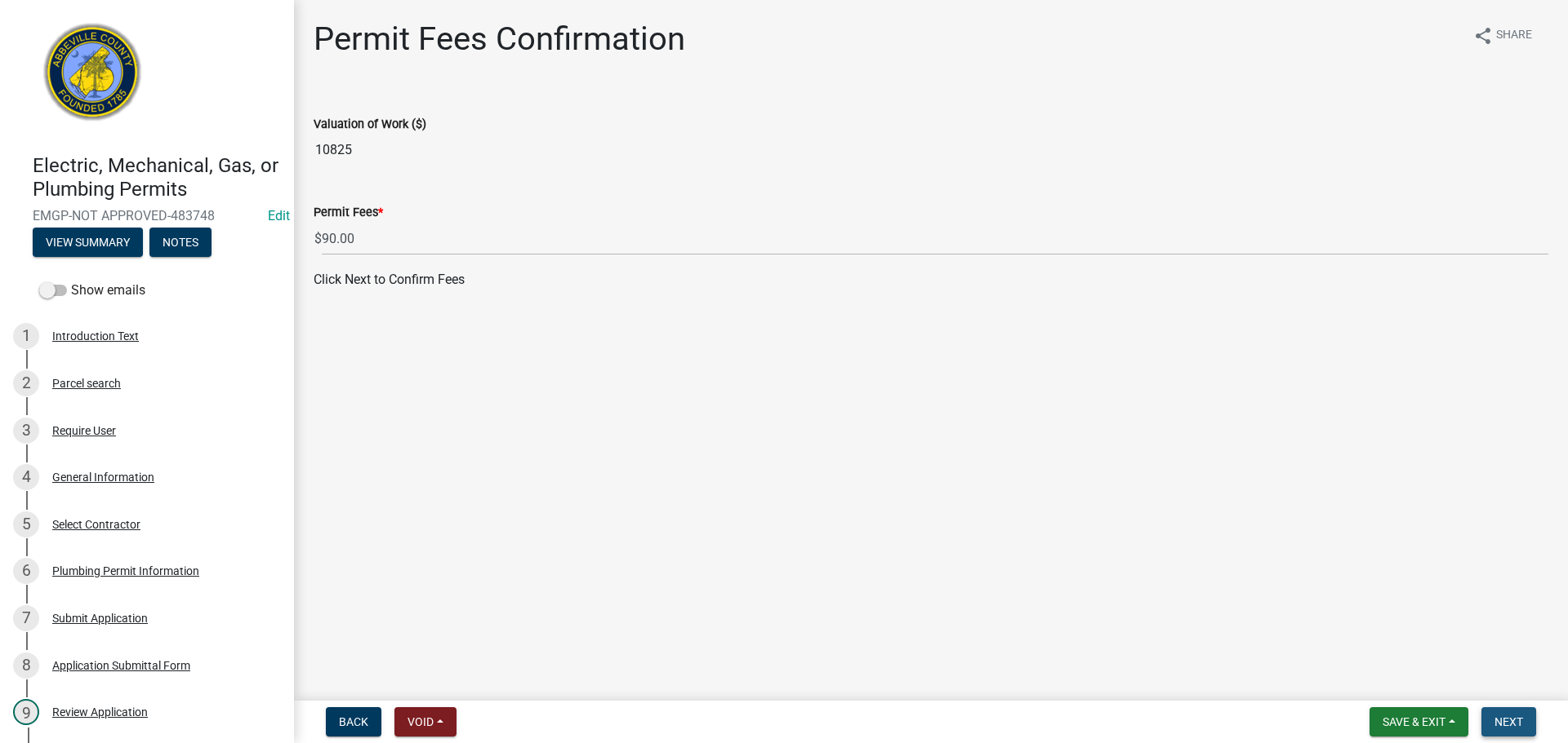
click at [1516, 717] on span "Next" at bounding box center [1508, 722] width 29 height 13
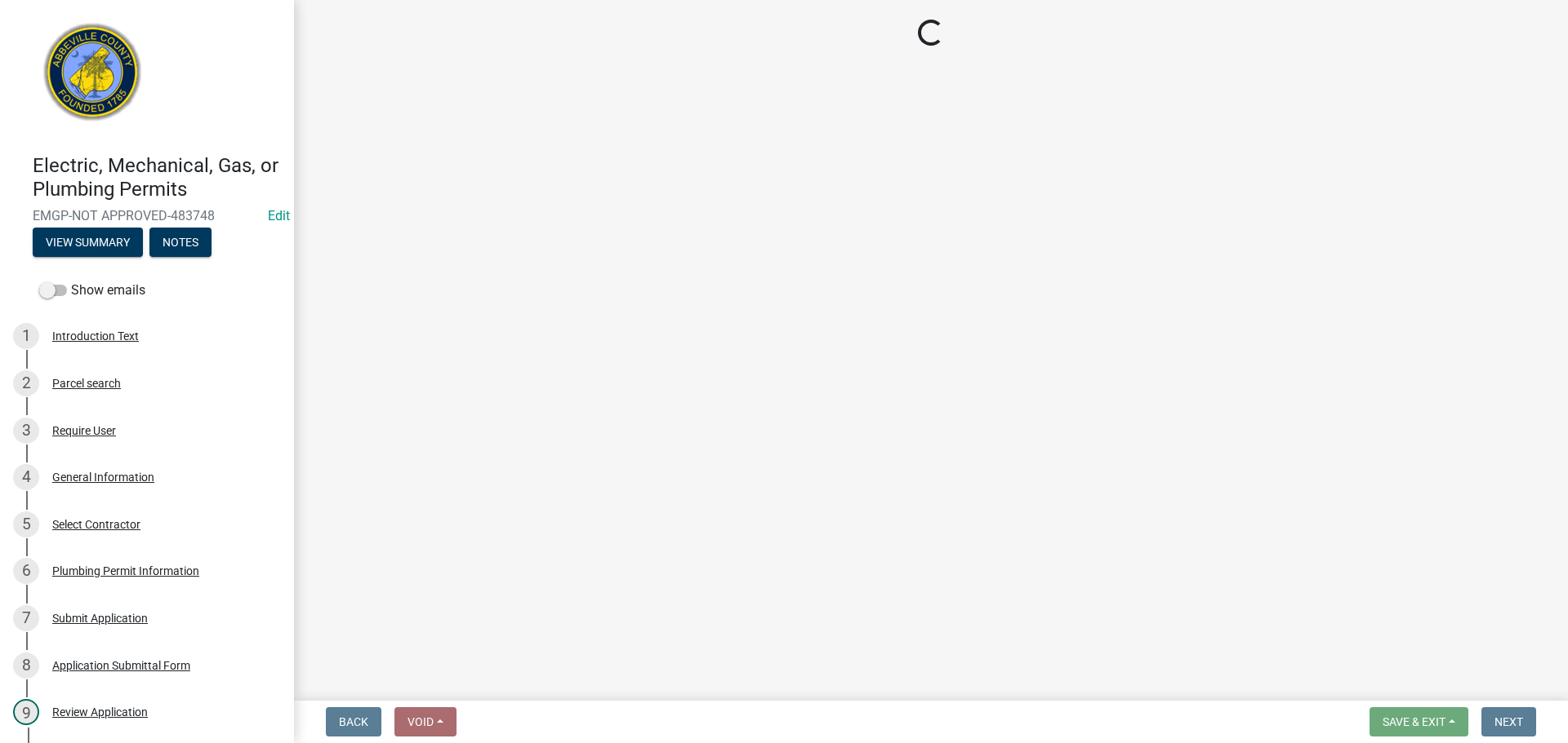
select select "3: 3"
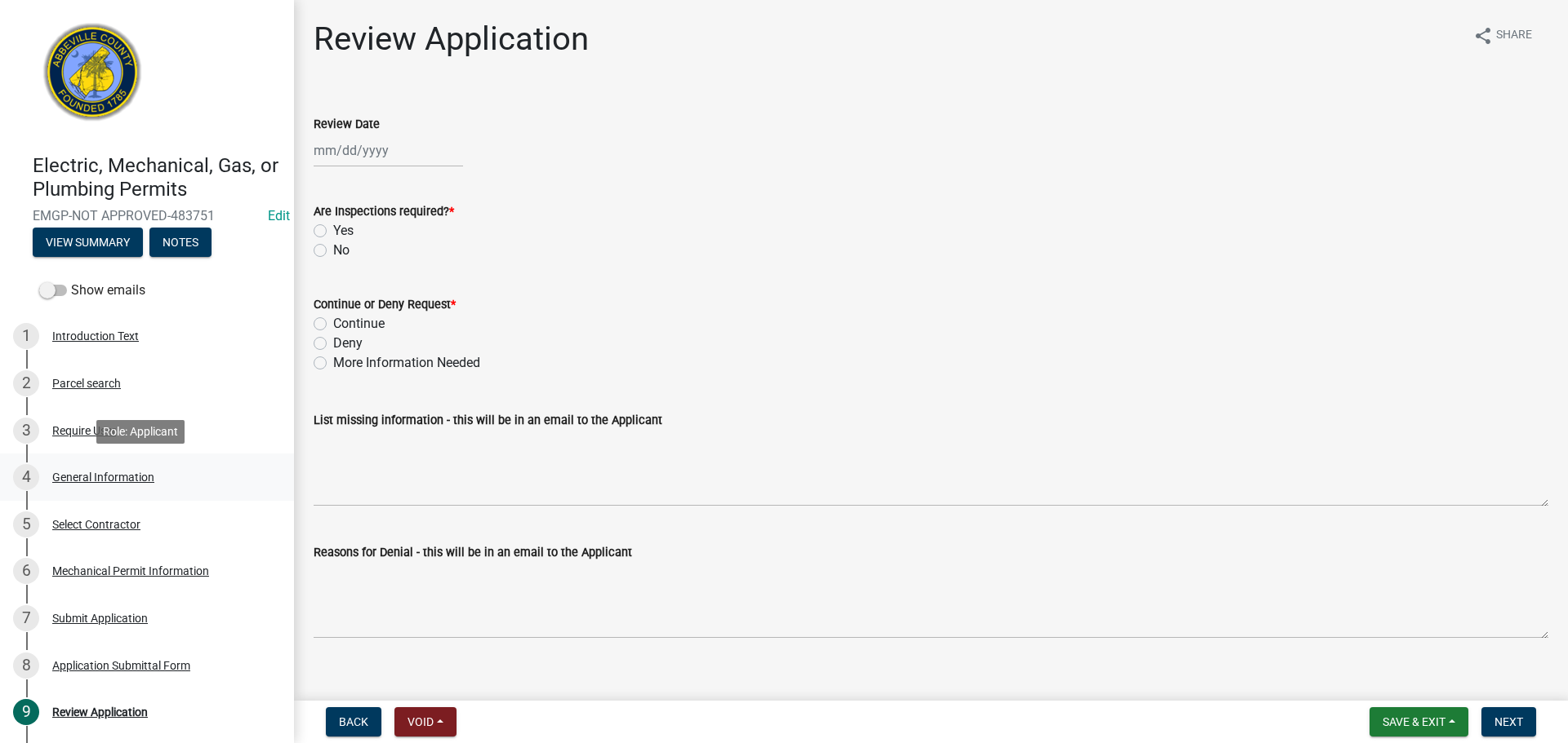
click at [119, 471] on div "General Information" at bounding box center [103, 477] width 102 height 11
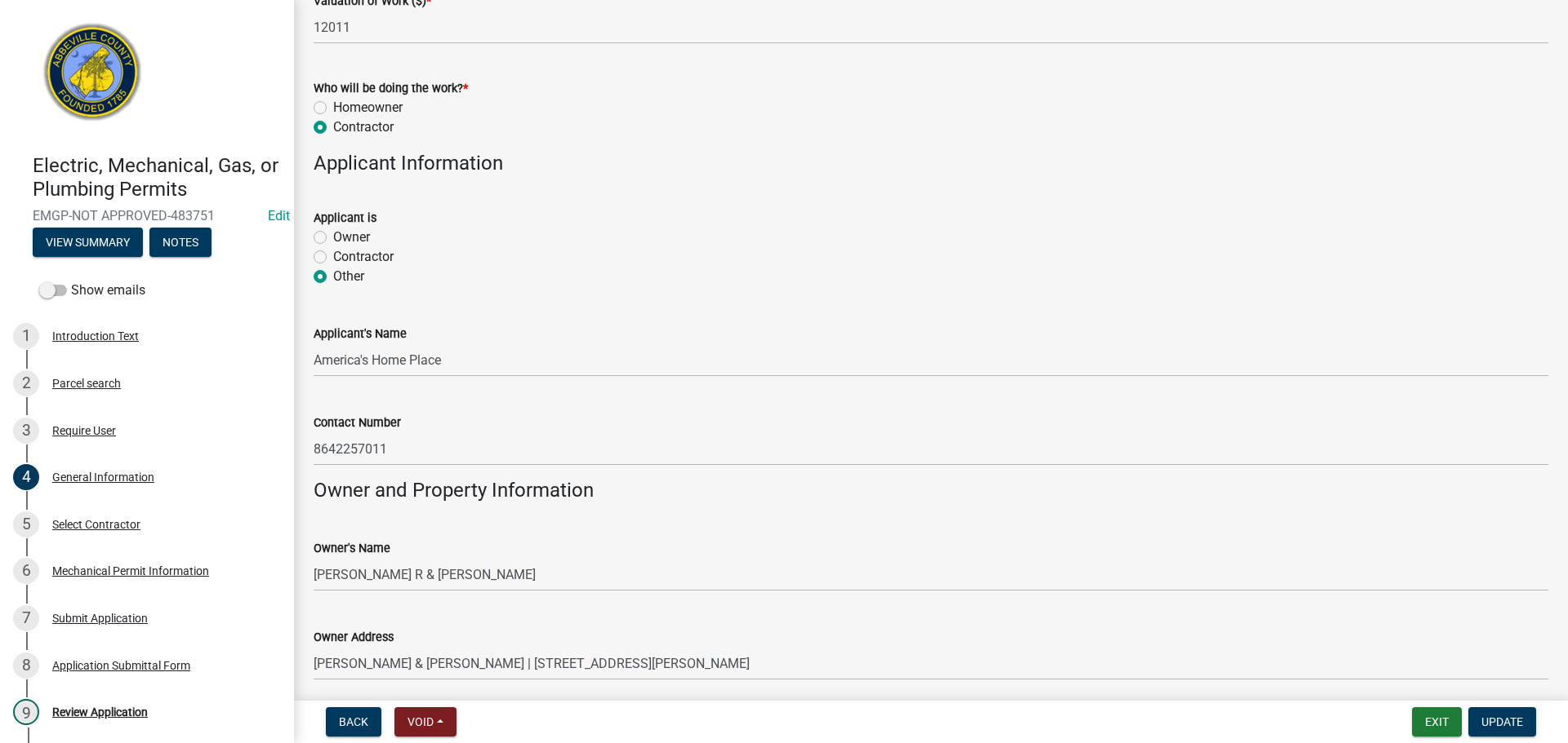
scroll to position [980, 0]
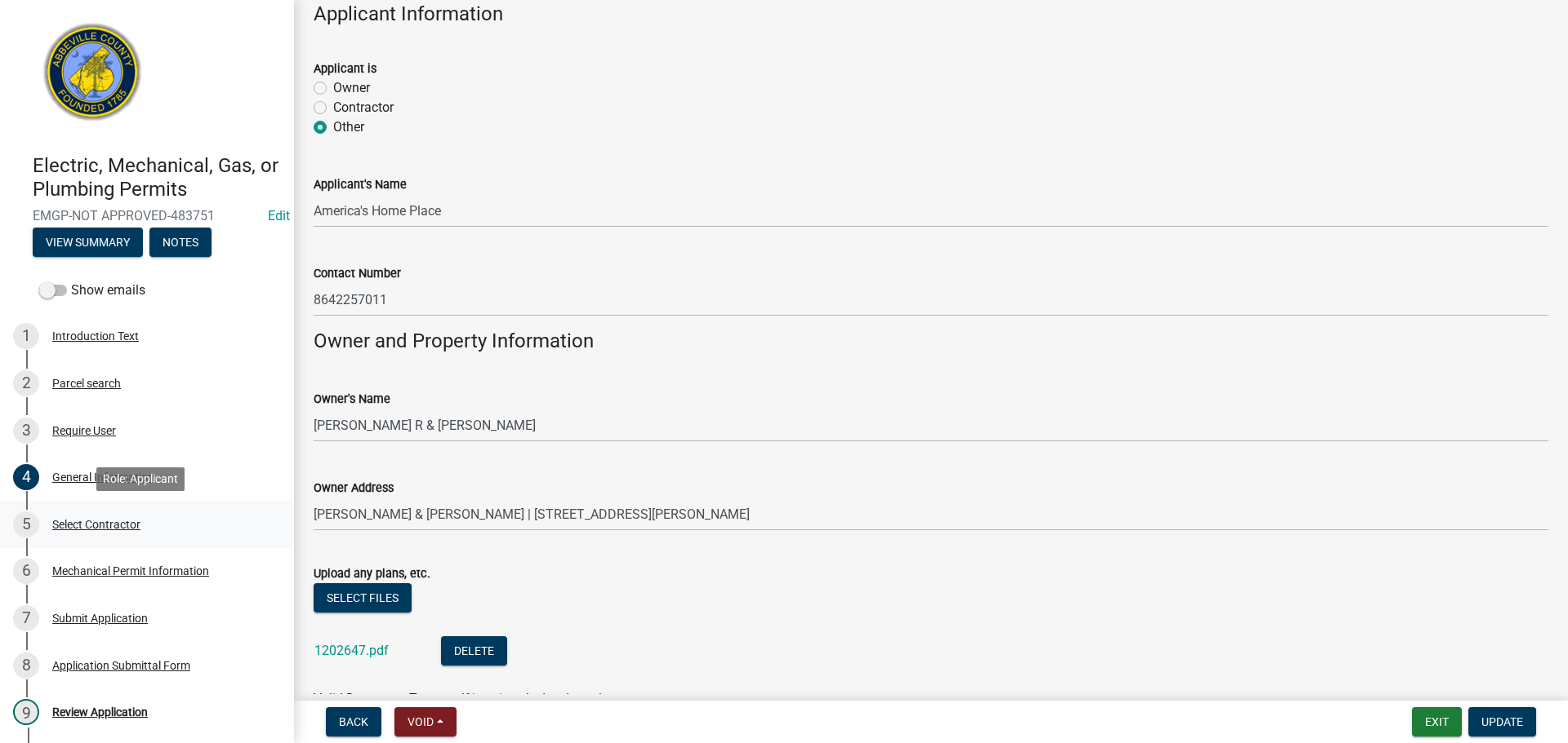
click at [122, 522] on div "Select Contractor" at bounding box center [97, 525] width 88 height 11
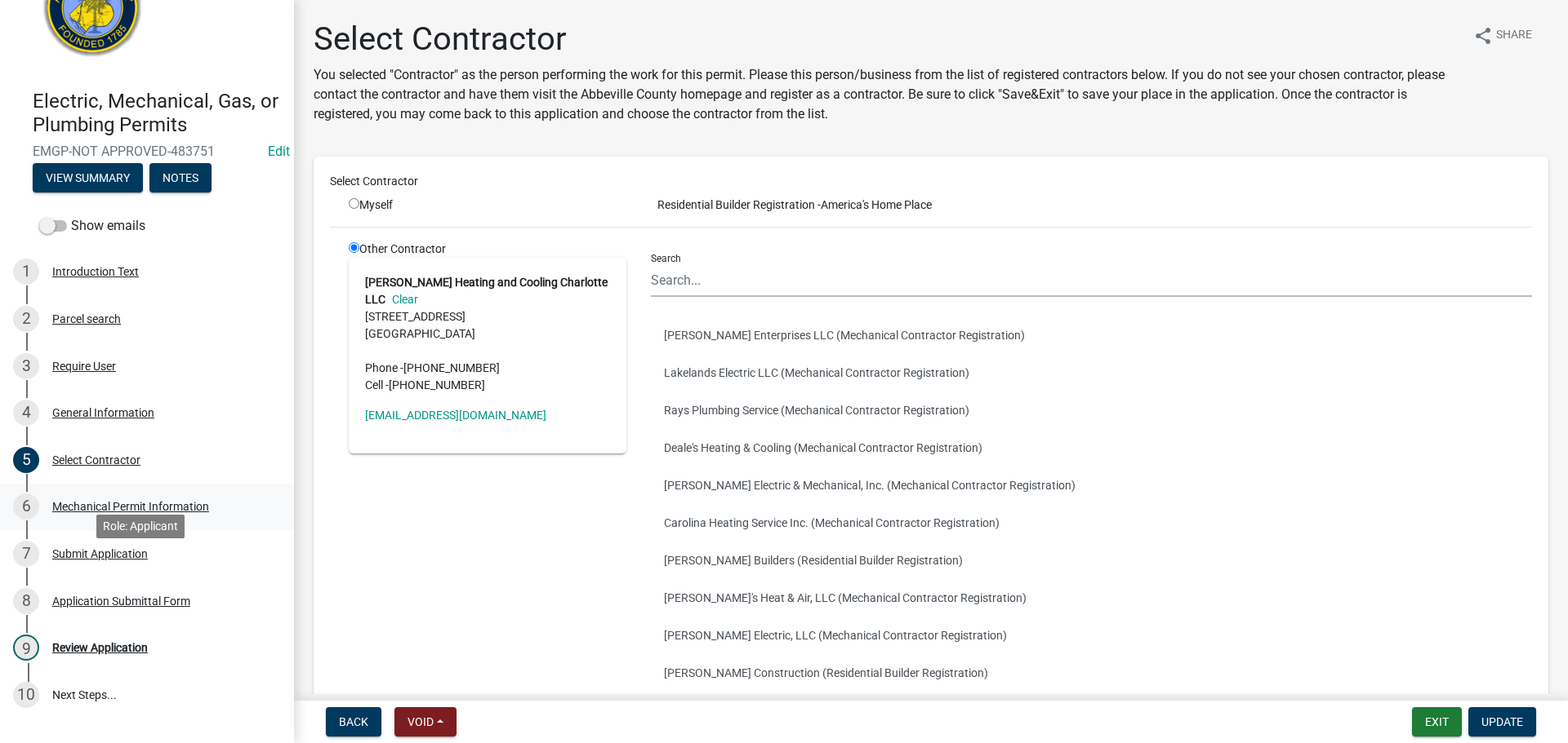
scroll to position [155, 0]
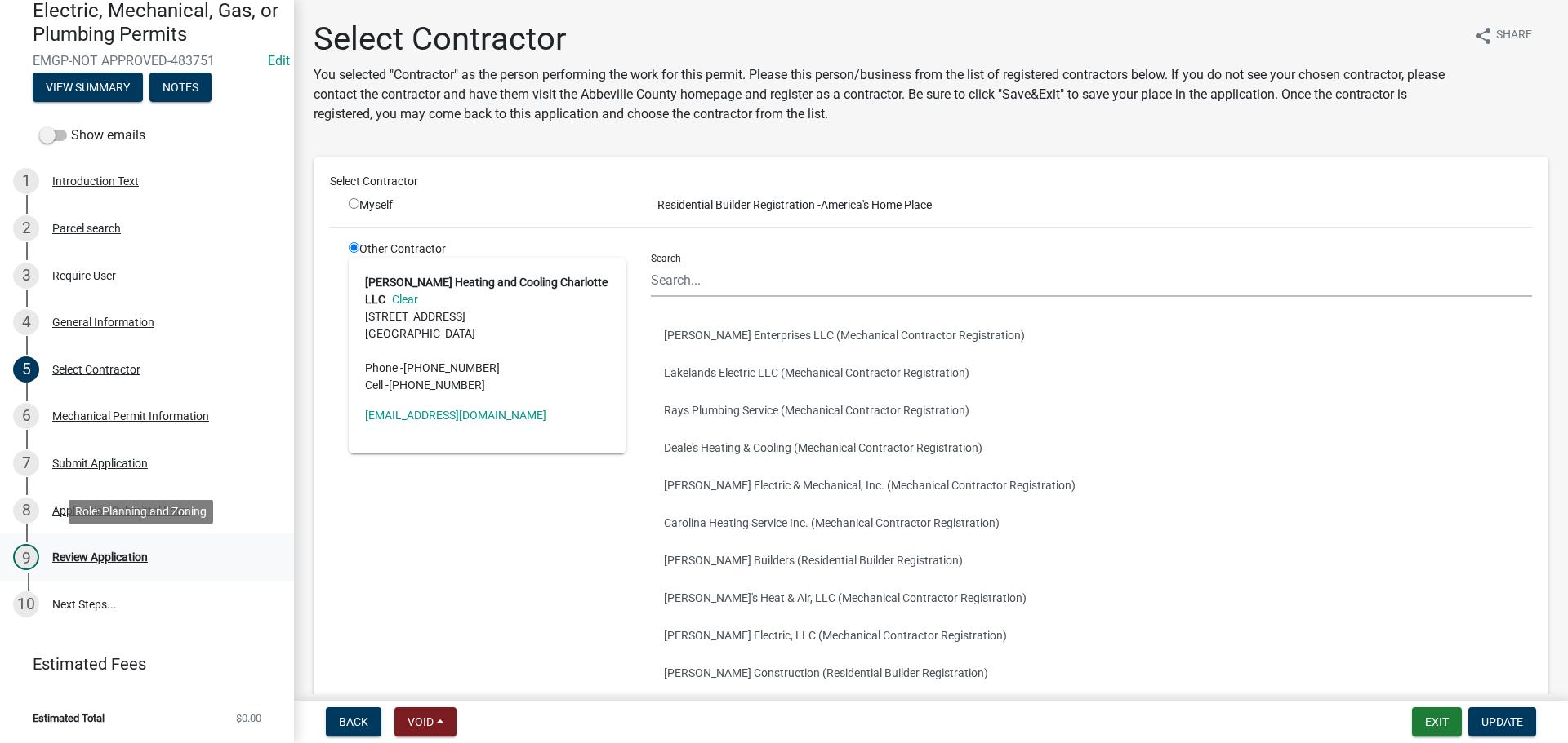
click at [122, 555] on div "Review Application" at bounding box center [100, 557] width 96 height 11
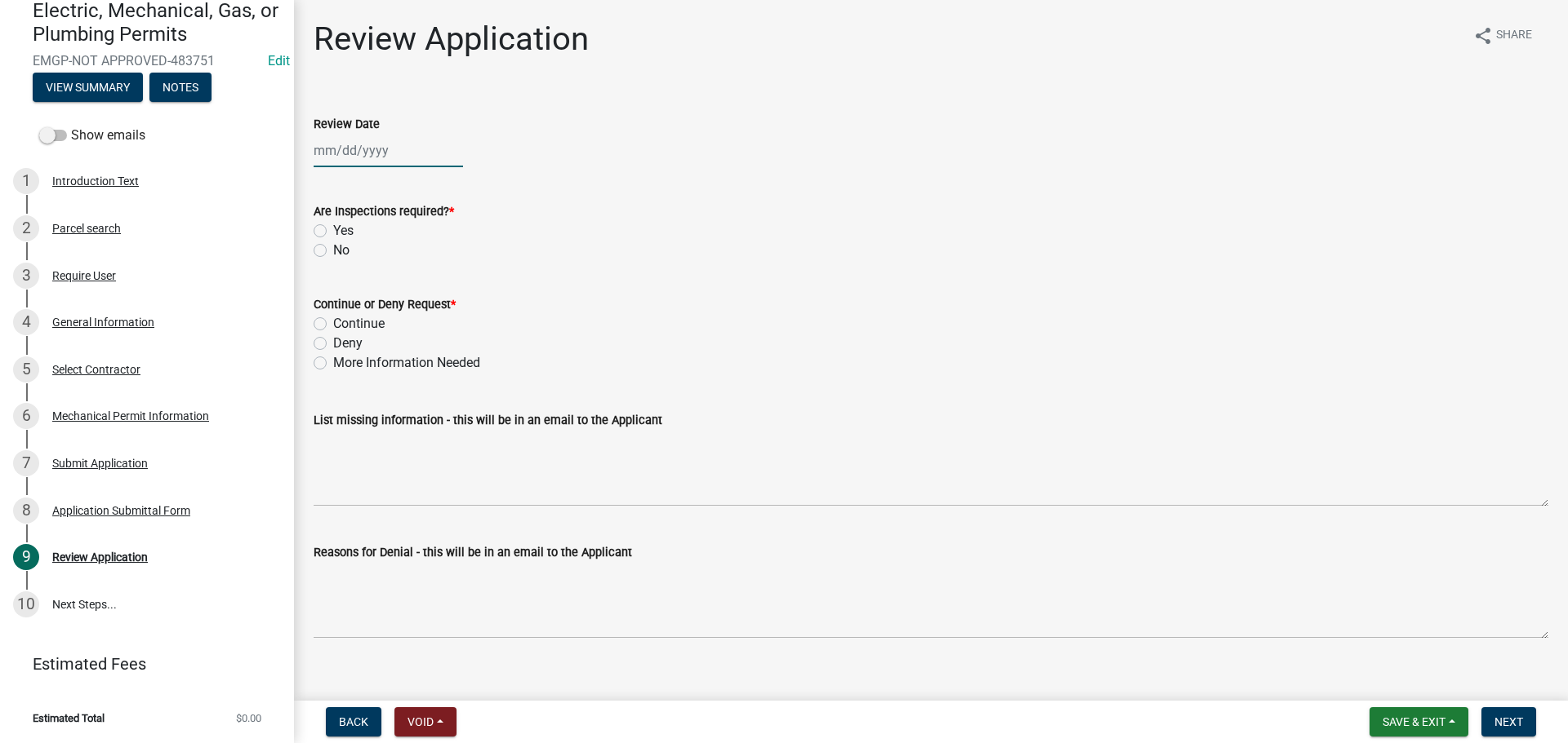
click at [377, 149] on div at bounding box center [388, 150] width 149 height 33
select select "9"
select select "2025"
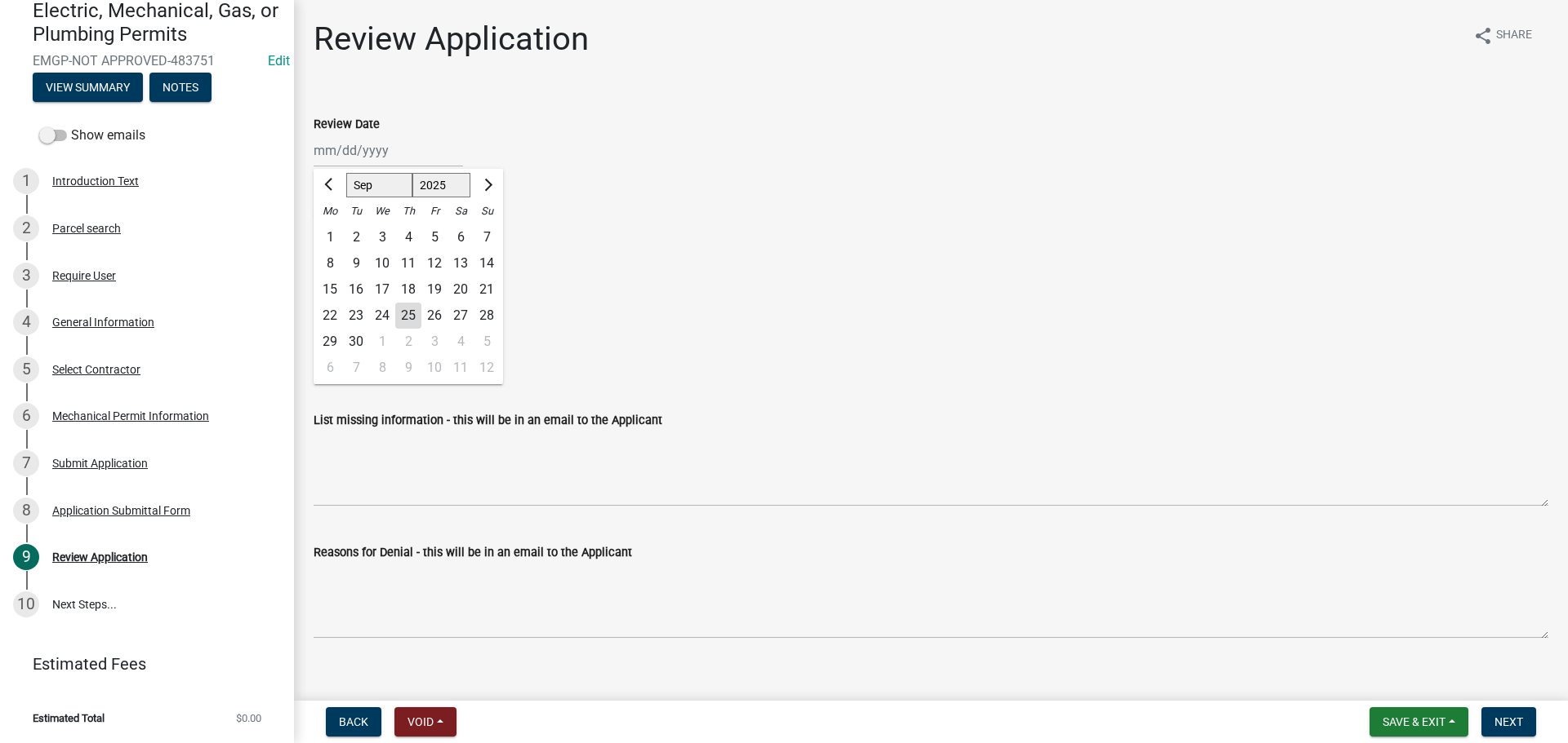
click at [411, 312] on div "25" at bounding box center [408, 316] width 26 height 26
type input "[DATE]"
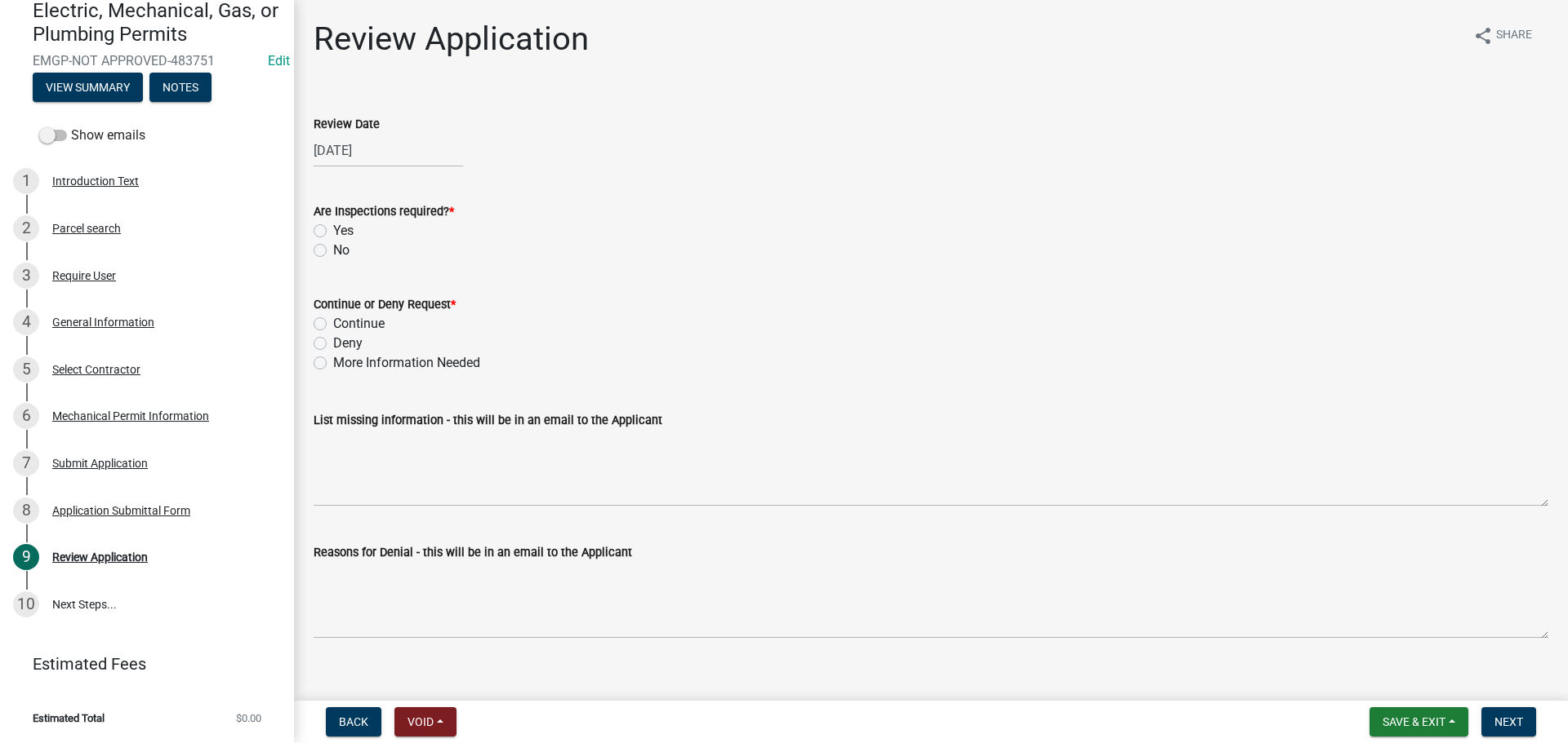
click at [333, 228] on label "Yes" at bounding box center [344, 230] width 20 height 19
click at [333, 228] on input "Yes" at bounding box center [339, 226] width 11 height 11
radio input "true"
click at [333, 320] on label "Continue" at bounding box center [359, 323] width 52 height 19
click at [333, 320] on input "Continue" at bounding box center [339, 319] width 11 height 11
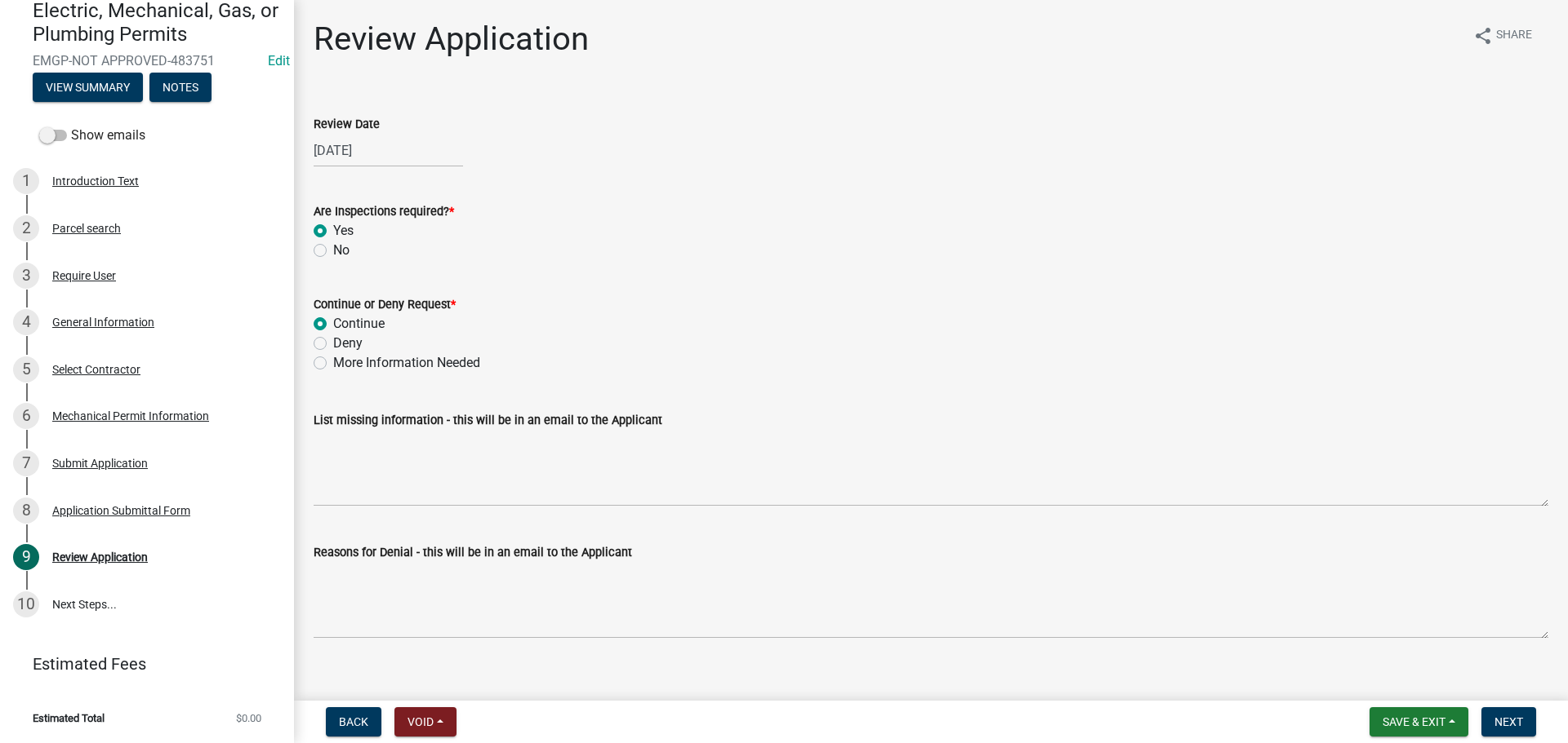
radio input "true"
click at [1510, 713] on button "Next" at bounding box center [1508, 722] width 54 height 29
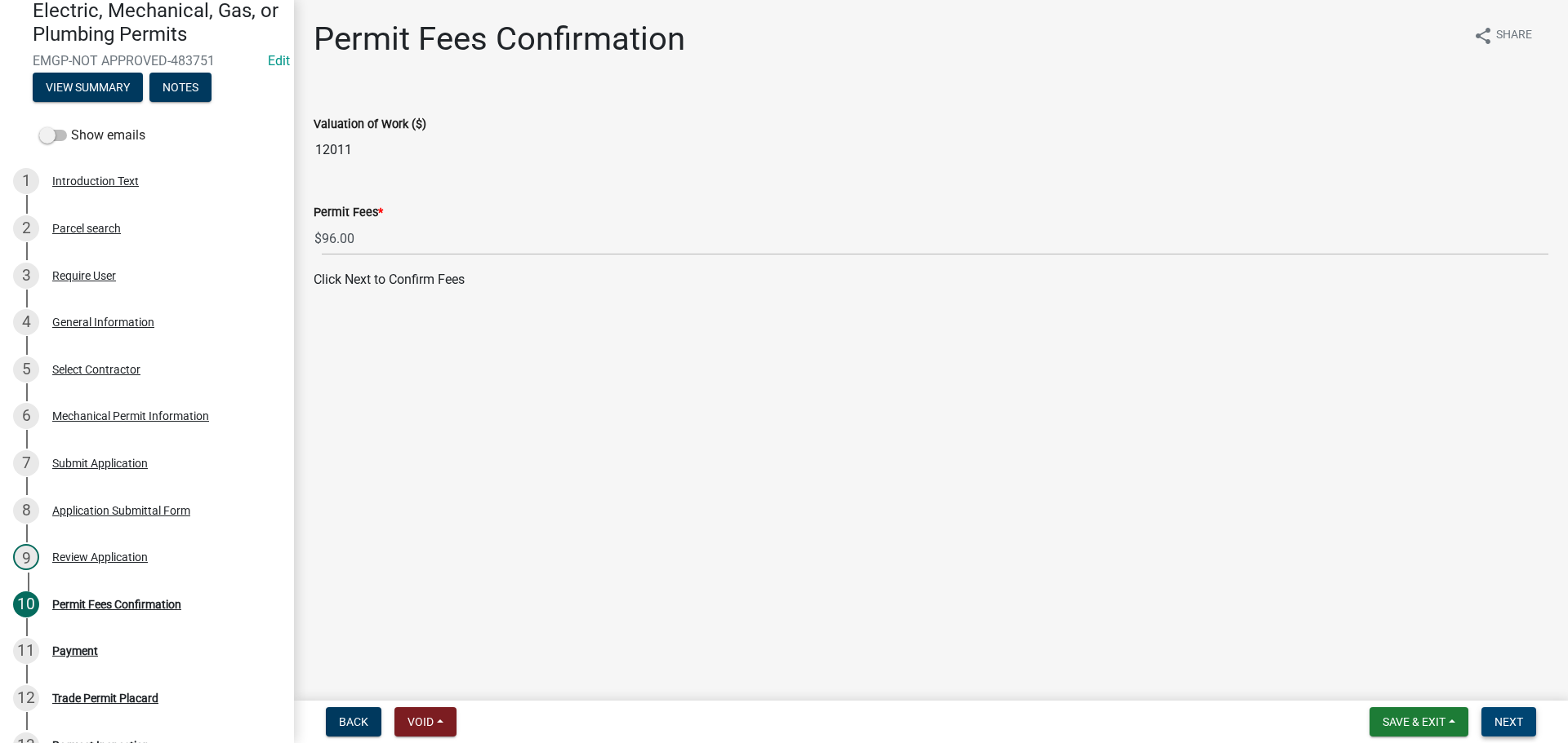
click at [1503, 717] on span "Next" at bounding box center [1508, 722] width 29 height 13
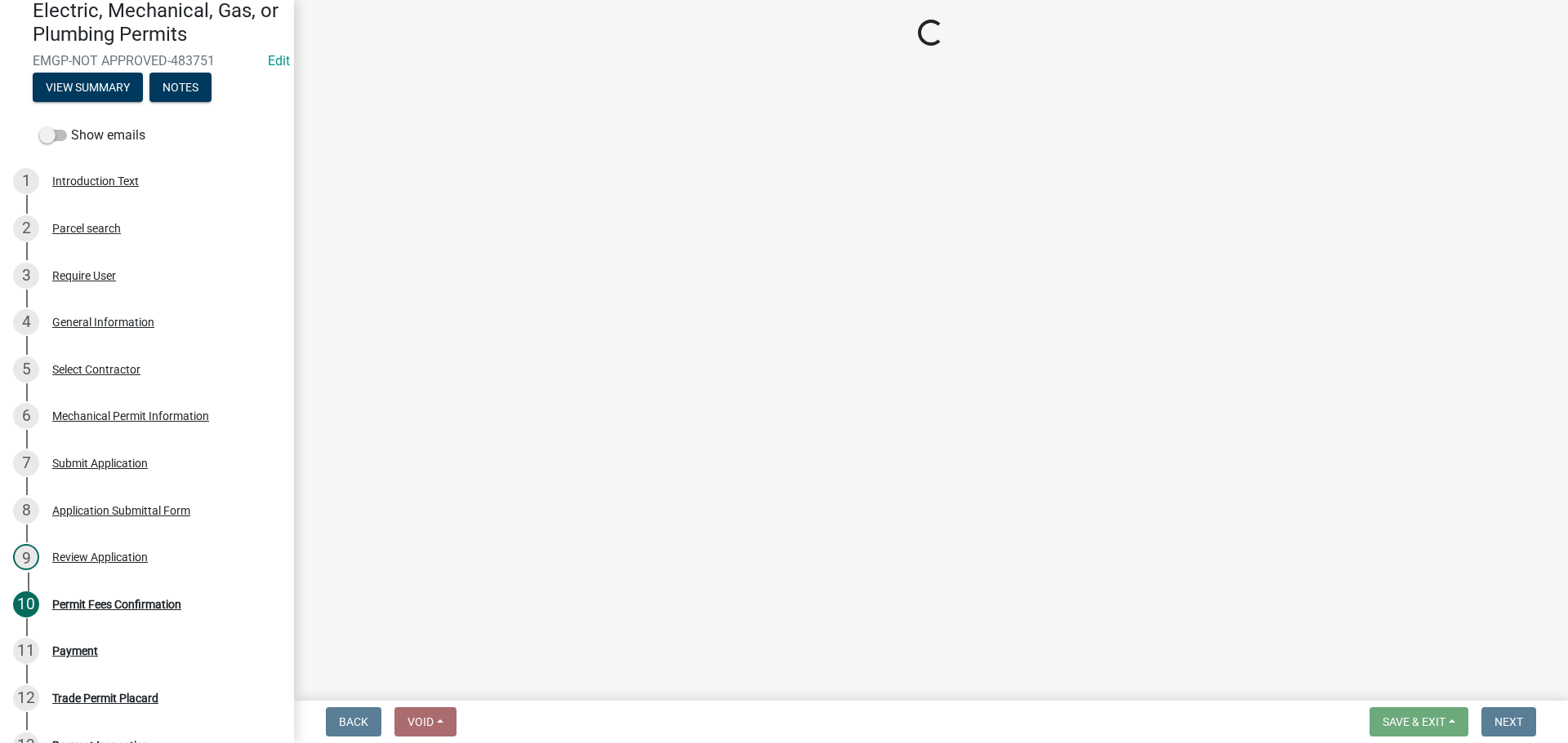
select select "3: 3"
